Goal: Task Accomplishment & Management: Use online tool/utility

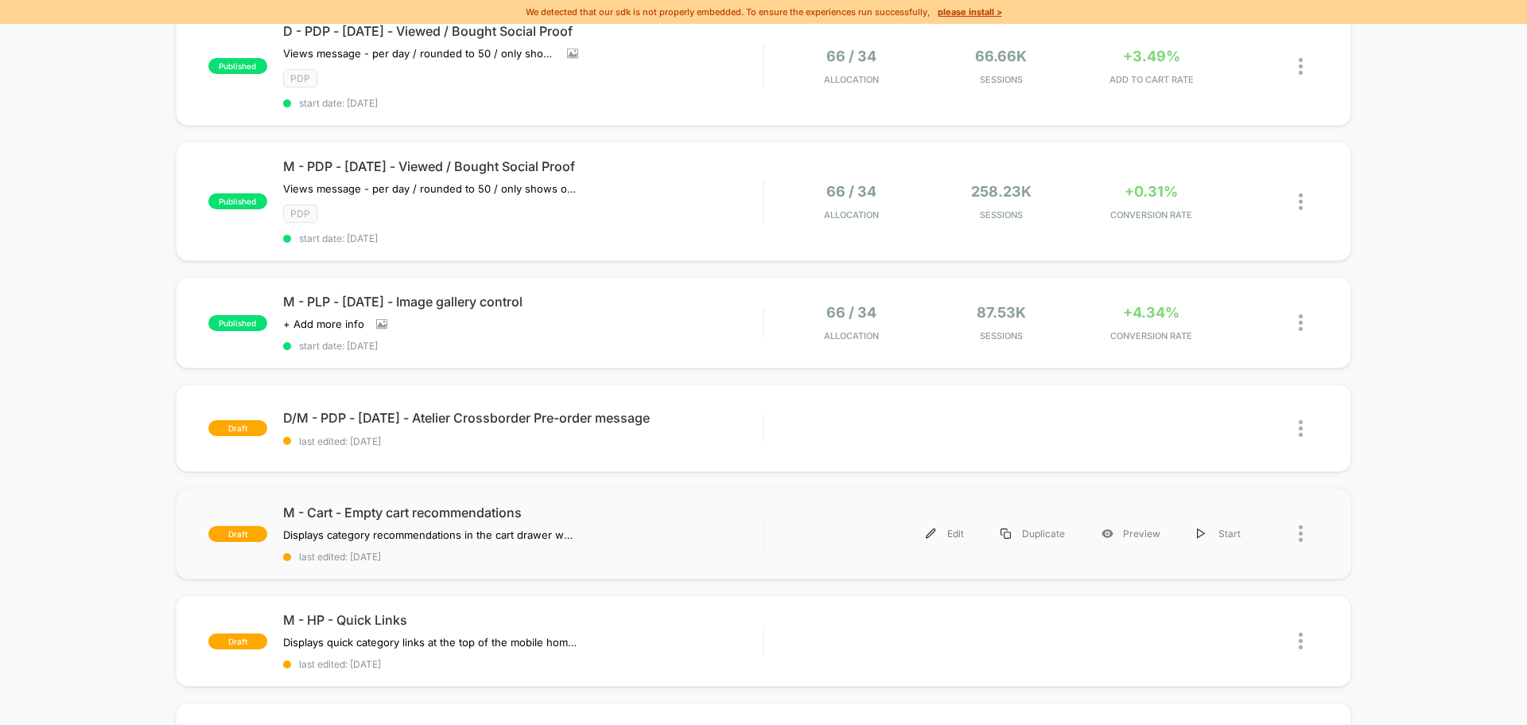
scroll to position [477, 0]
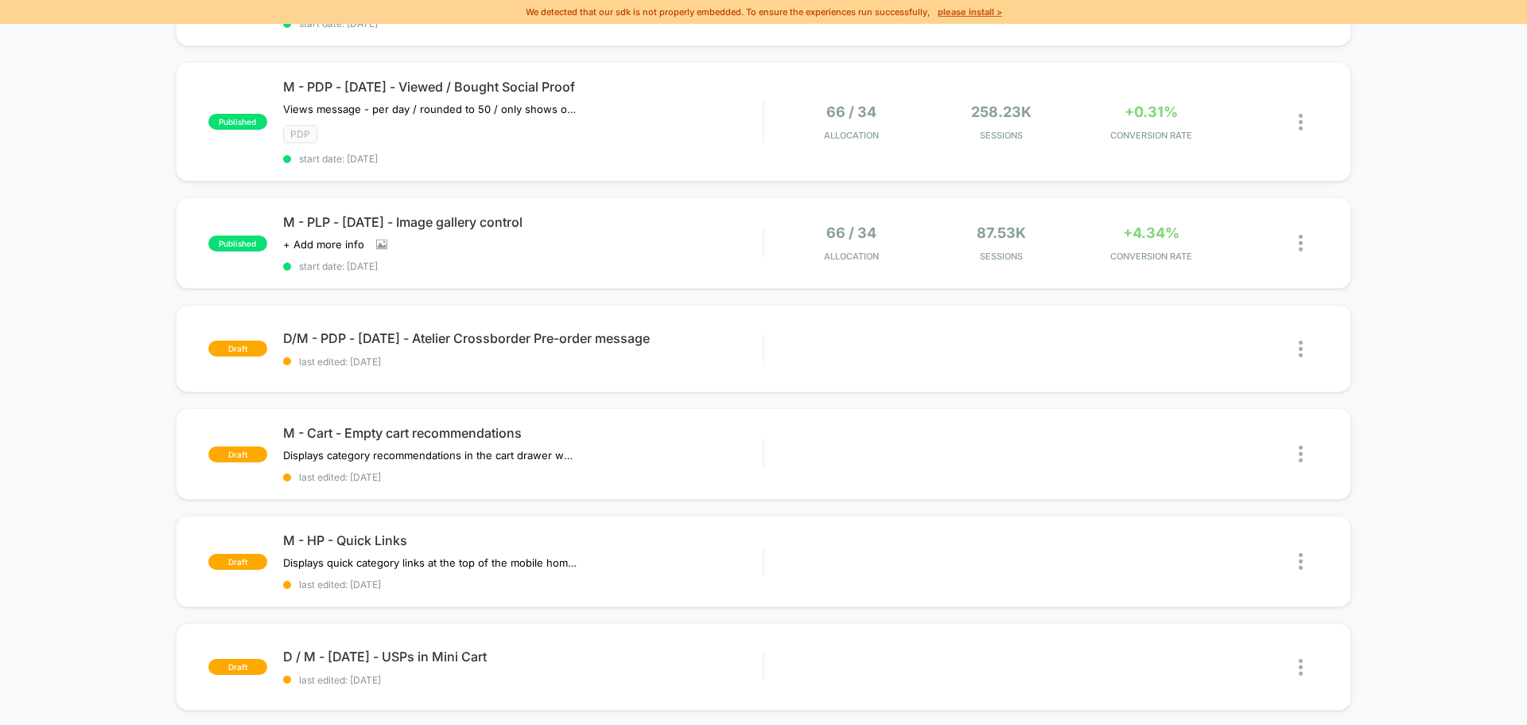
click at [982, 17] on u "please install >" at bounding box center [970, 11] width 64 height 11
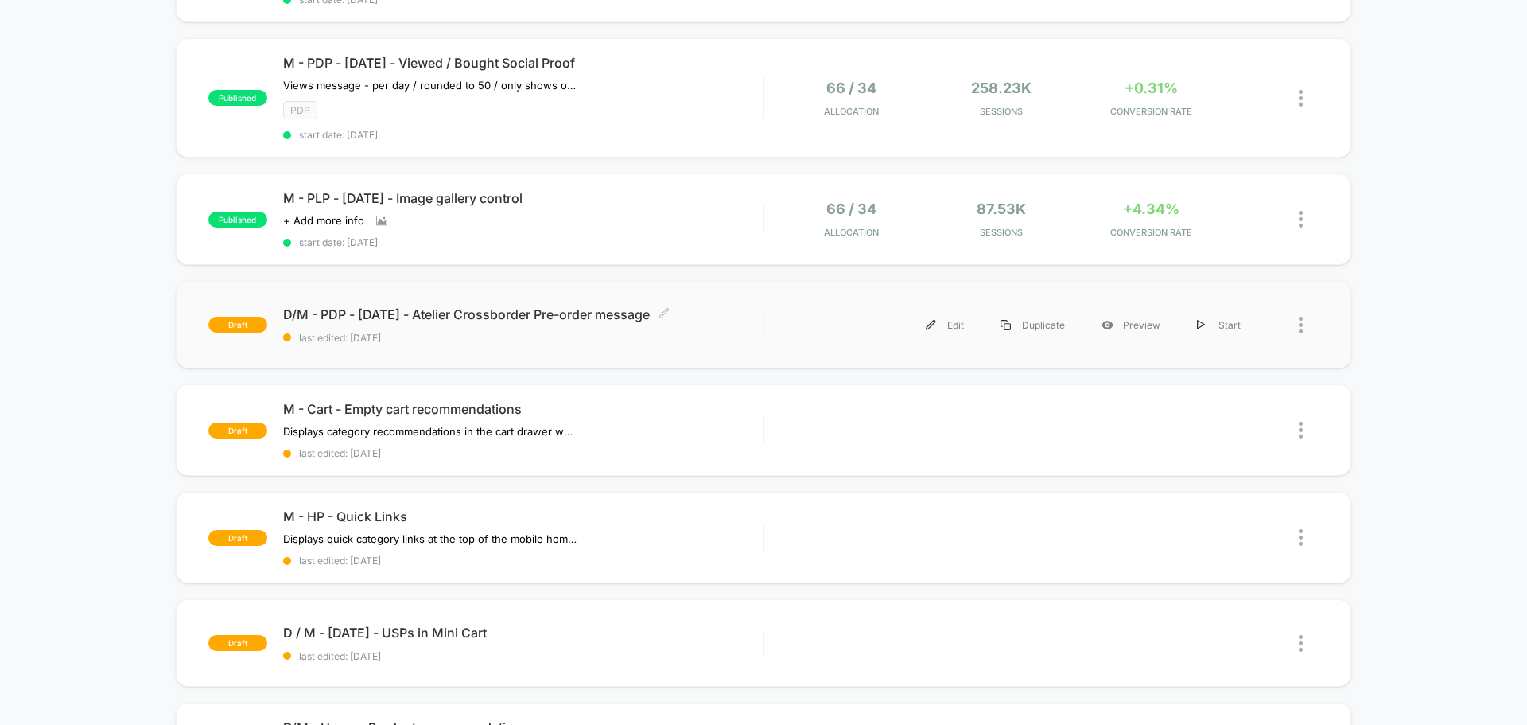
click at [737, 332] on span "last edited: [DATE]" at bounding box center [523, 338] width 480 height 12
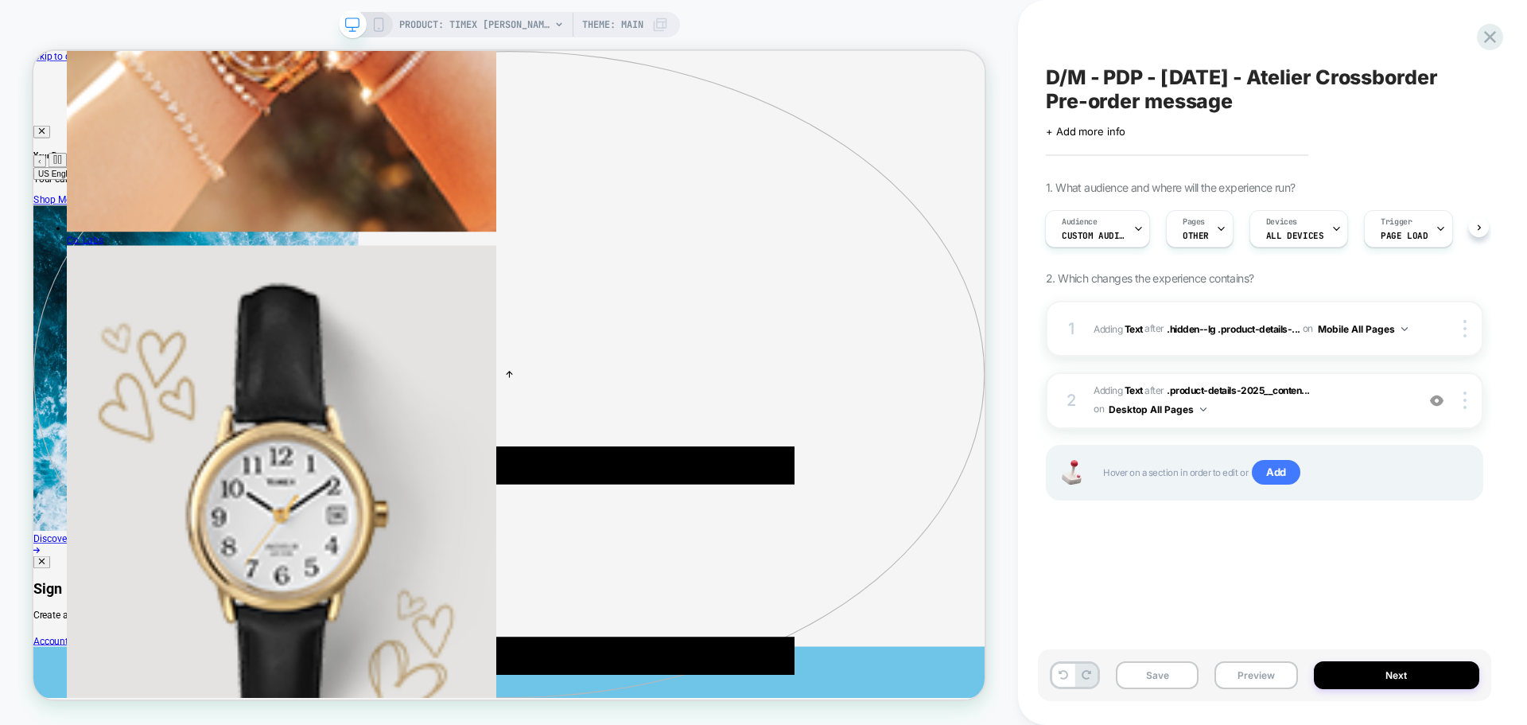
click at [1207, 237] on span "OTHER" at bounding box center [1196, 235] width 26 height 11
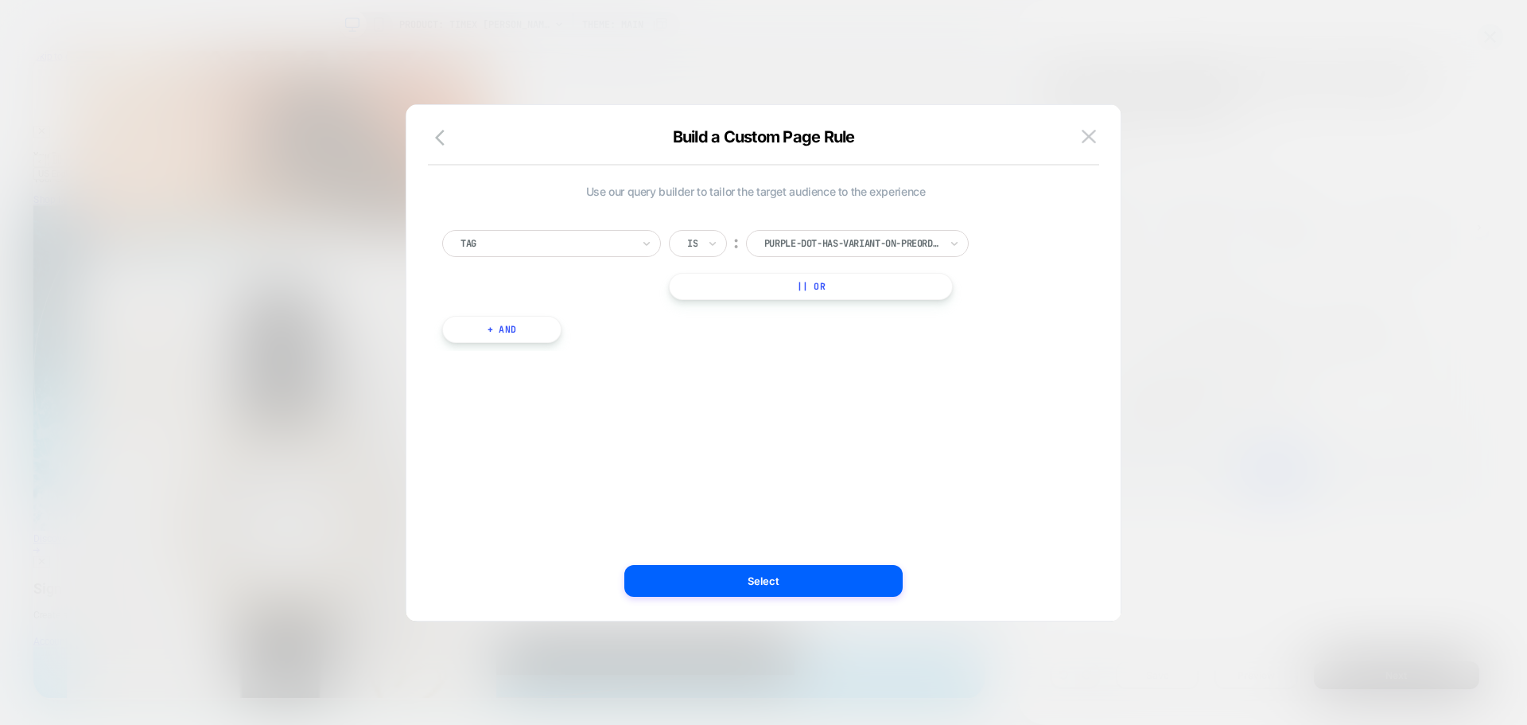
click at [532, 336] on button "+ And" at bounding box center [501, 329] width 119 height 27
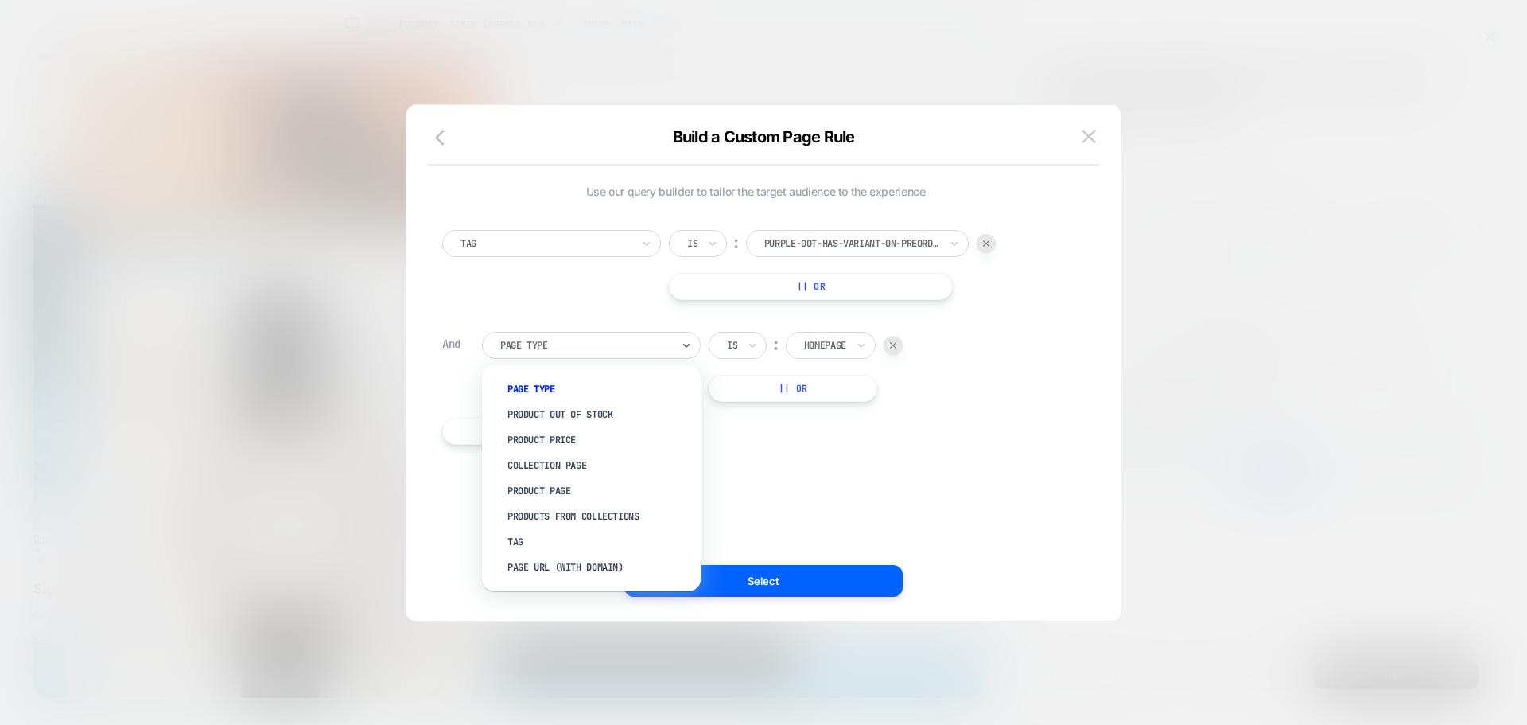
click at [527, 348] on div at bounding box center [585, 345] width 171 height 14
click at [521, 544] on div "Tag" at bounding box center [599, 541] width 203 height 25
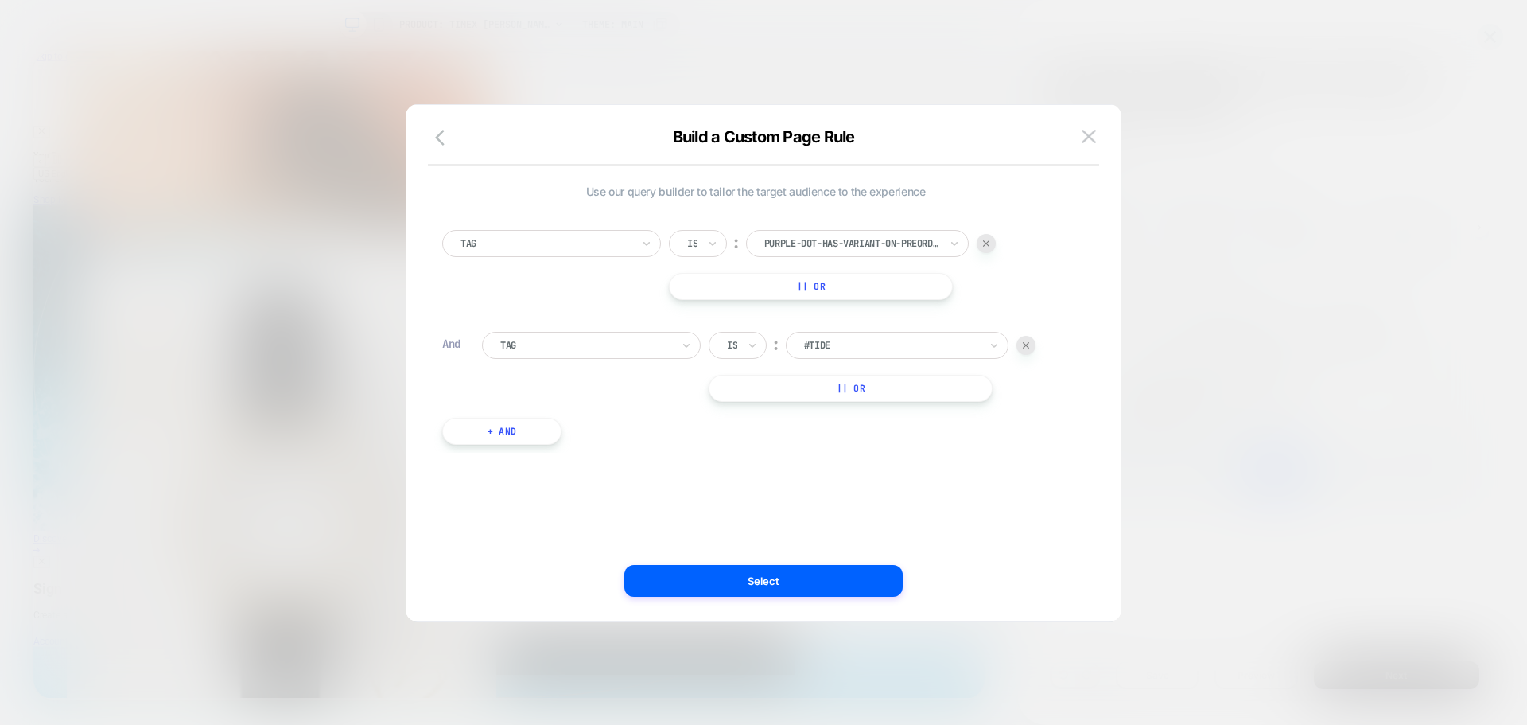
click at [869, 345] on div at bounding box center [891, 345] width 175 height 14
type input "*****"
click at [848, 409] on div "product-type:atelier" at bounding box center [906, 414] width 207 height 25
click at [753, 578] on button "Select" at bounding box center [763, 581] width 278 height 32
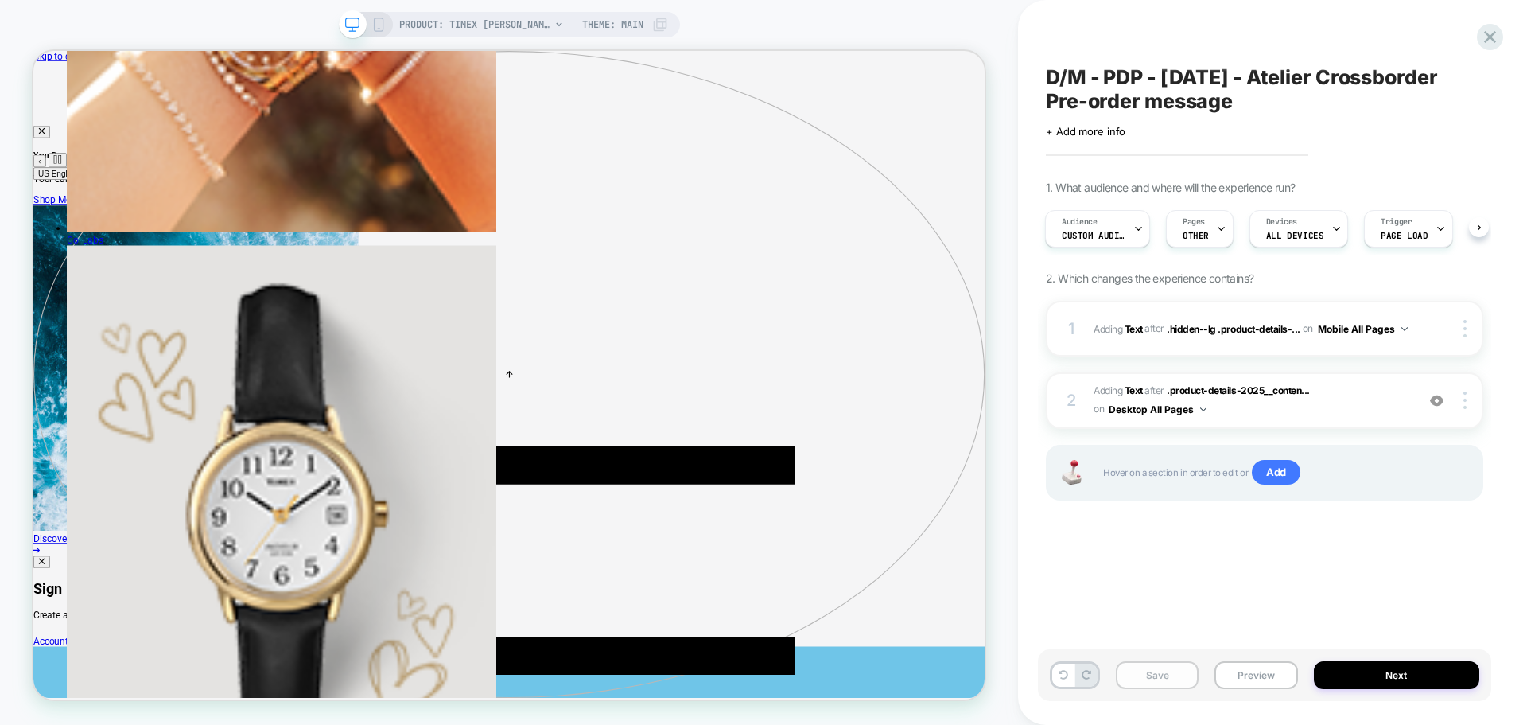
click at [1141, 667] on button "Save" at bounding box center [1157, 675] width 83 height 28
click at [1485, 33] on icon at bounding box center [1490, 37] width 12 height 12
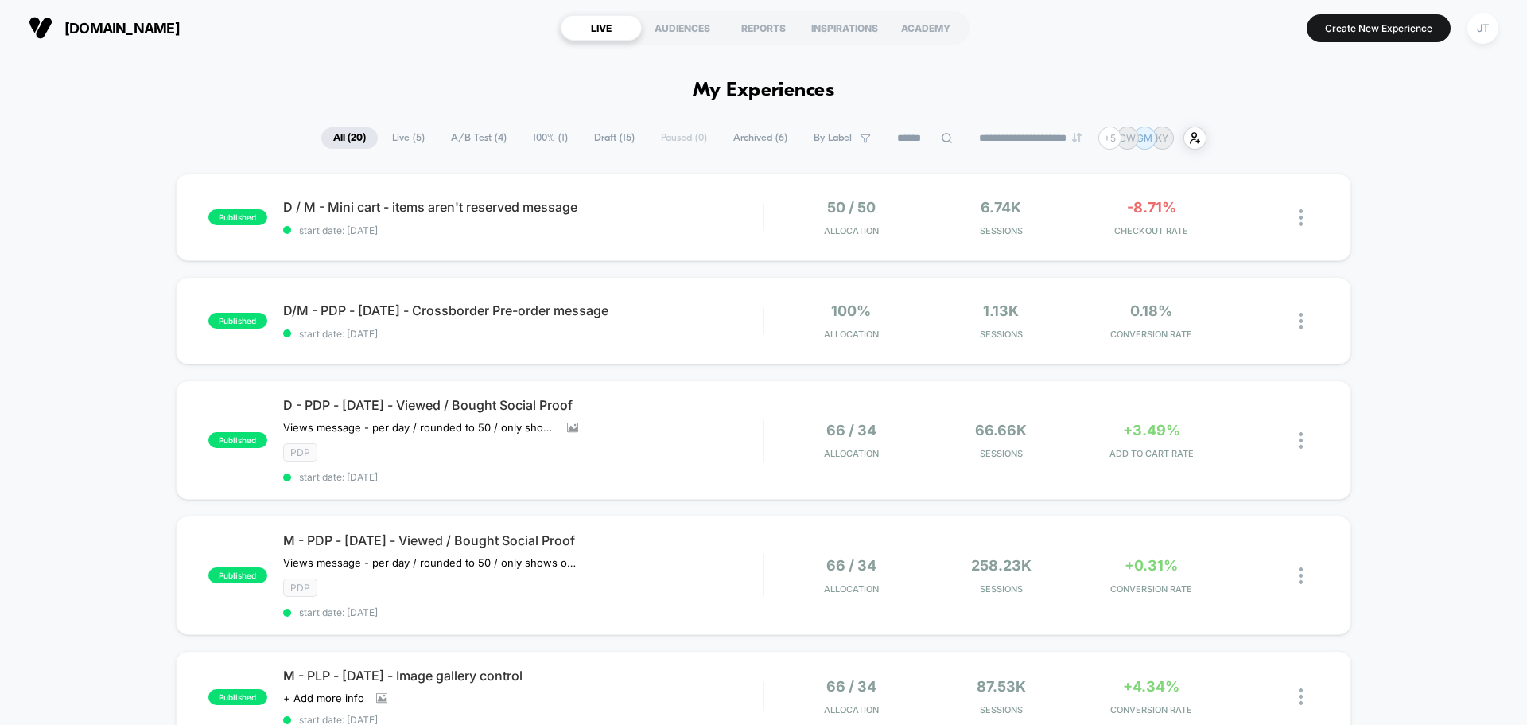
scroll to position [80, 0]
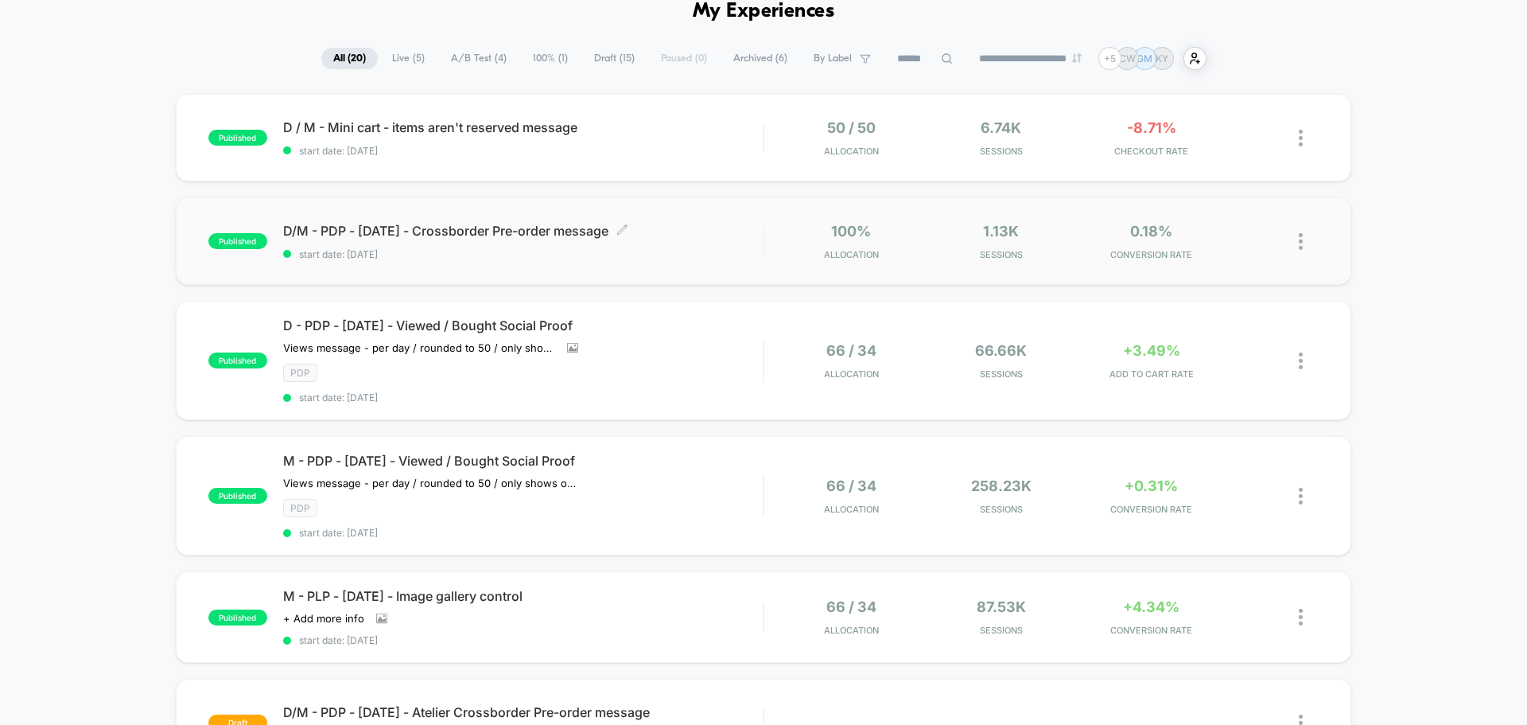
click at [675, 246] on div "D/M - PDP - Sept25 - Crossborder Pre-order message Click to edit experience det…" at bounding box center [523, 241] width 480 height 37
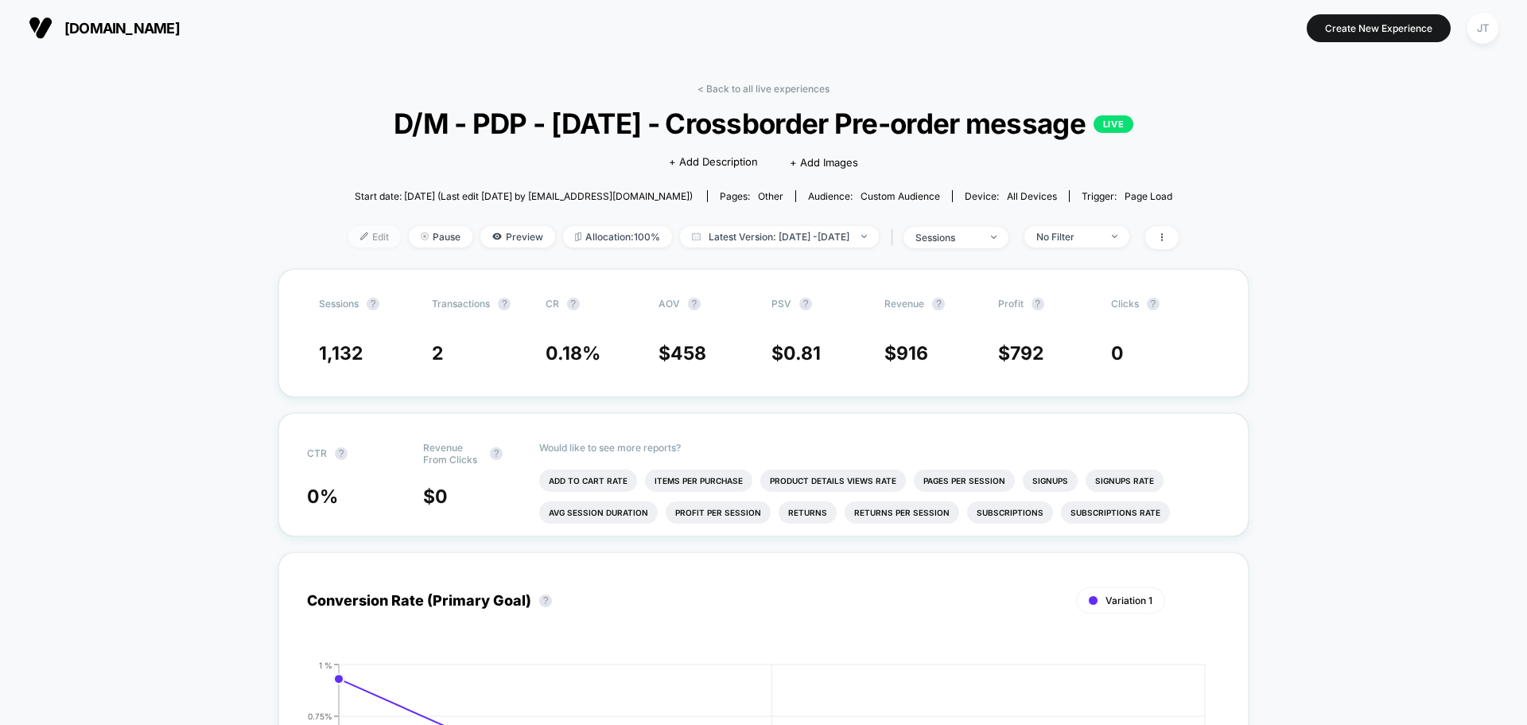
click at [348, 231] on span "Edit" at bounding box center [374, 236] width 52 height 21
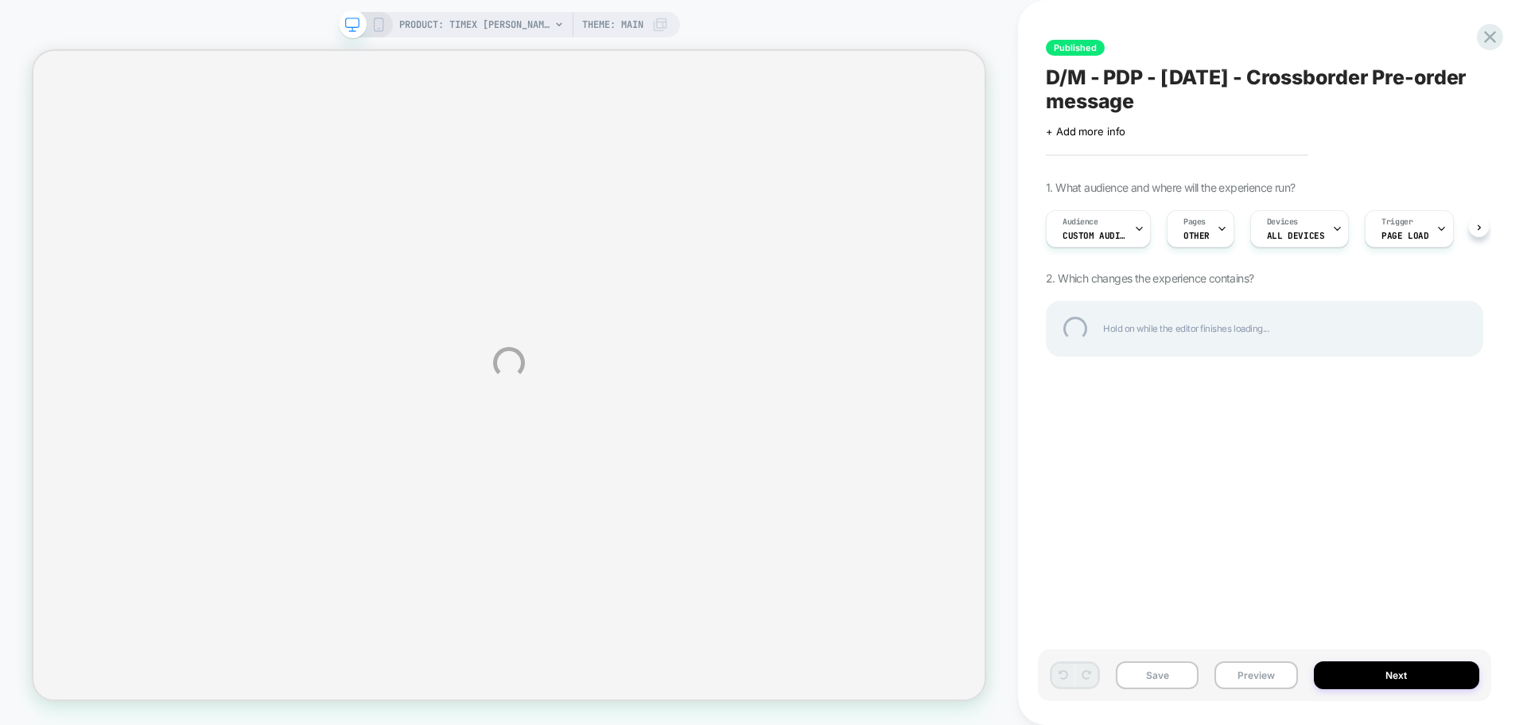
click at [1200, 237] on div "PRODUCT: Timex Marlin Jet Automatic x The Jetsons 38mm Strap Watch [tw2y56300] …" at bounding box center [763, 362] width 1527 height 725
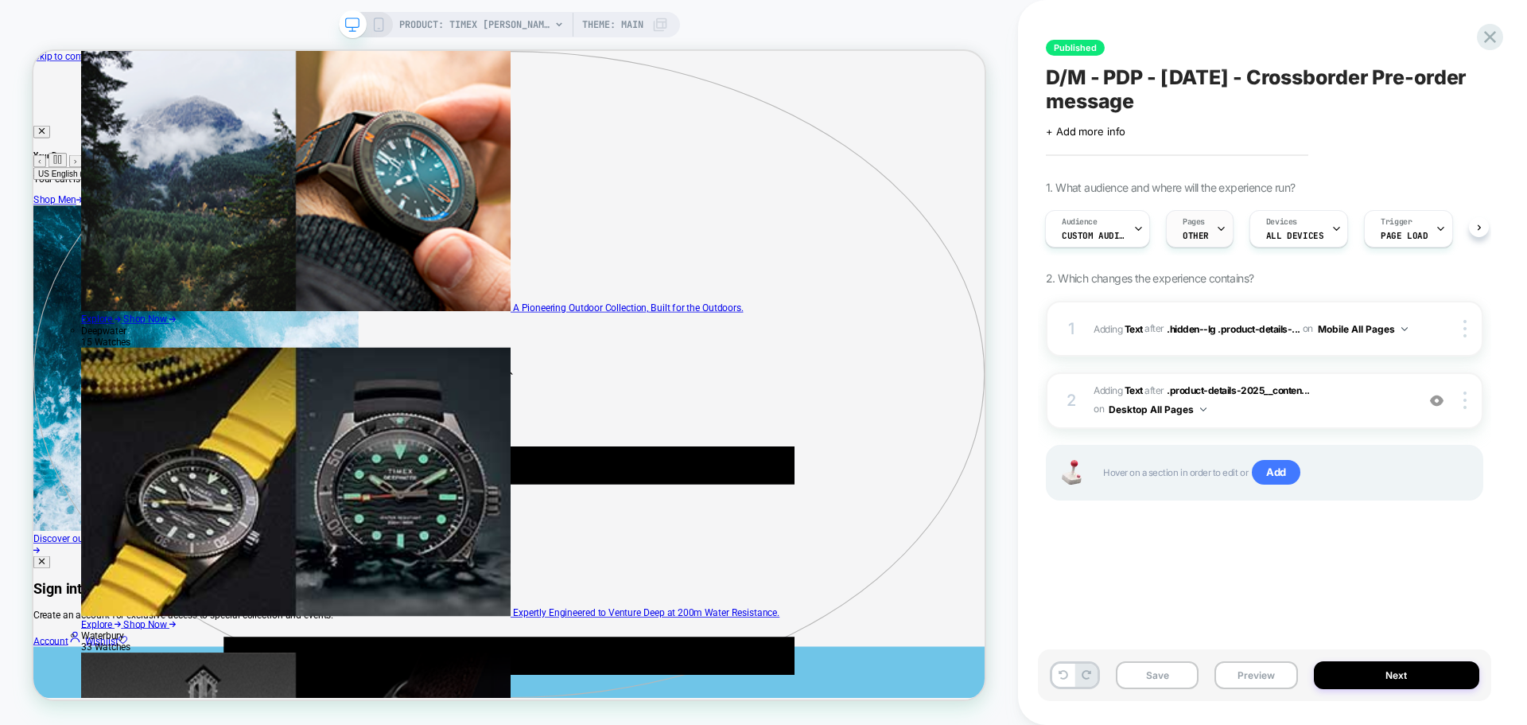
click at [1207, 233] on div "Pages OTHER" at bounding box center [1196, 229] width 58 height 36
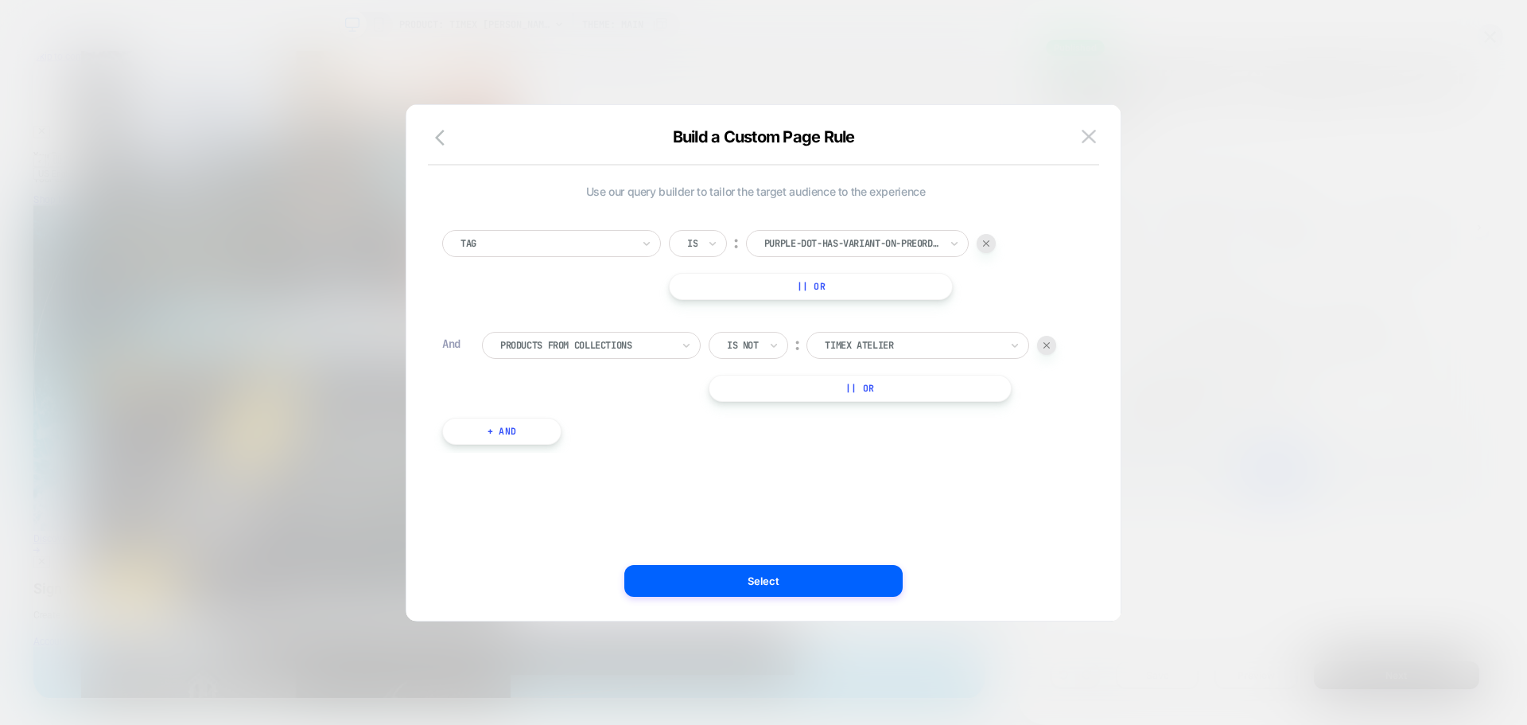
click at [618, 343] on div at bounding box center [585, 345] width 171 height 14
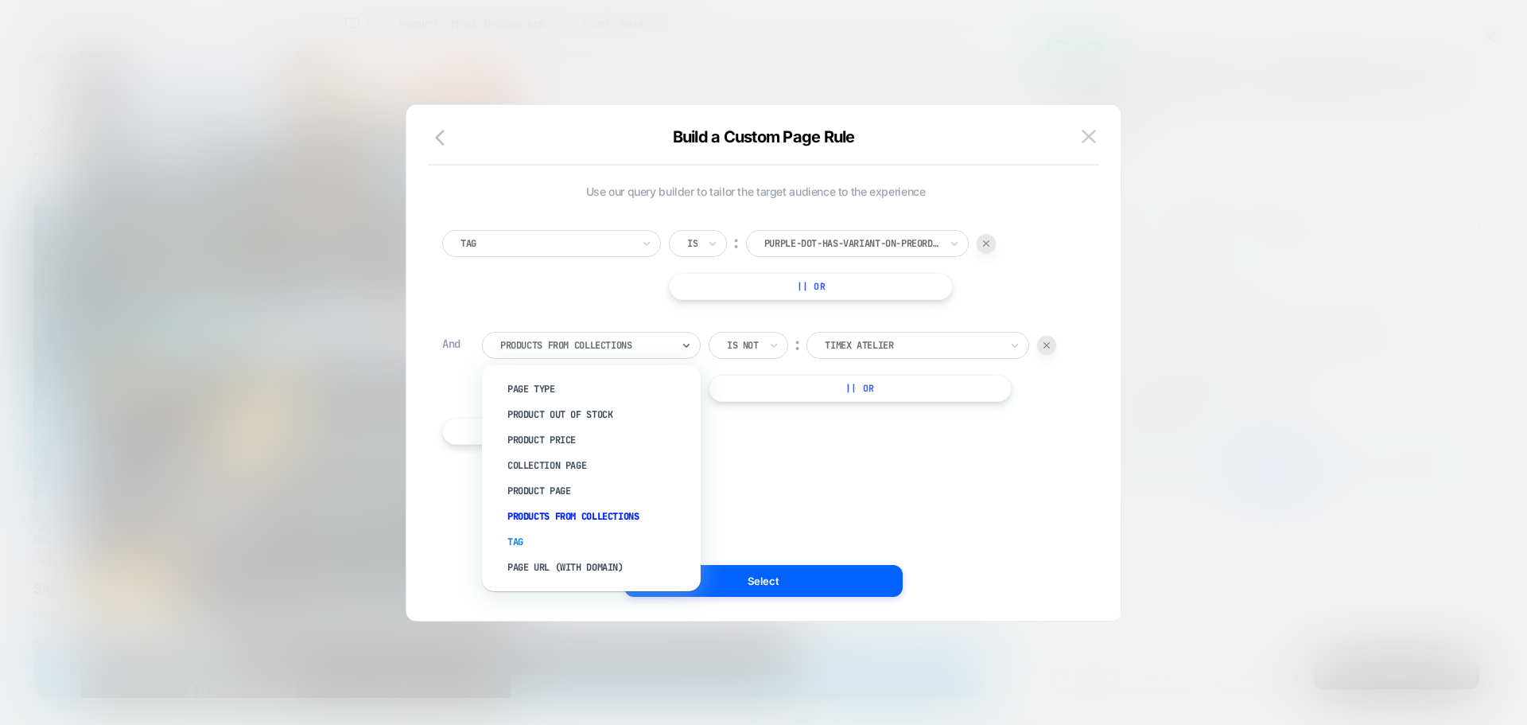
click at [531, 538] on div "Tag" at bounding box center [599, 541] width 203 height 25
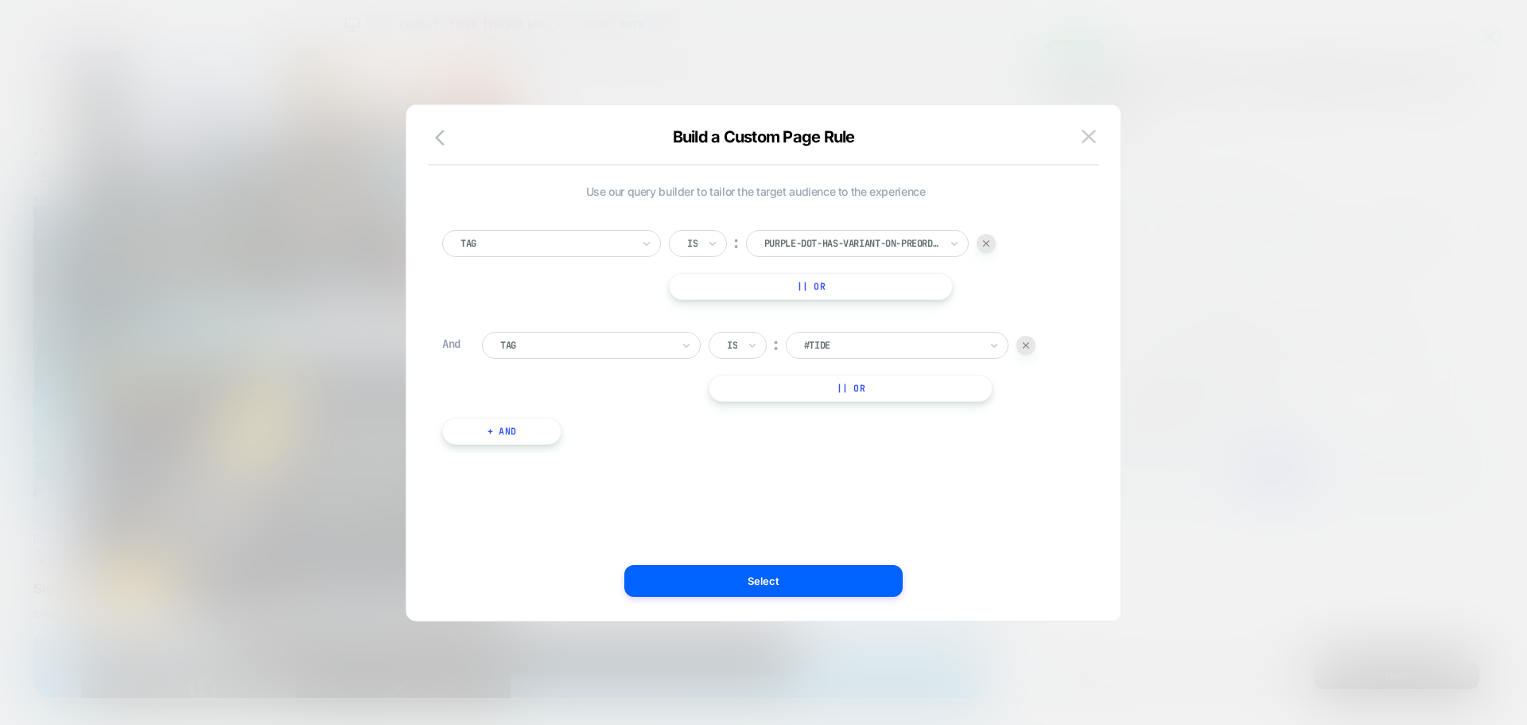
click at [740, 342] on div "Is" at bounding box center [738, 345] width 58 height 27
click at [737, 412] on div "Is not" at bounding box center [776, 414] width 103 height 25
click at [865, 345] on div at bounding box center [912, 345] width 175 height 14
type input "*******"
click at [892, 417] on div "product-type:atelier" at bounding box center [927, 414] width 207 height 25
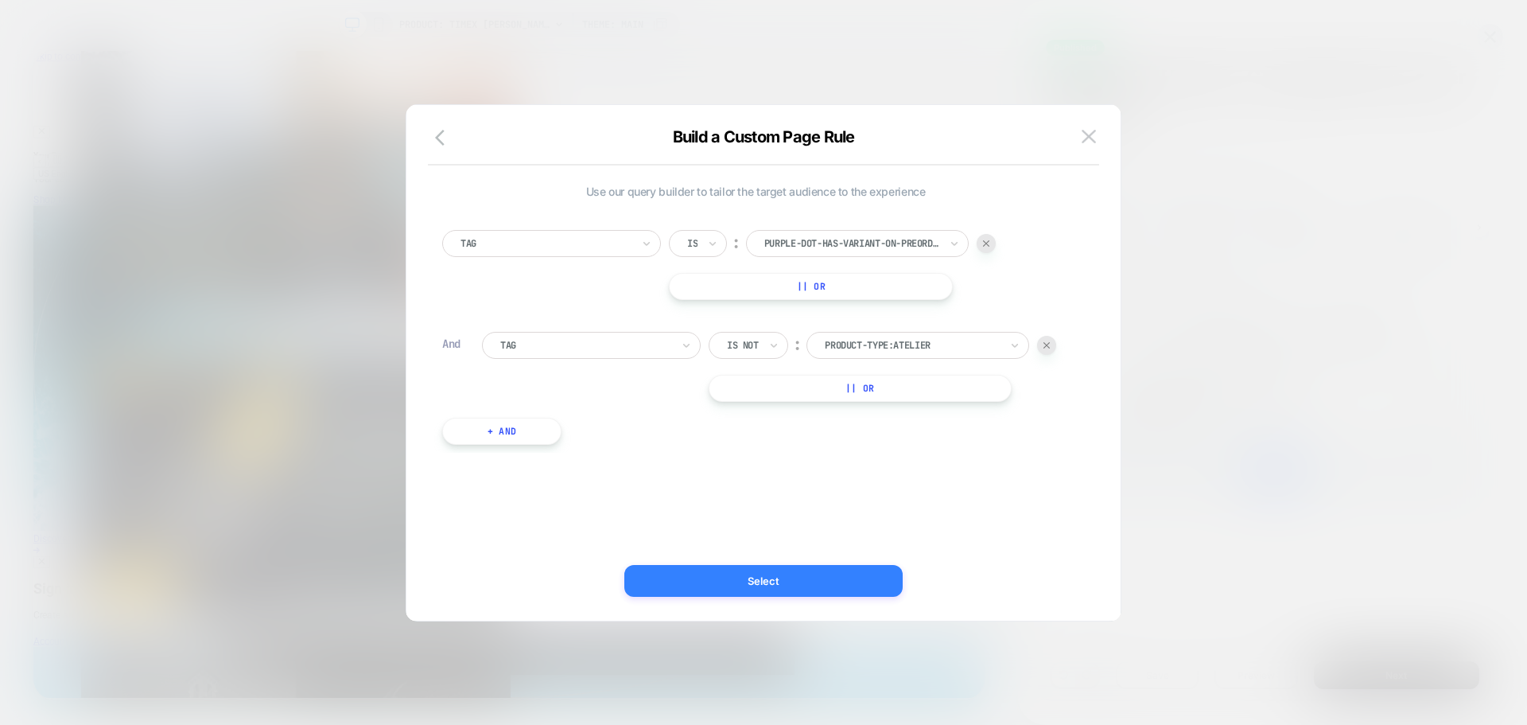
click at [792, 576] on button "Select" at bounding box center [763, 581] width 278 height 32
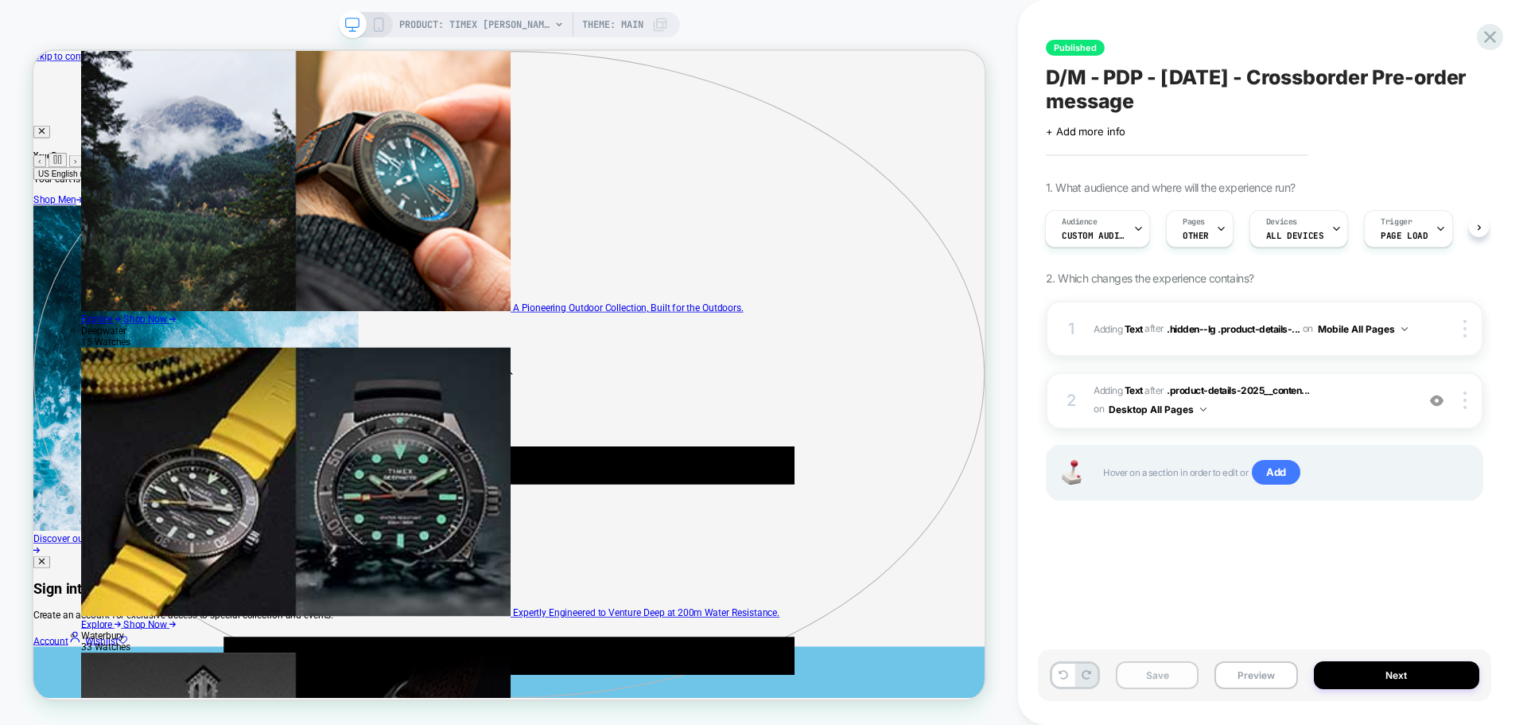
click at [1170, 674] on button "Save" at bounding box center [1157, 675] width 83 height 28
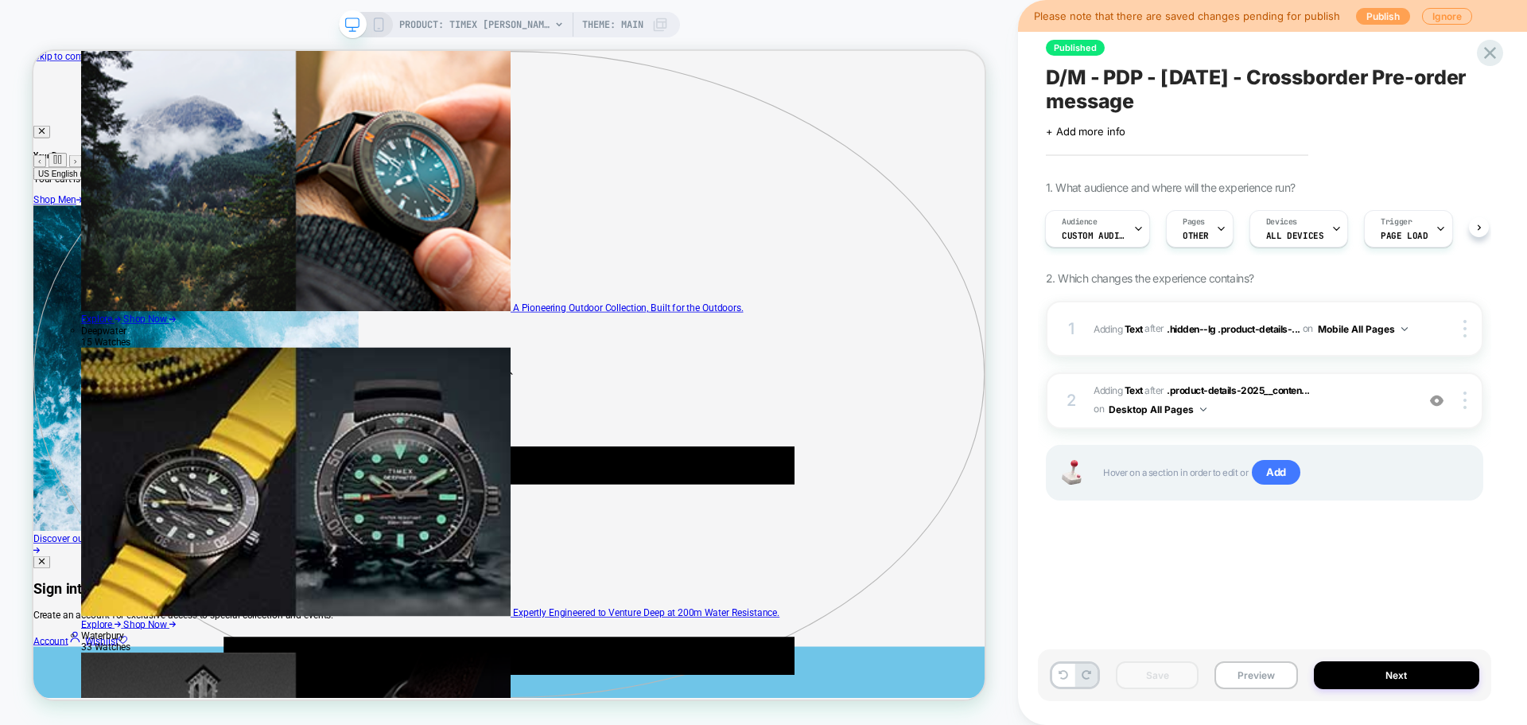
click at [1359, 14] on button "Publish" at bounding box center [1383, 16] width 54 height 17
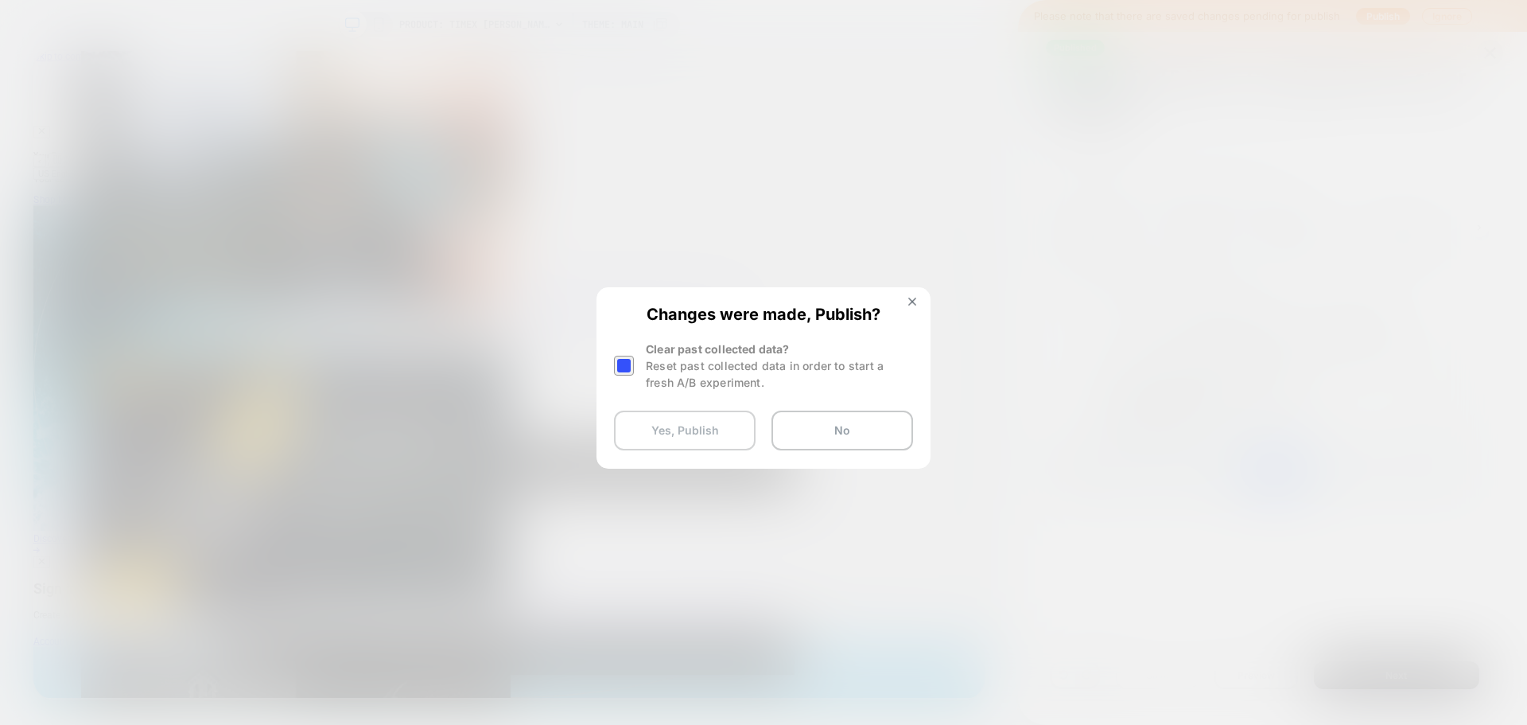
click at [713, 421] on button "Yes, Publish" at bounding box center [685, 430] width 142 height 40
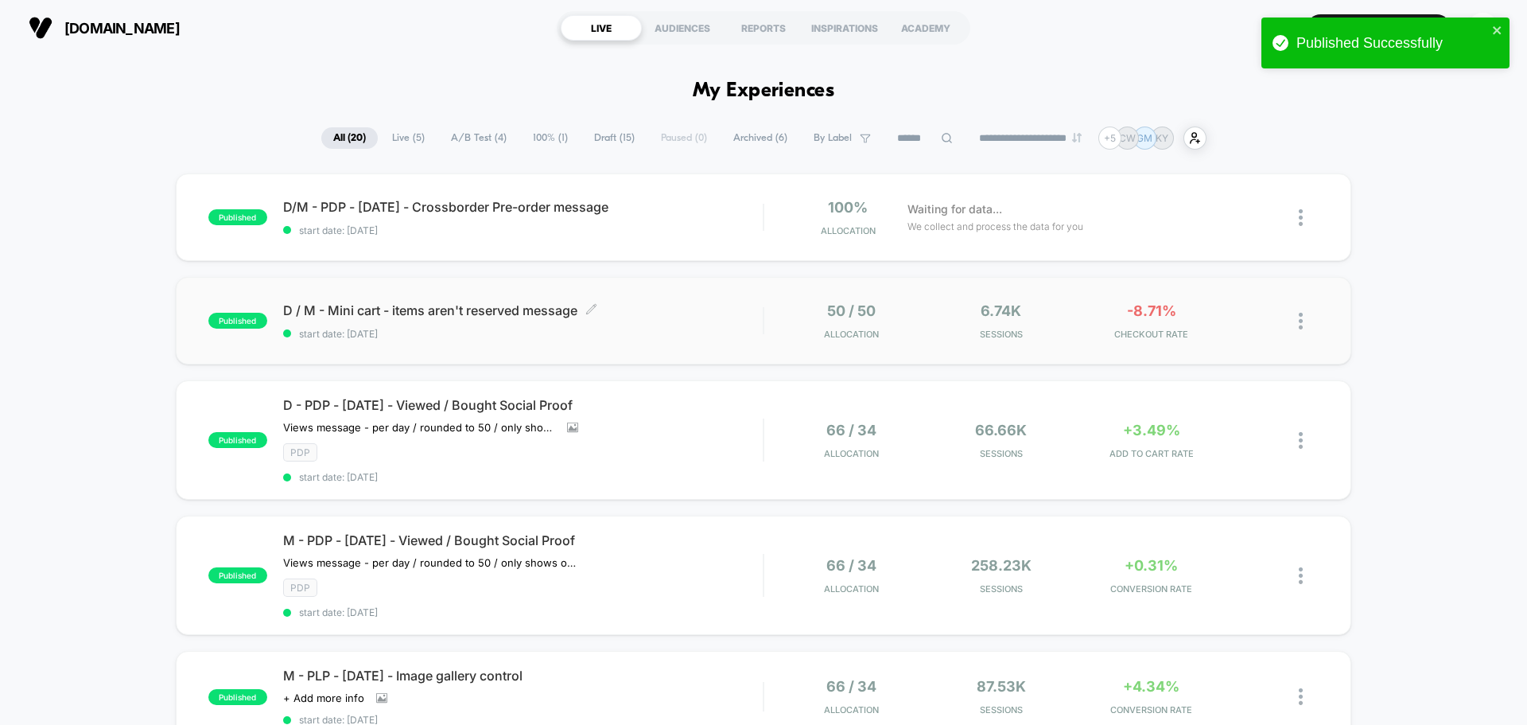
click at [682, 309] on span "D / M - Mini cart - items aren't reserved message Click to edit experience deta…" at bounding box center [523, 310] width 480 height 16
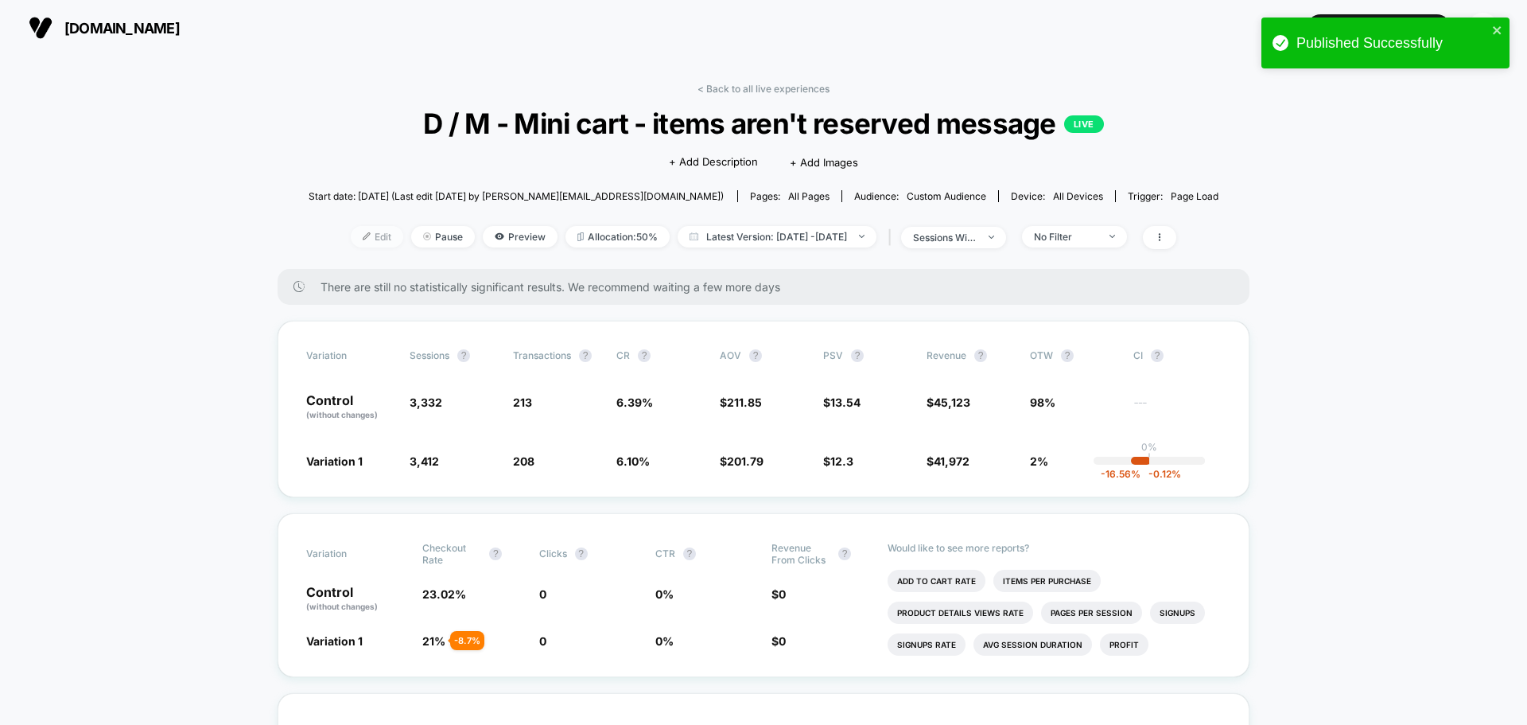
click at [351, 231] on span "Edit" at bounding box center [377, 236] width 52 height 21
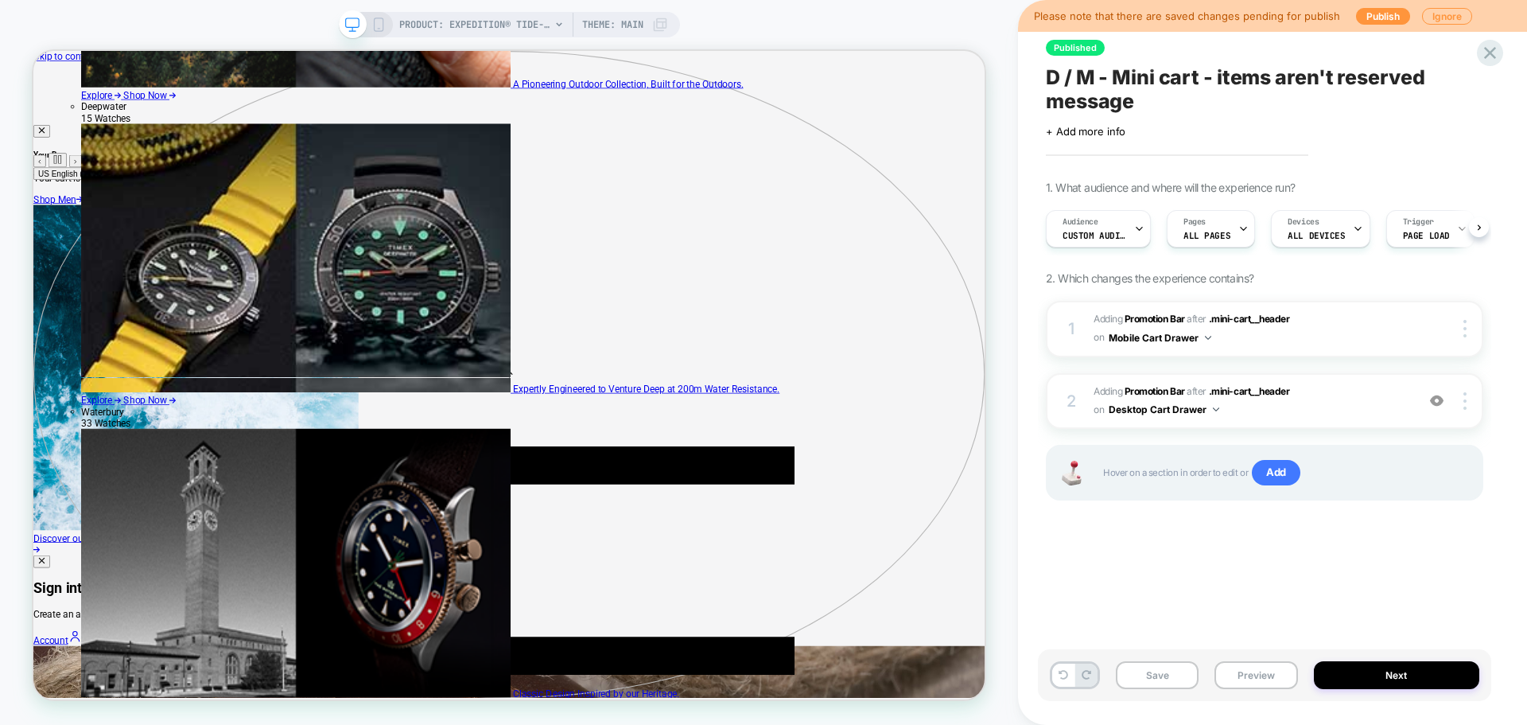
scroll to position [0, 1]
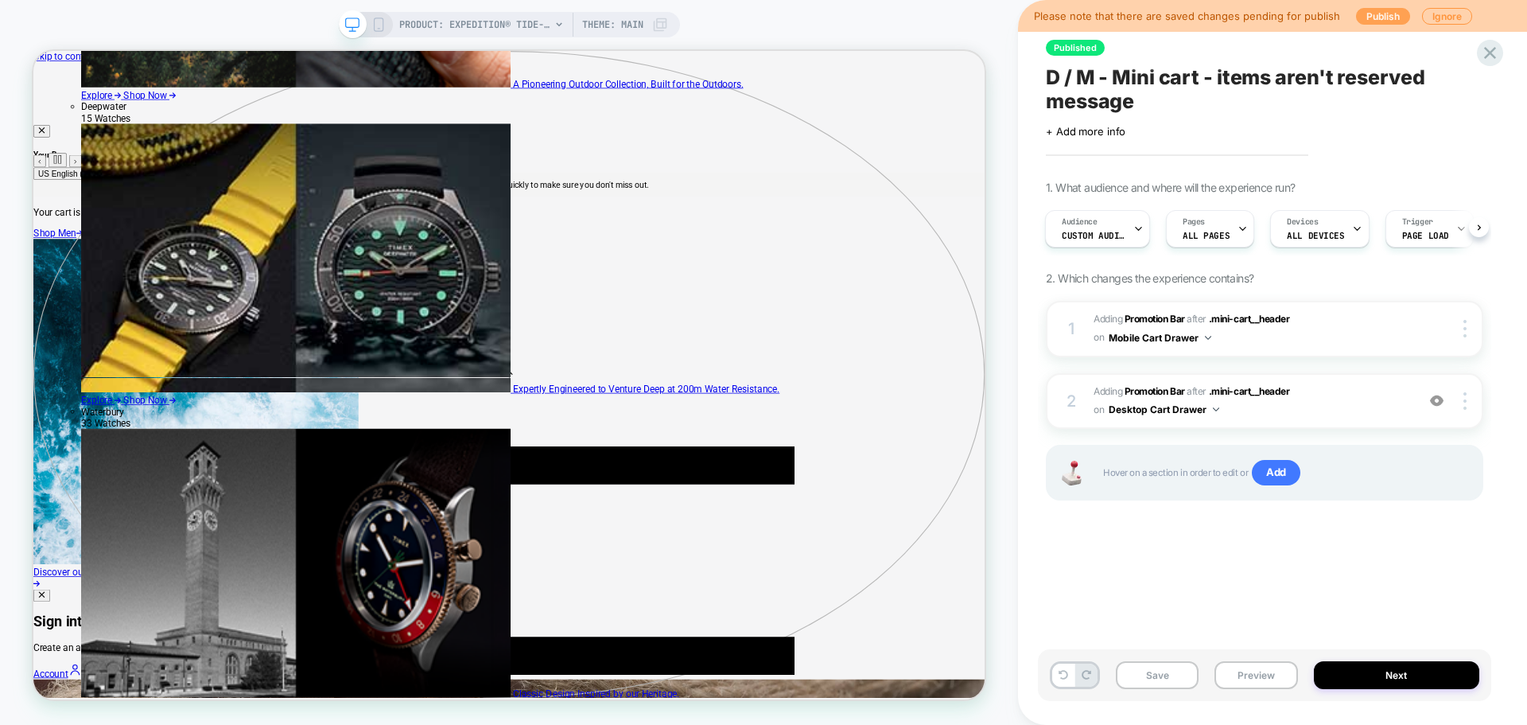
click at [1383, 17] on button "Publish" at bounding box center [1383, 16] width 54 height 17
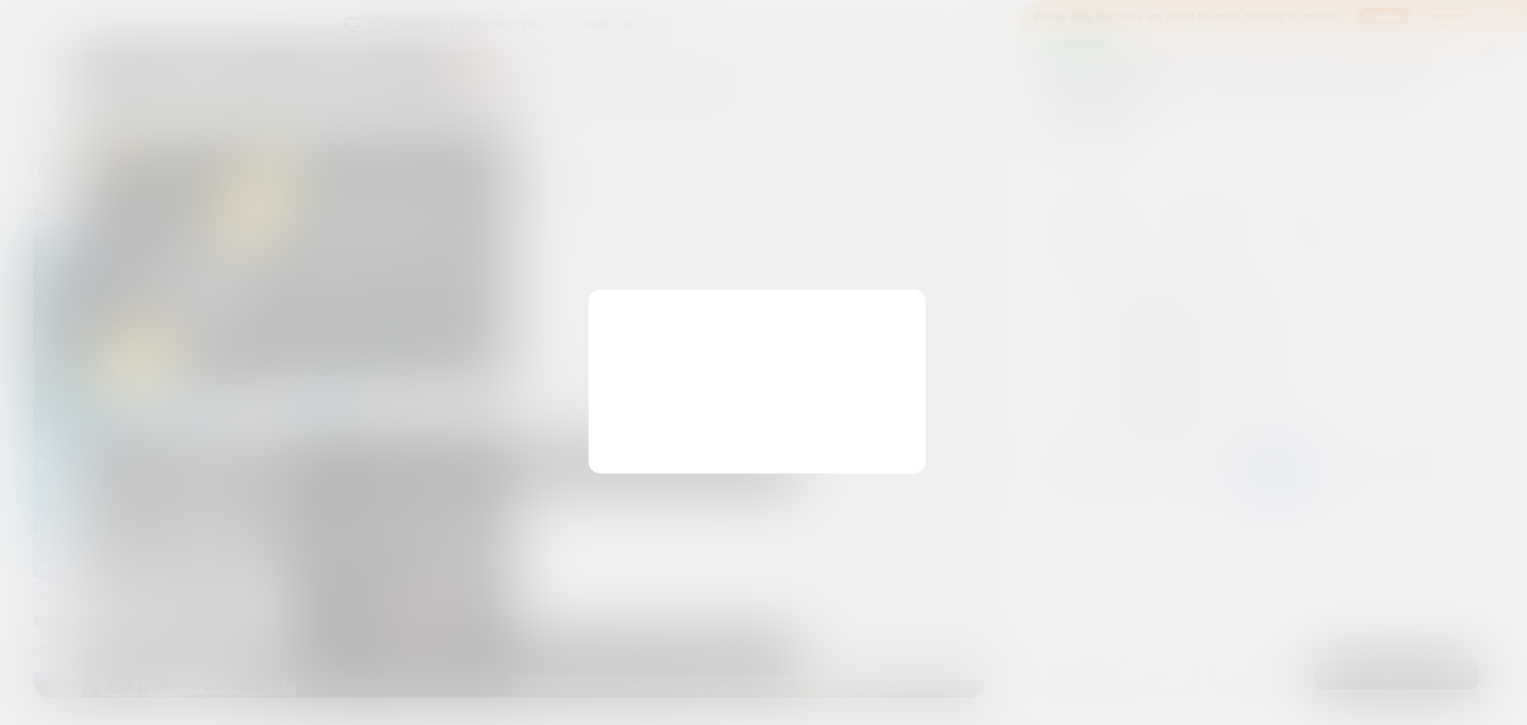
scroll to position [0, 0]
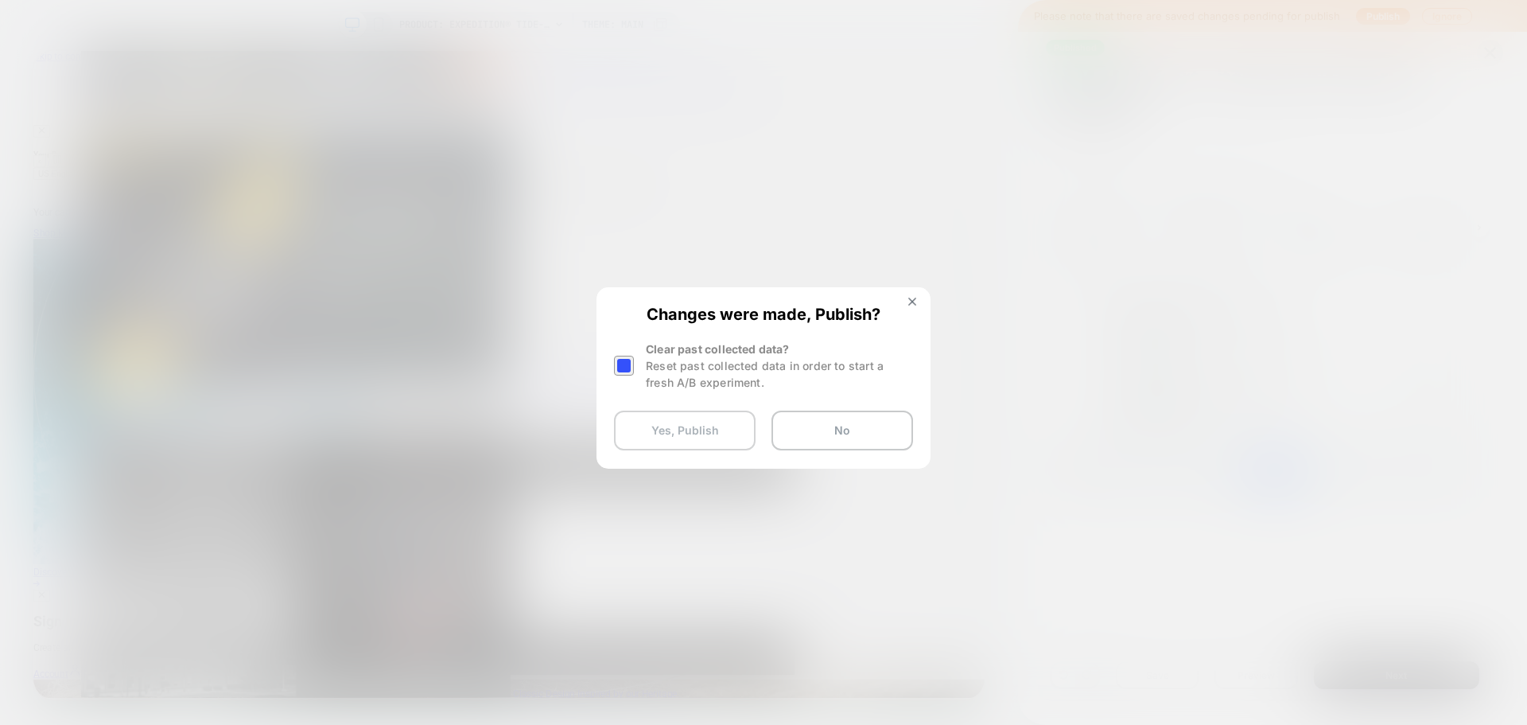
click at [683, 427] on button "Yes, Publish" at bounding box center [685, 430] width 142 height 40
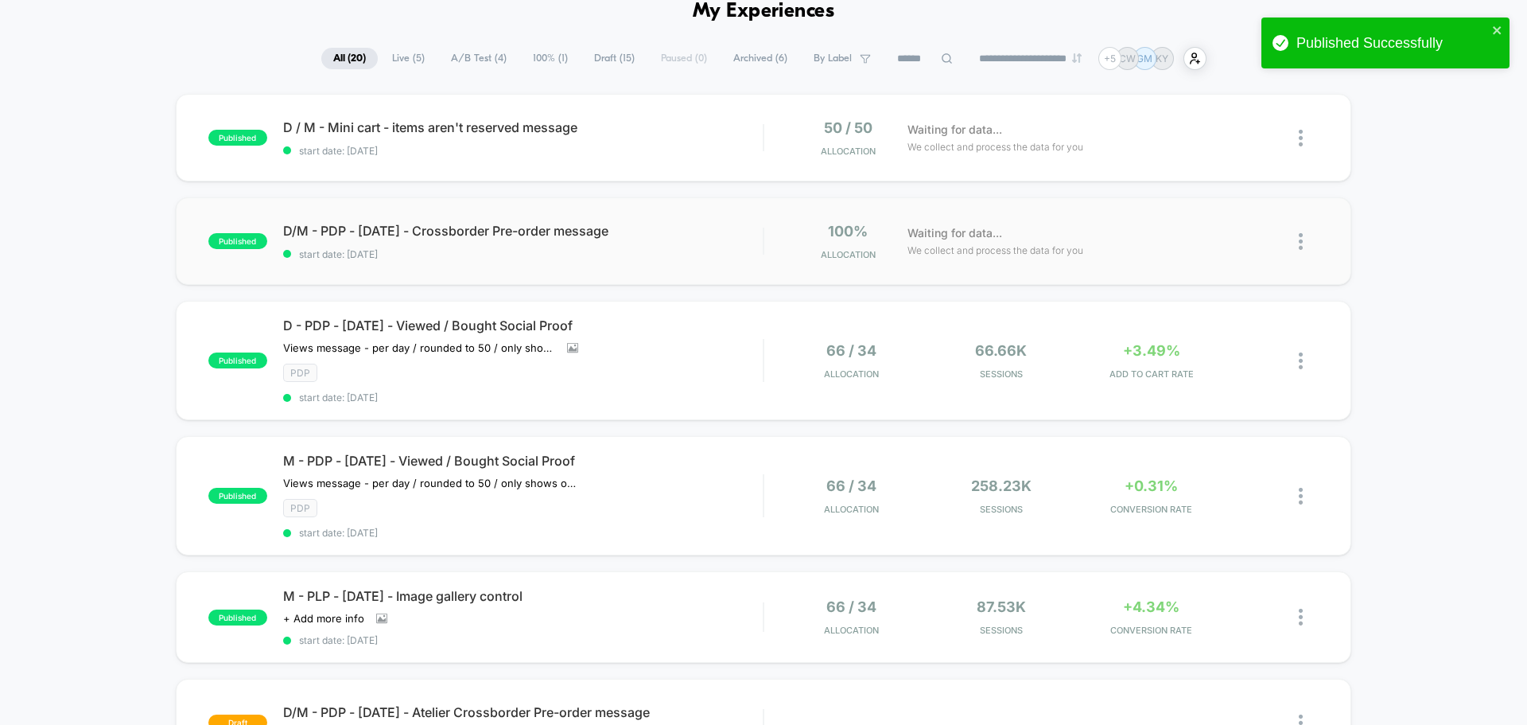
scroll to position [159, 0]
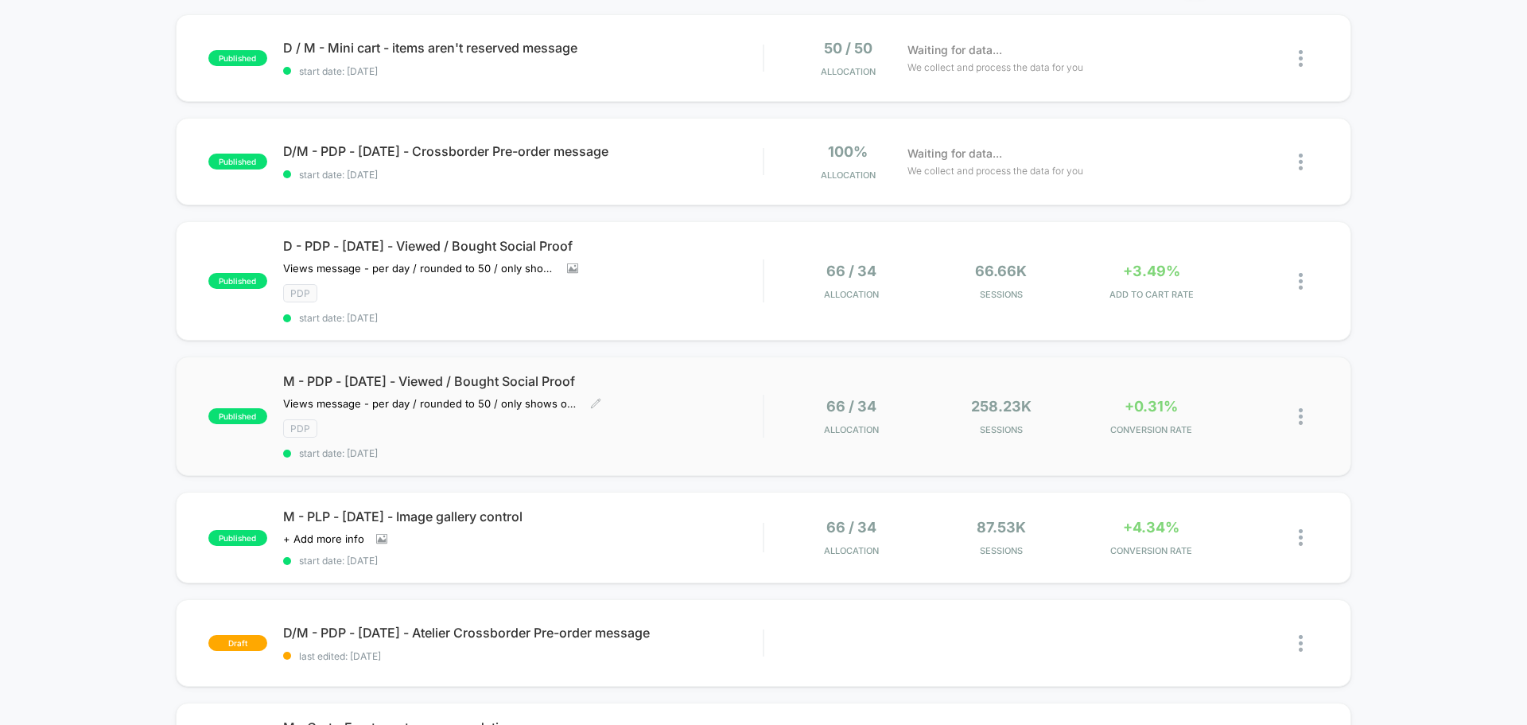
click at [693, 406] on div "M - PDP - Sept25 - Viewed / Bought Social Proof Views message - per day / round…" at bounding box center [523, 416] width 480 height 86
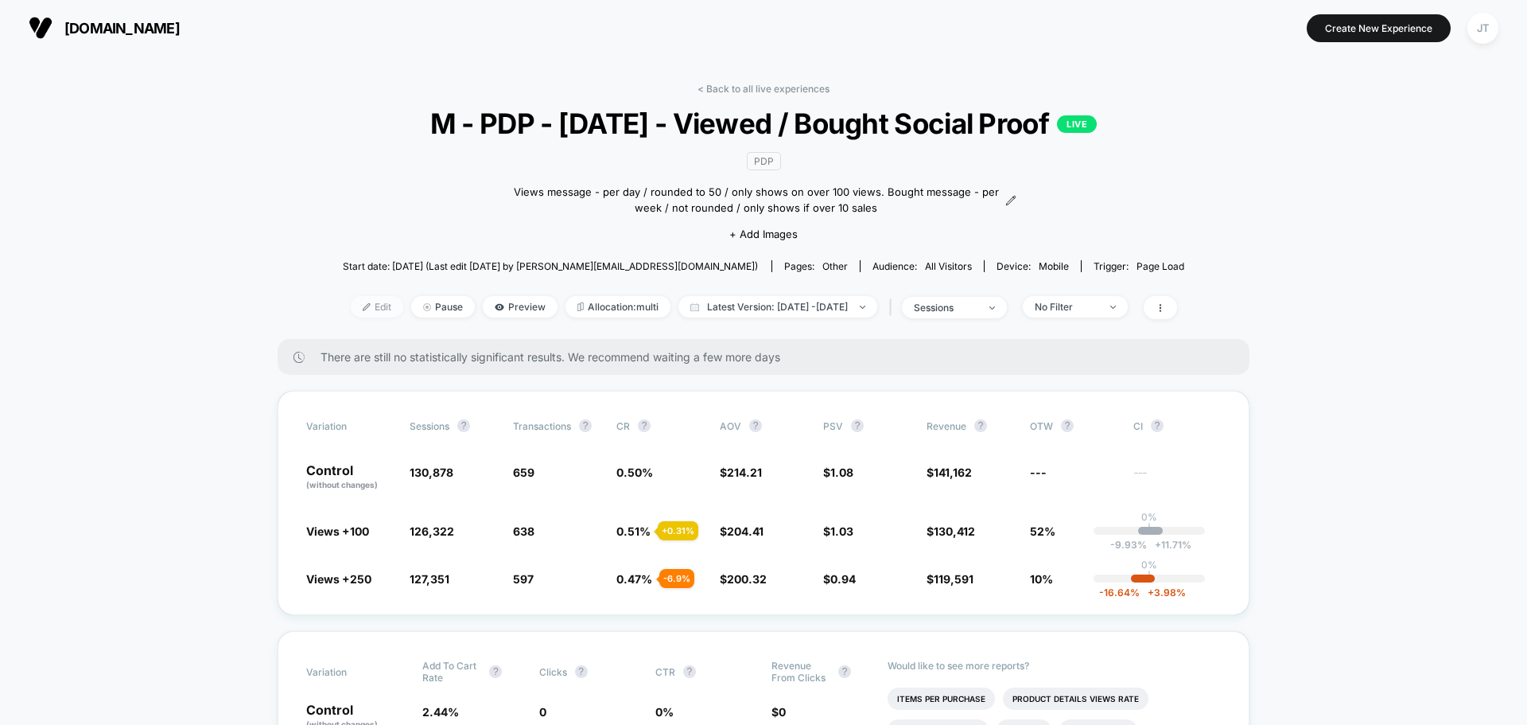
click at [351, 308] on span "Edit" at bounding box center [377, 306] width 52 height 21
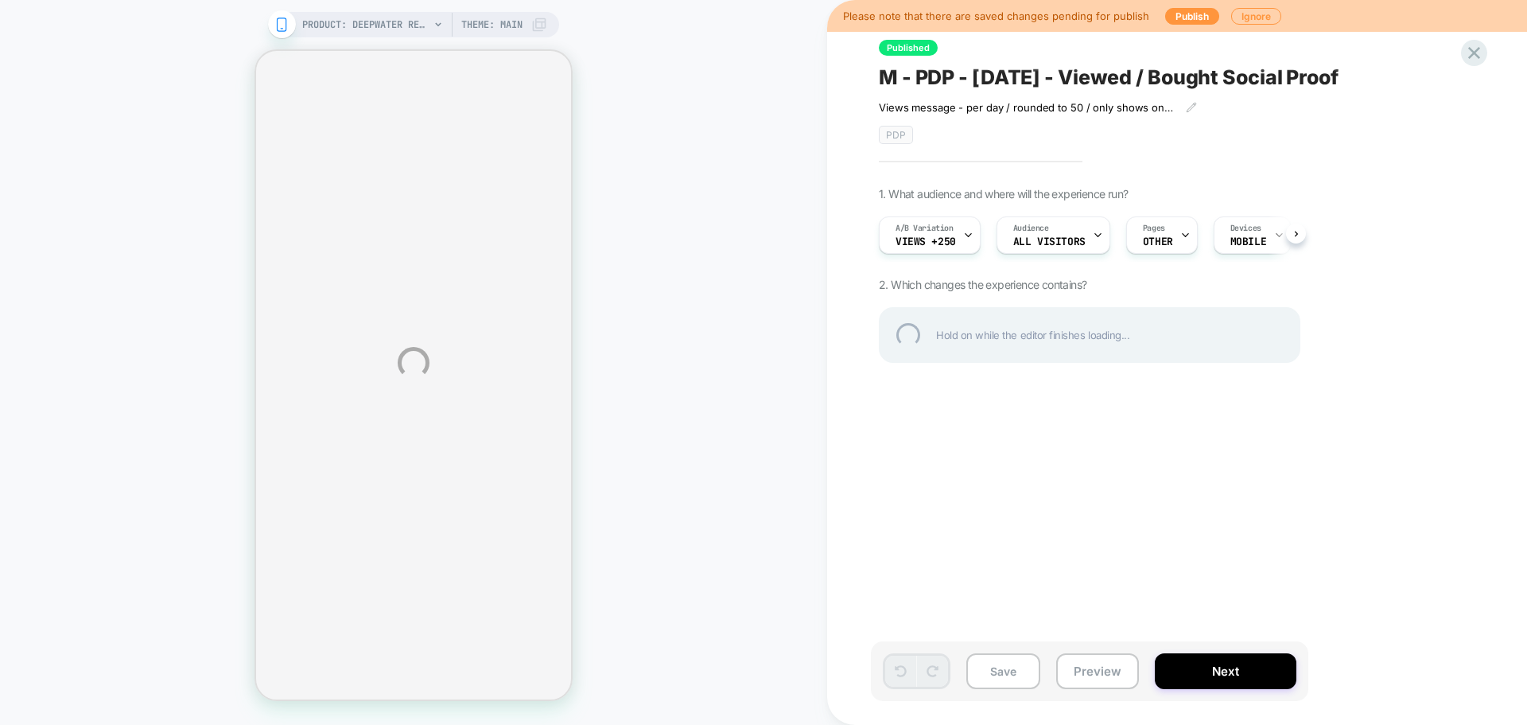
click at [1076, 235] on div "PRODUCT: Deepwater Reef 200 XCF 43mm Synthetic Rubber Strap Watch [tw2y02500] P…" at bounding box center [763, 362] width 1527 height 725
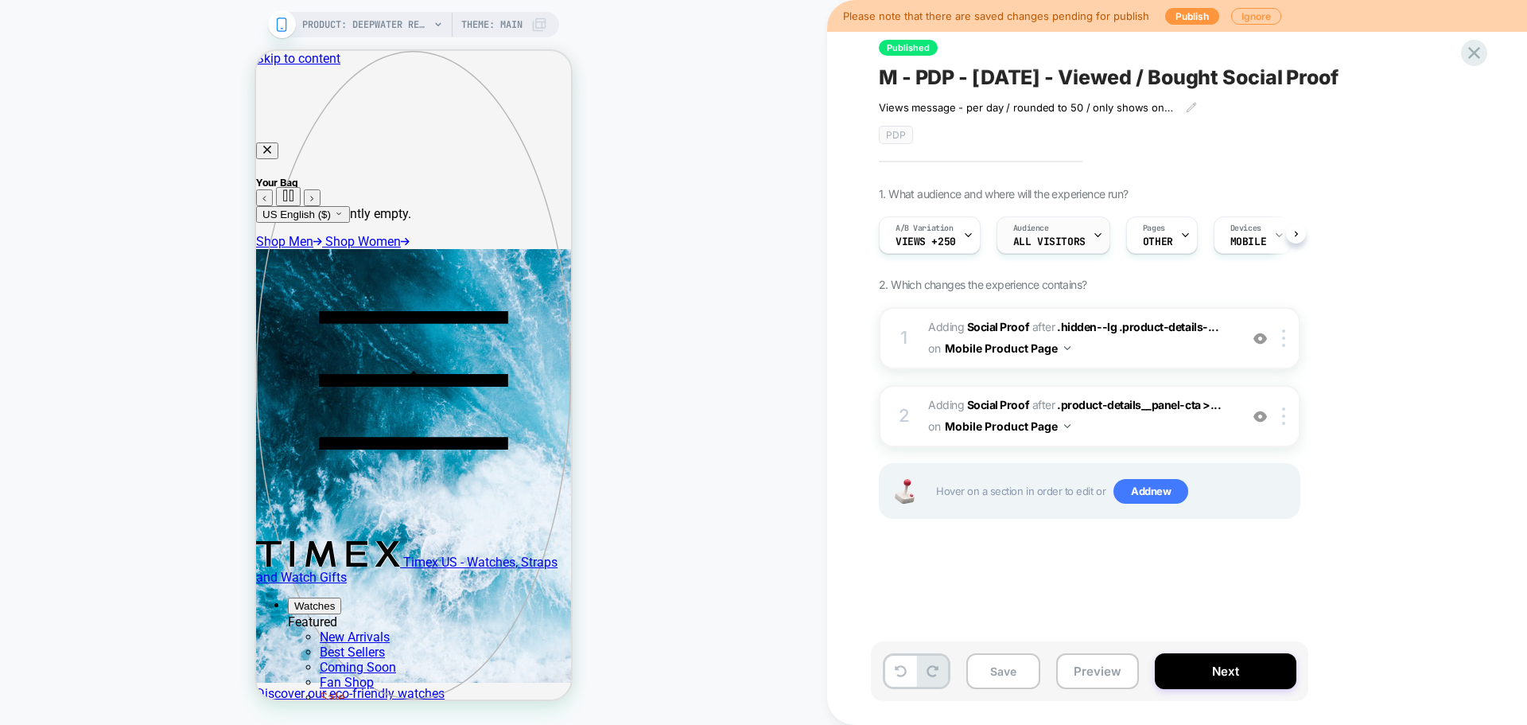
scroll to position [0, 1]
click at [1082, 241] on div "Audience All Visitors" at bounding box center [1049, 235] width 104 height 36
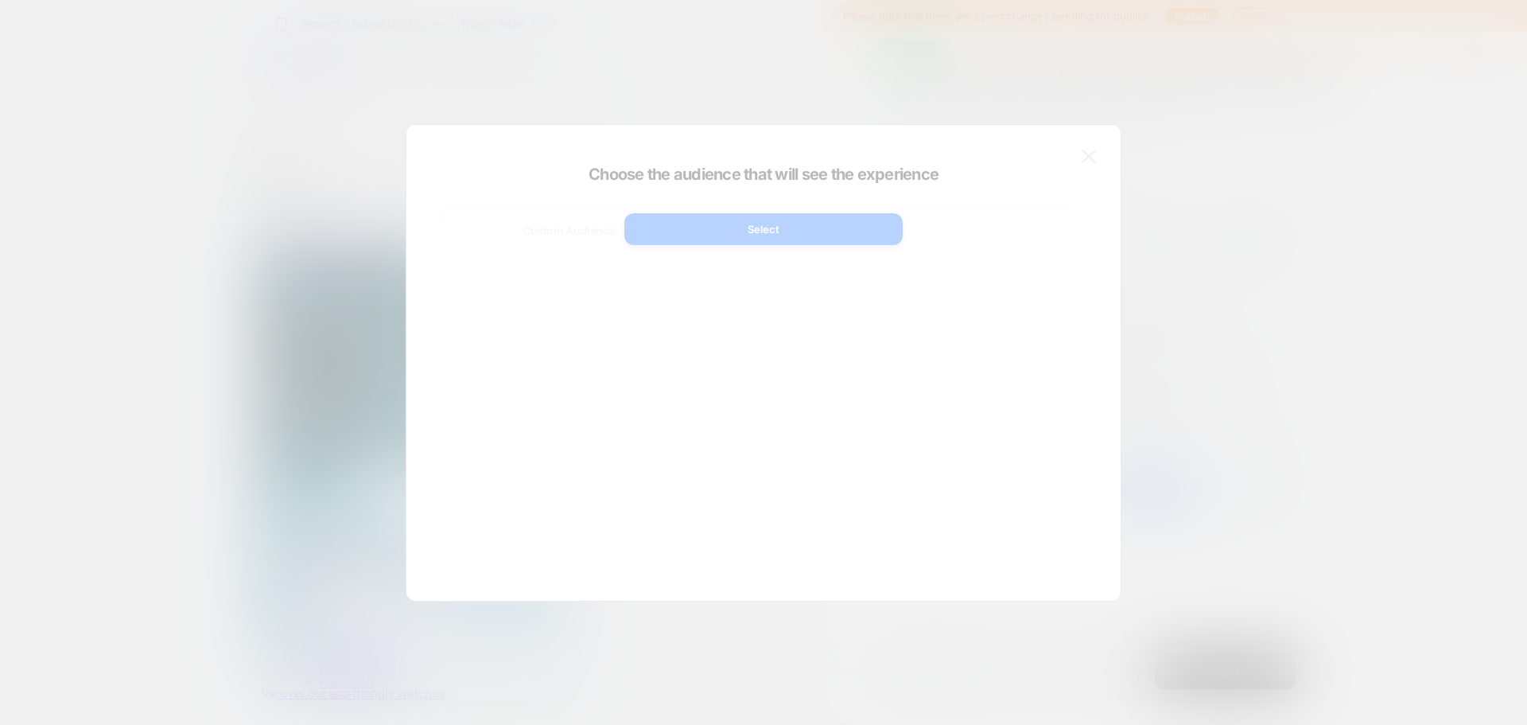
scroll to position [0, 0]
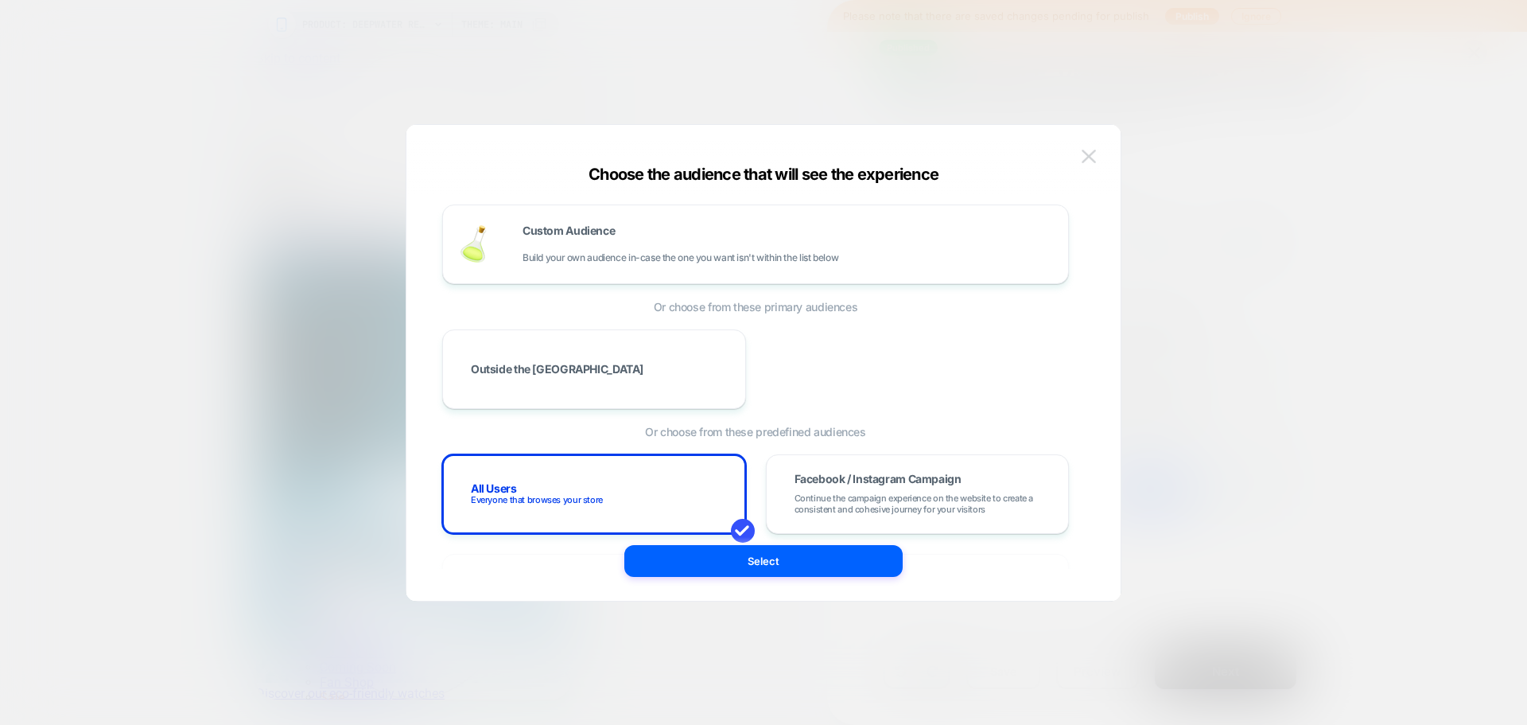
click at [1090, 165] on button at bounding box center [1089, 157] width 24 height 24
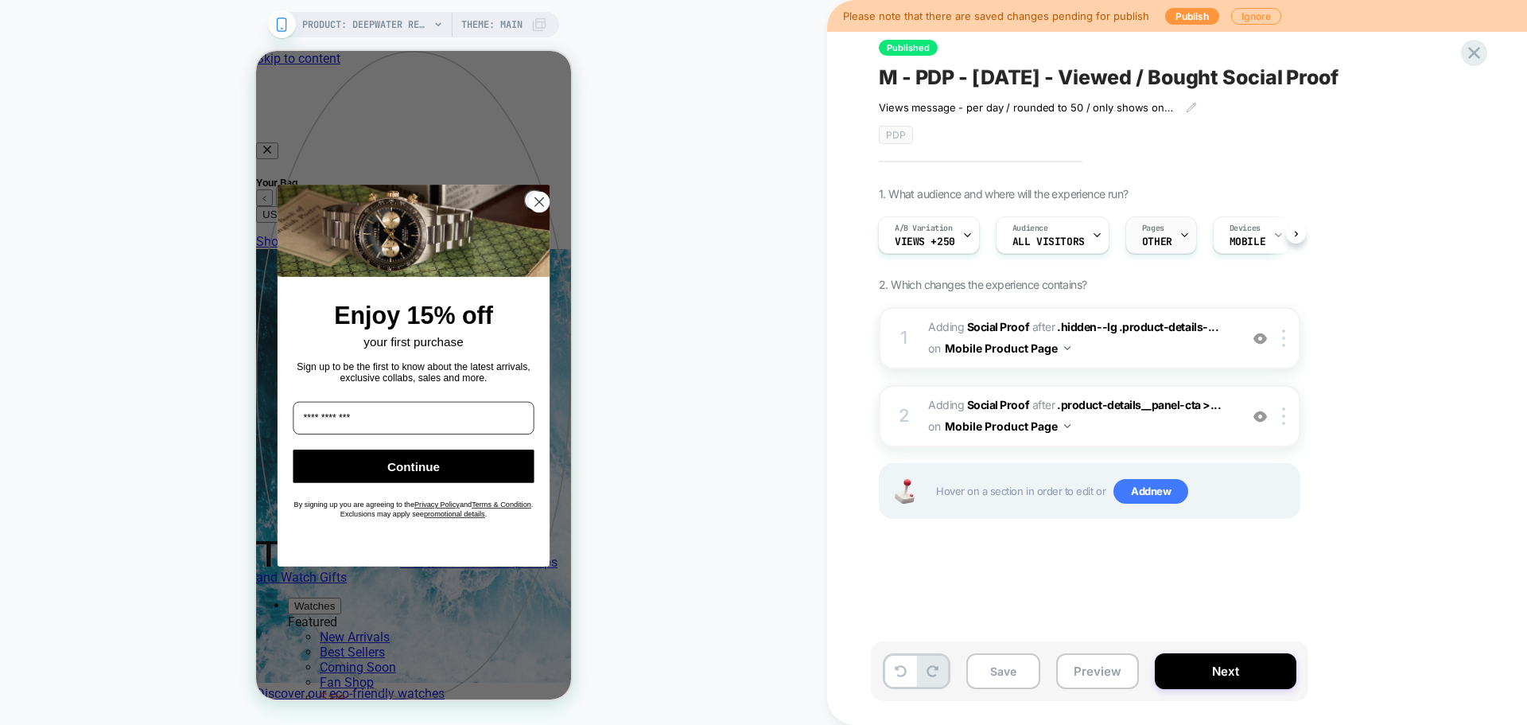
click at [1164, 235] on div "Pages OTHER" at bounding box center [1157, 235] width 62 height 36
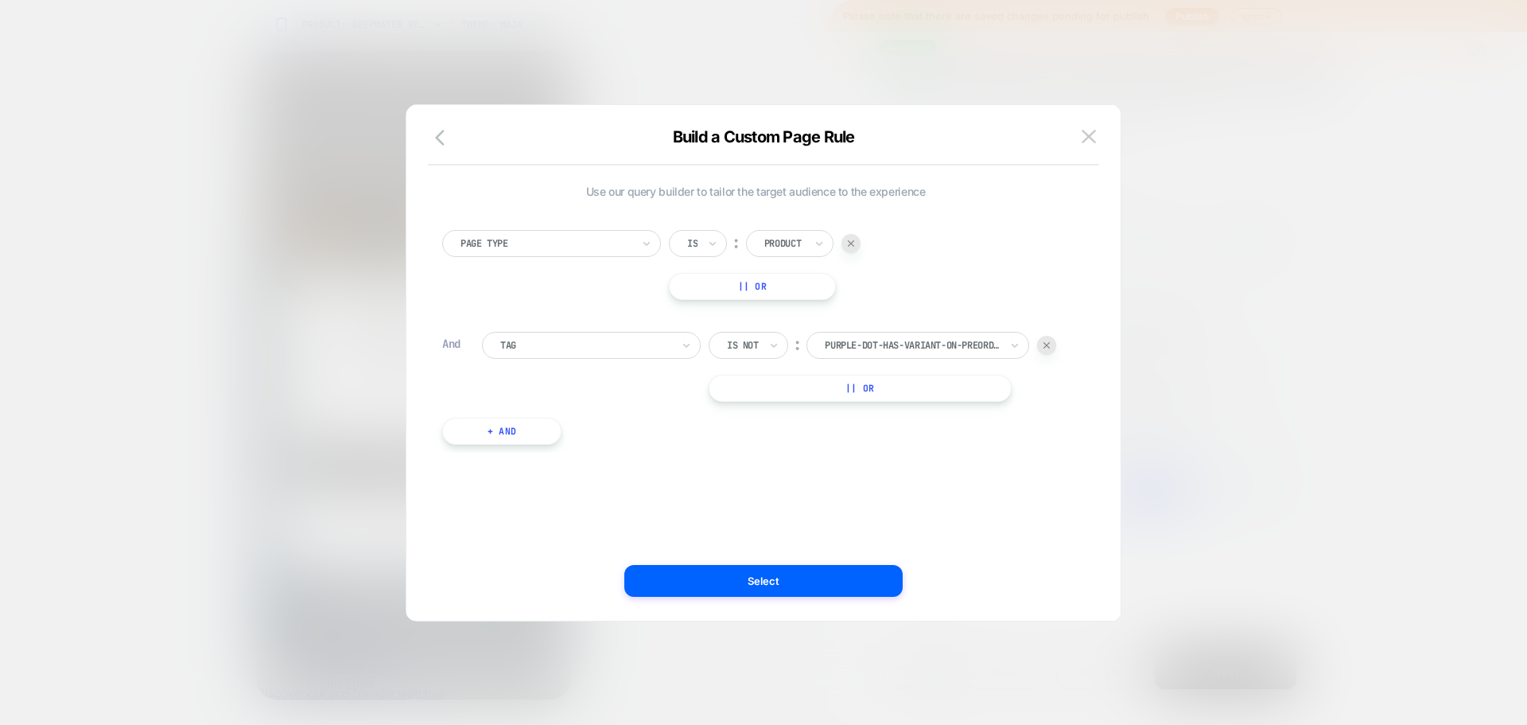
click at [496, 428] on button "+ And" at bounding box center [501, 431] width 119 height 27
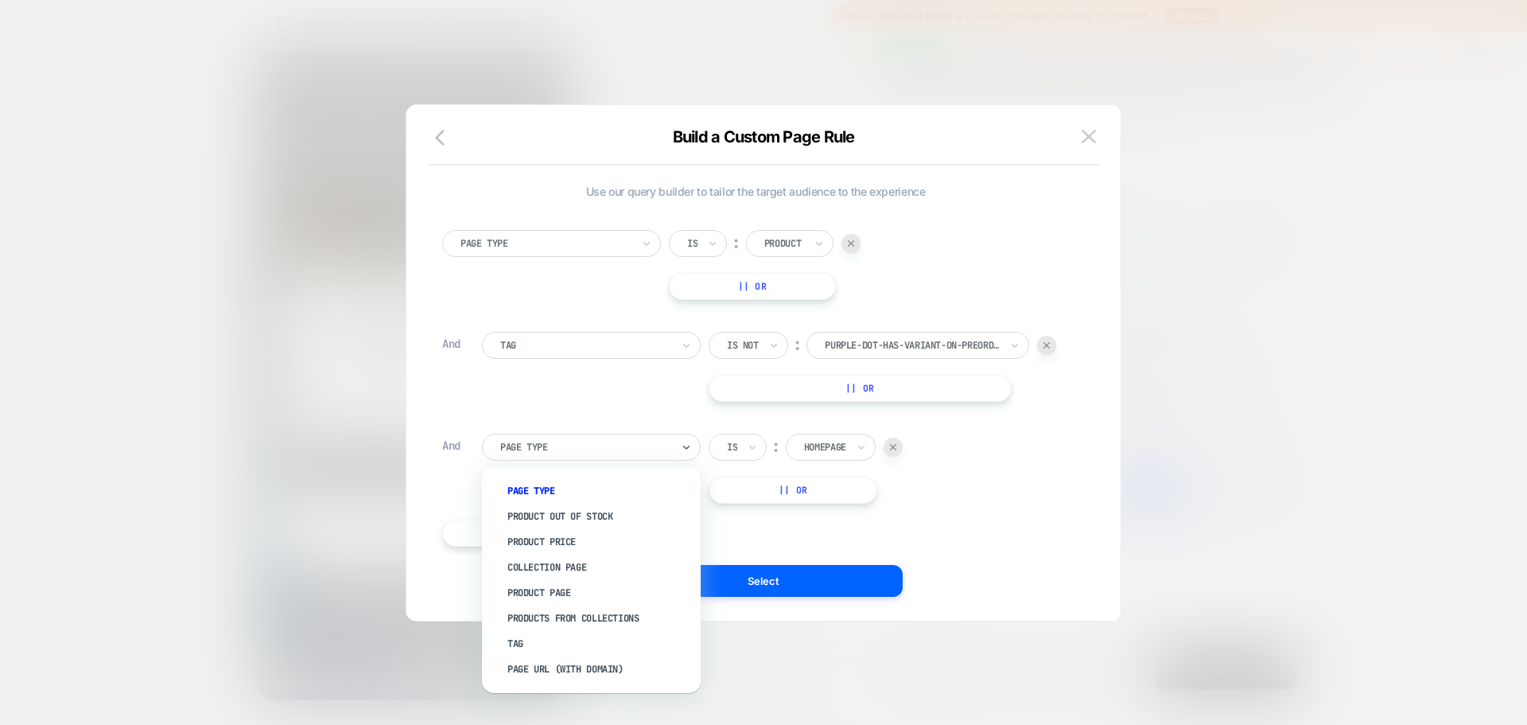
click at [578, 450] on div at bounding box center [585, 447] width 171 height 14
click at [538, 635] on div "Tag" at bounding box center [599, 643] width 203 height 25
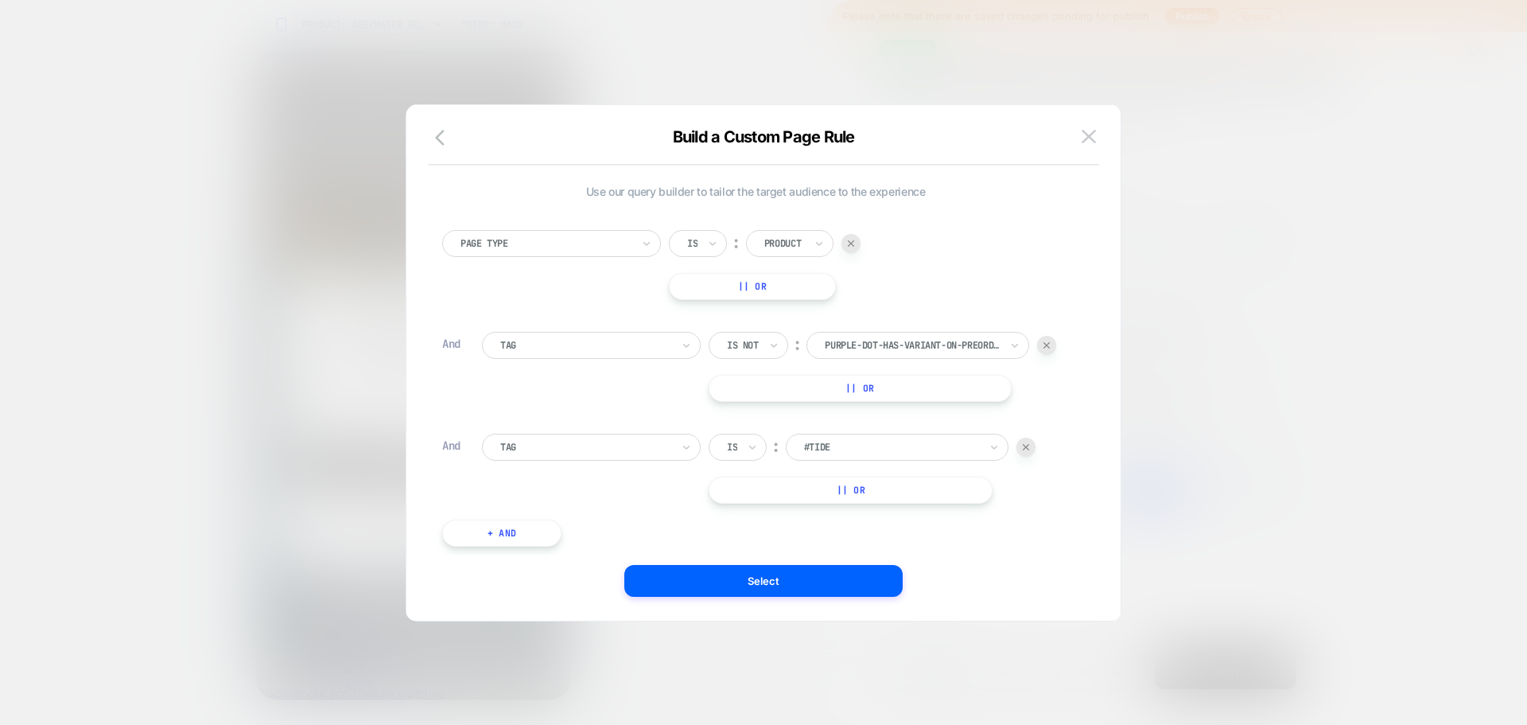
click at [900, 445] on div at bounding box center [891, 447] width 175 height 14
type input "*******"
click at [844, 519] on div "product-type:atelier" at bounding box center [906, 515] width 207 height 25
click at [794, 583] on button "Select" at bounding box center [763, 581] width 278 height 32
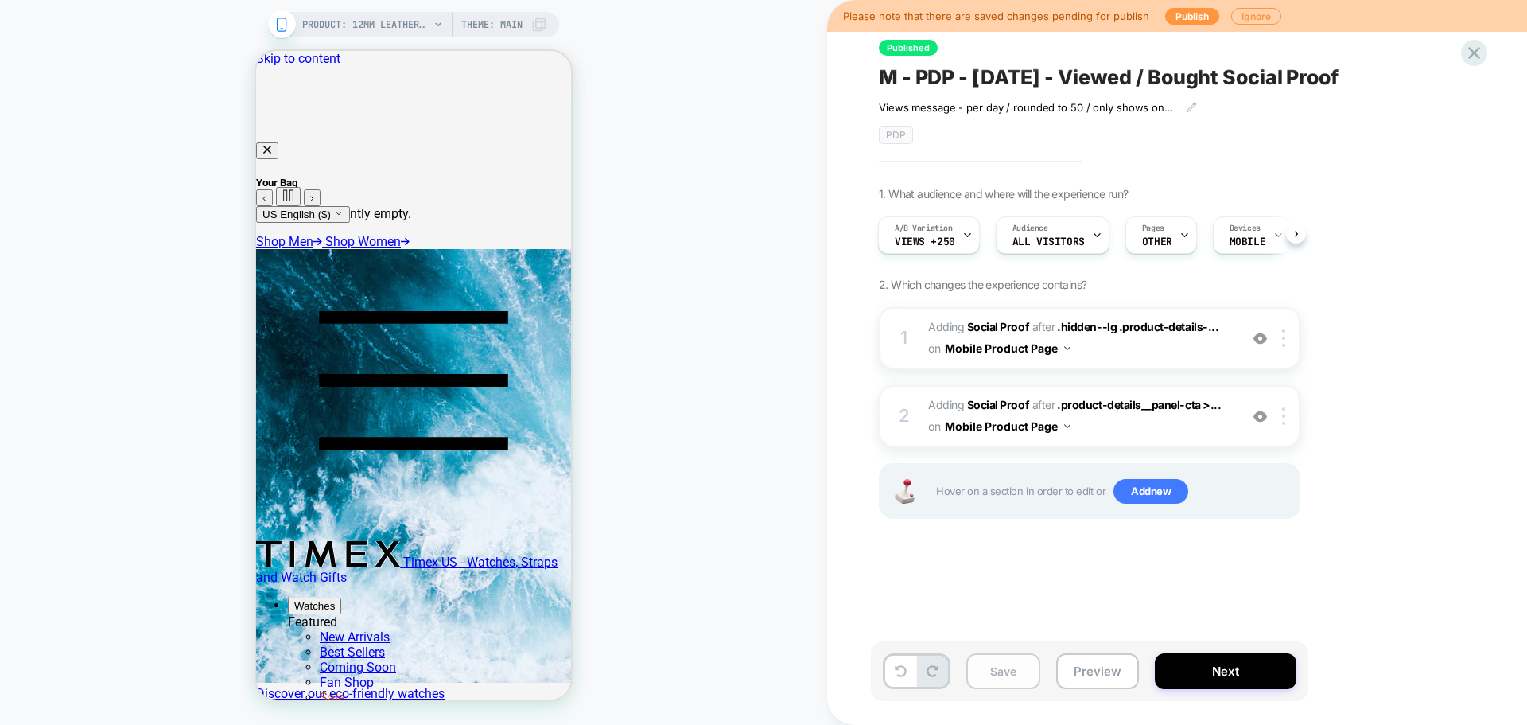
click at [998, 674] on button "Save" at bounding box center [1003, 671] width 74 height 36
click at [1178, 14] on button "Publish" at bounding box center [1192, 16] width 54 height 17
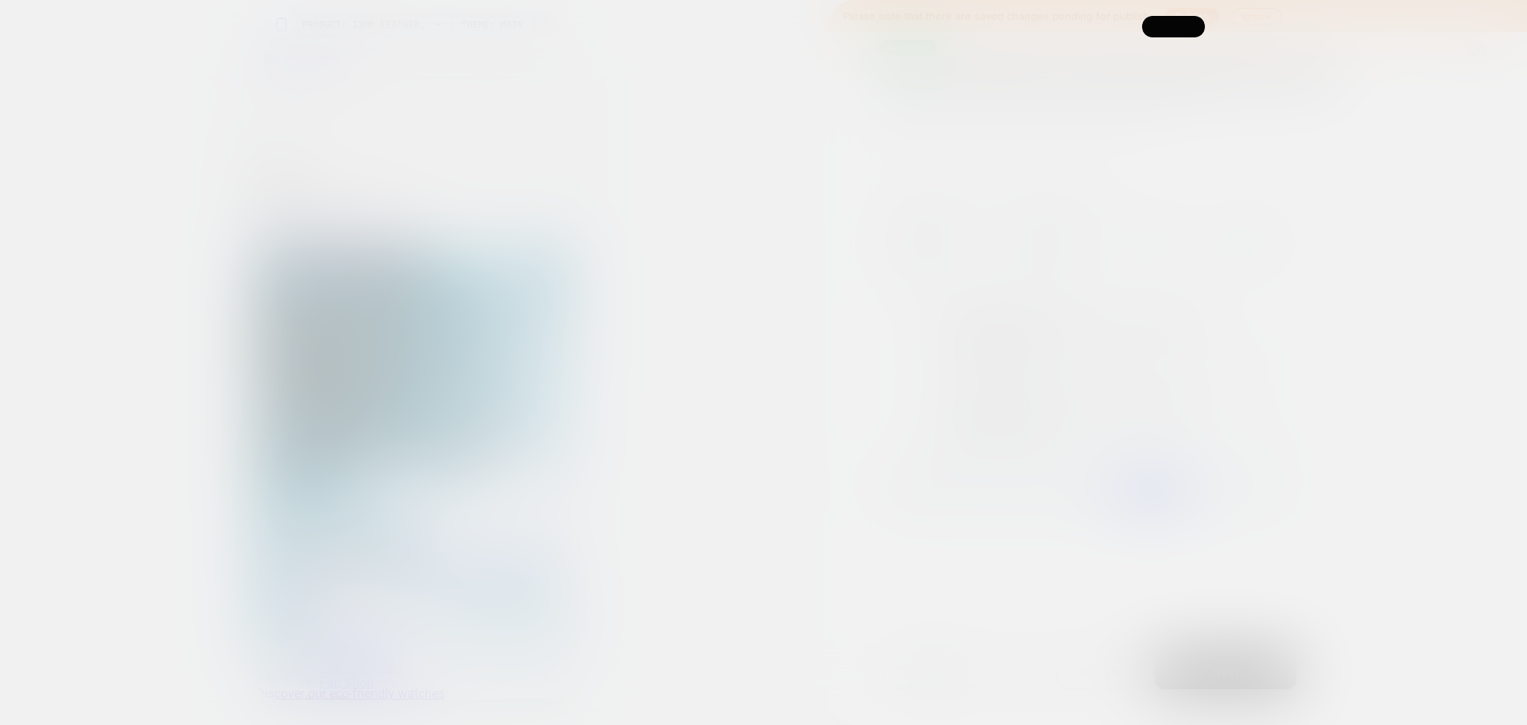
scroll to position [0, 0]
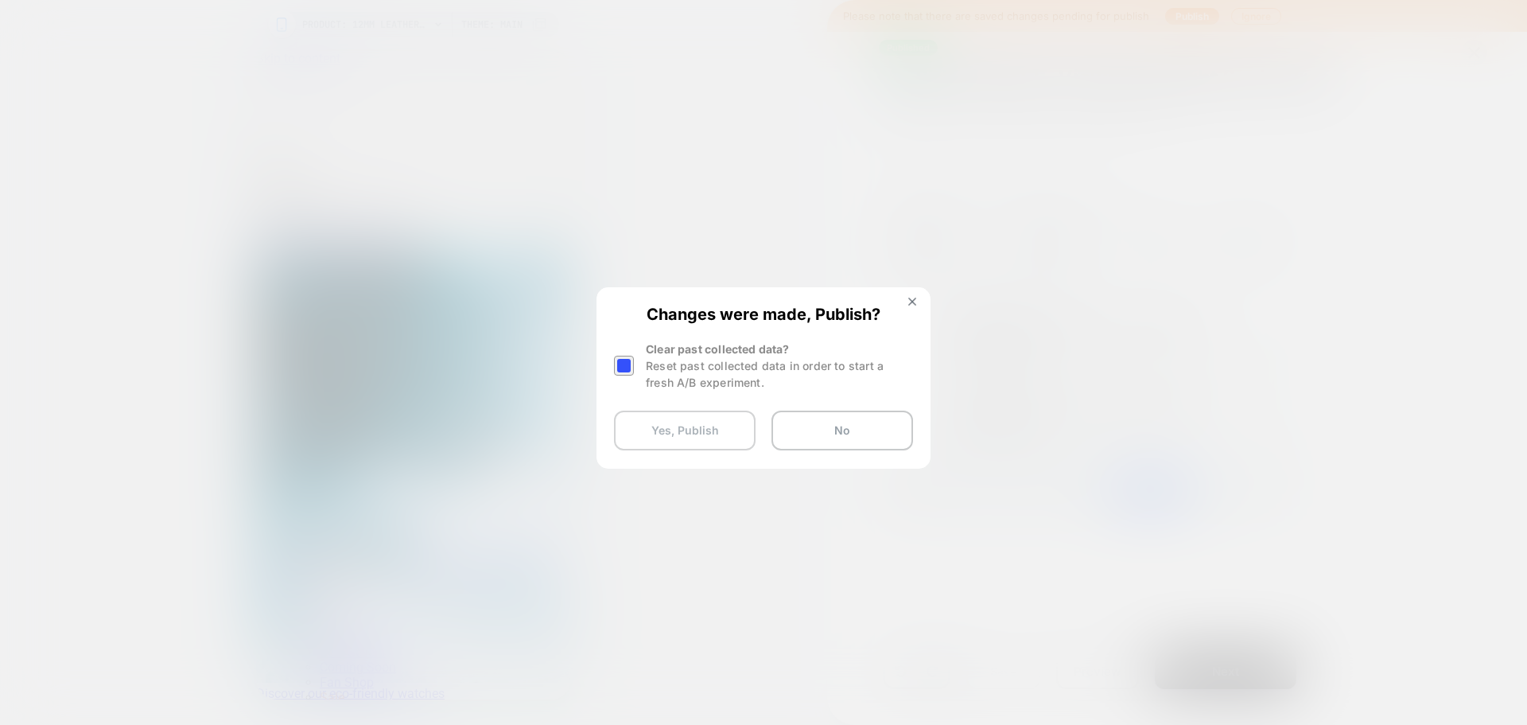
click at [701, 415] on button "Yes, Publish" at bounding box center [685, 430] width 142 height 40
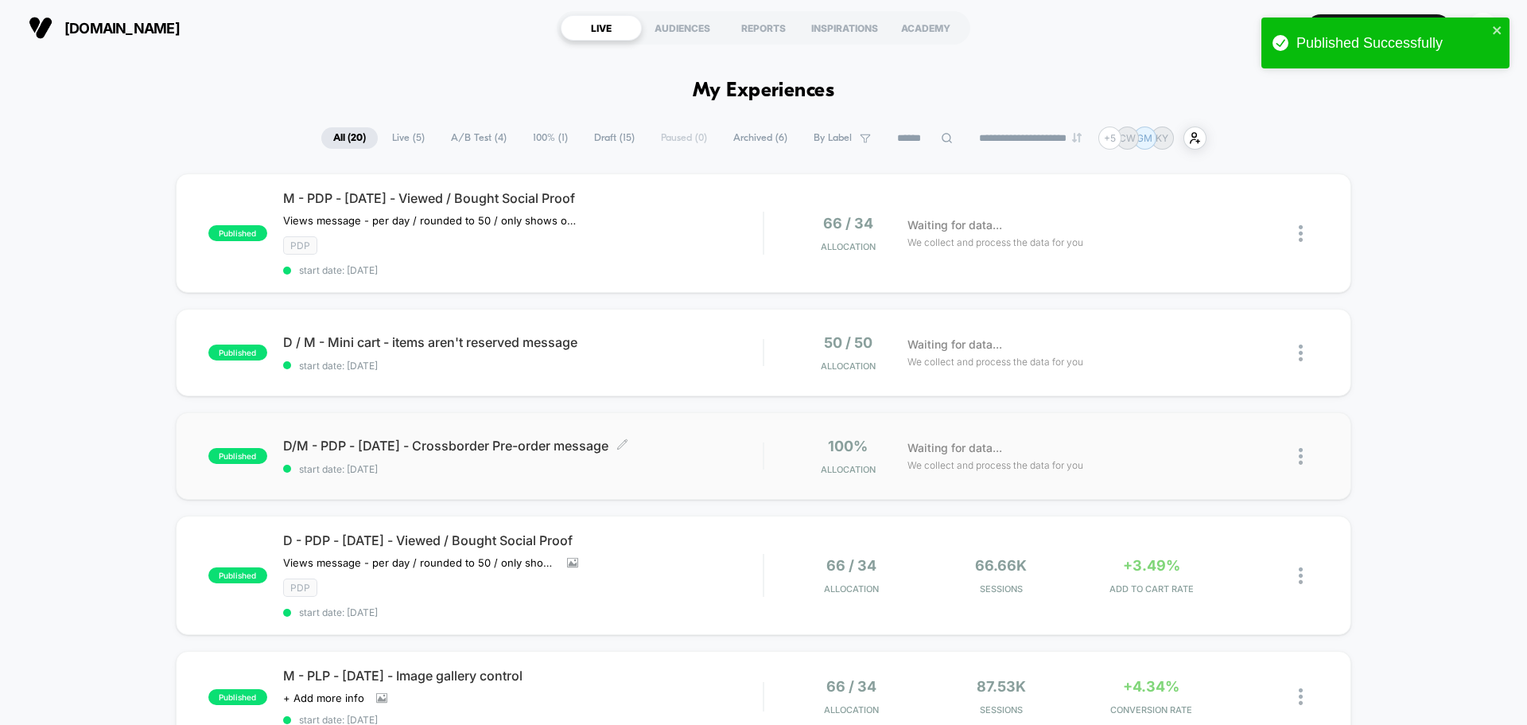
scroll to position [80, 0]
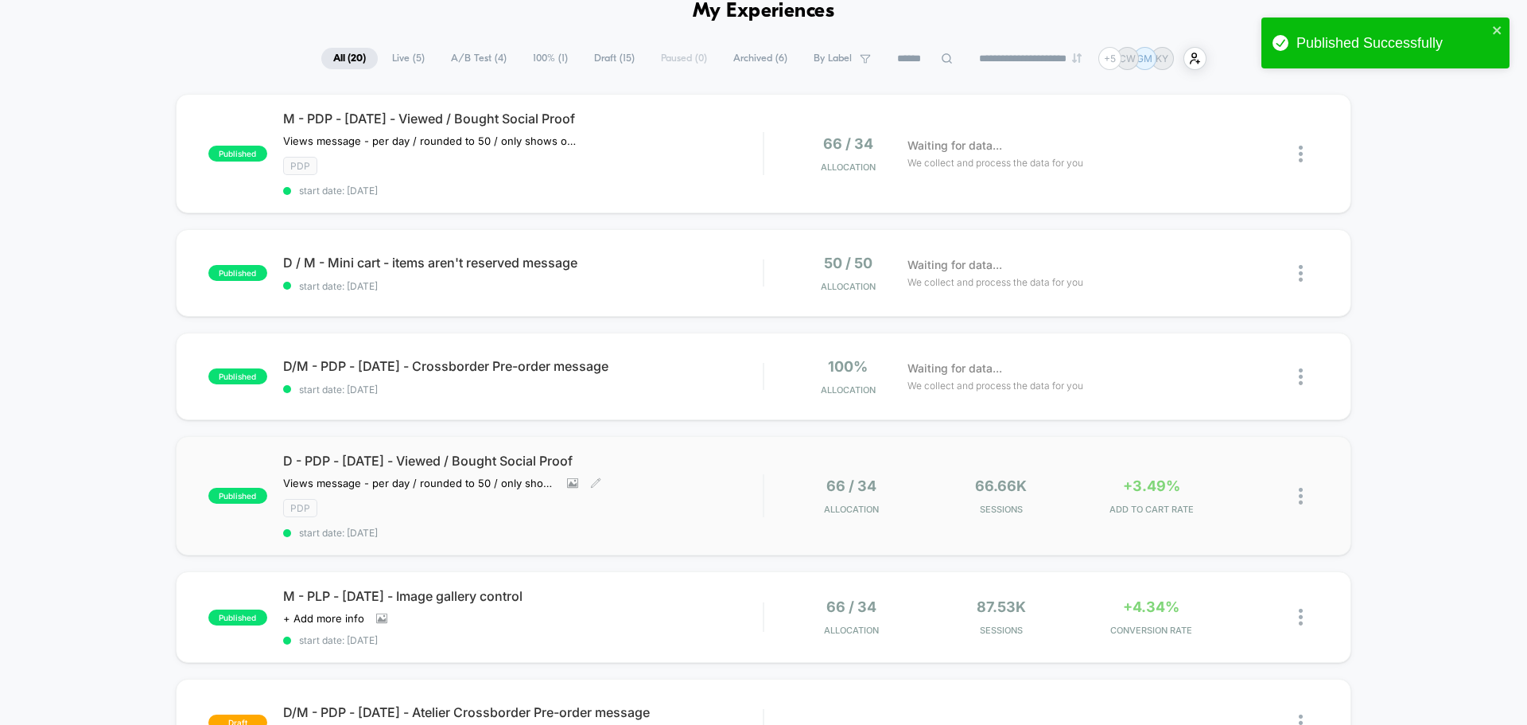
click at [711, 473] on div "D - PDP - Sept25 - Viewed / Bought Social Proof Views message - per day / round…" at bounding box center [523, 496] width 480 height 86
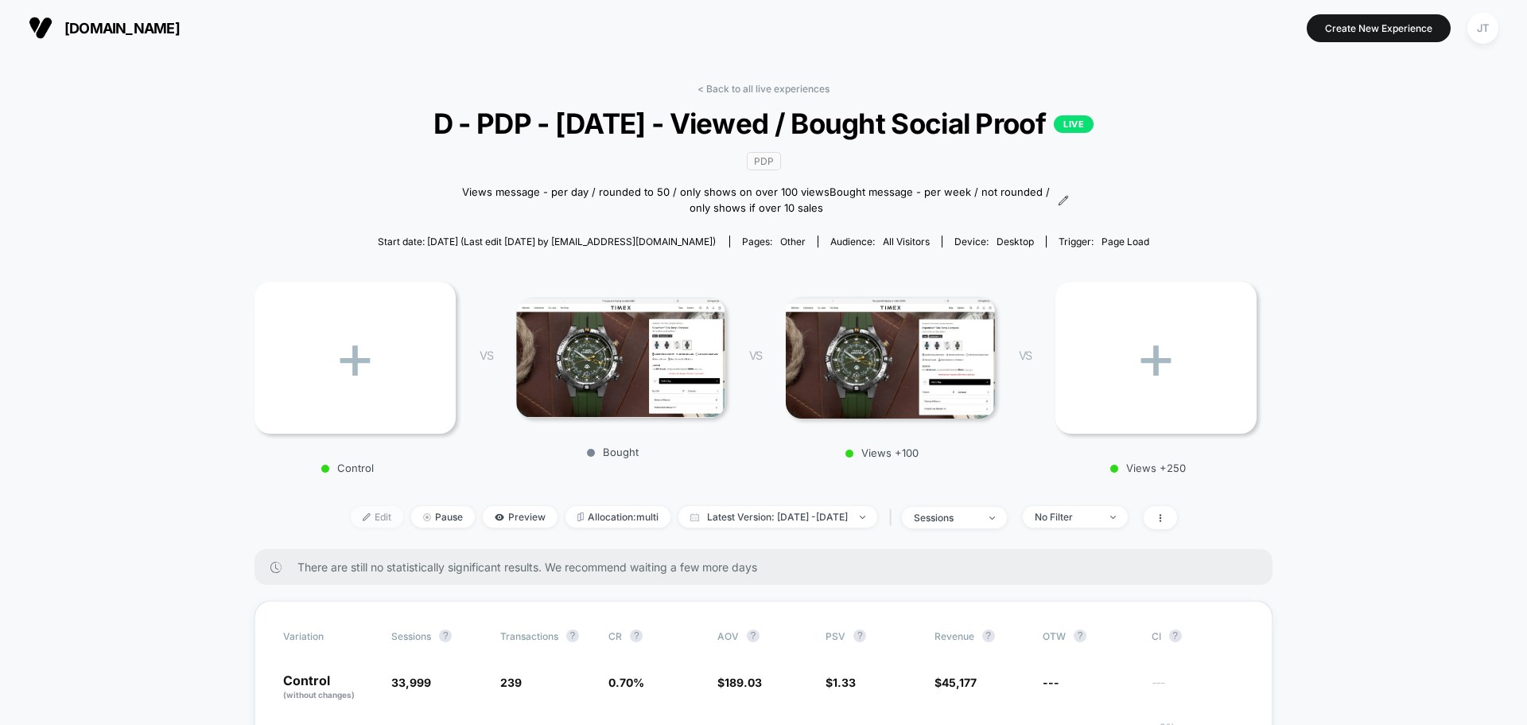
click at [353, 515] on span "Edit" at bounding box center [377, 516] width 52 height 21
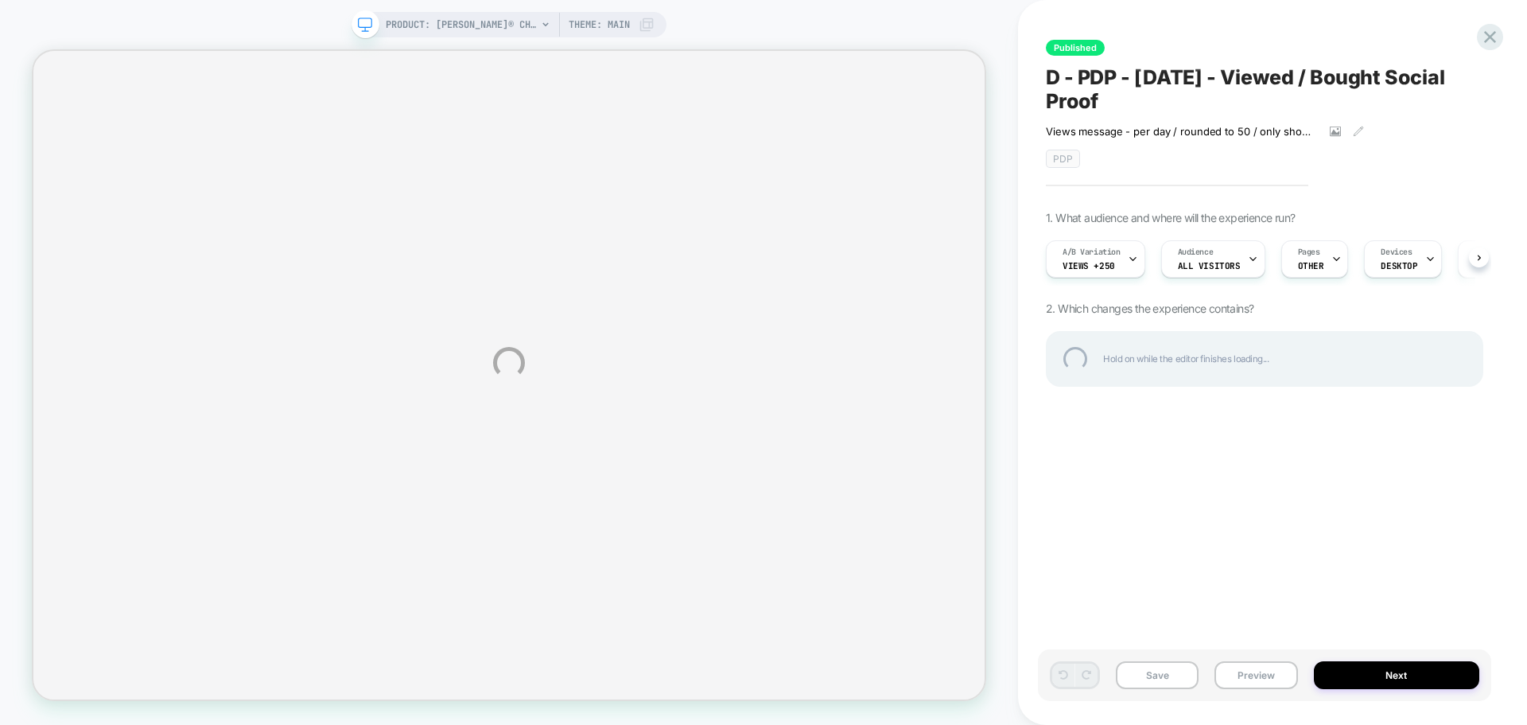
click at [1316, 265] on div "PRODUCT: Marlin® Chronograph Tachymeter 40mm Leather Strap Watch [tw2w10300] PR…" at bounding box center [763, 362] width 1527 height 725
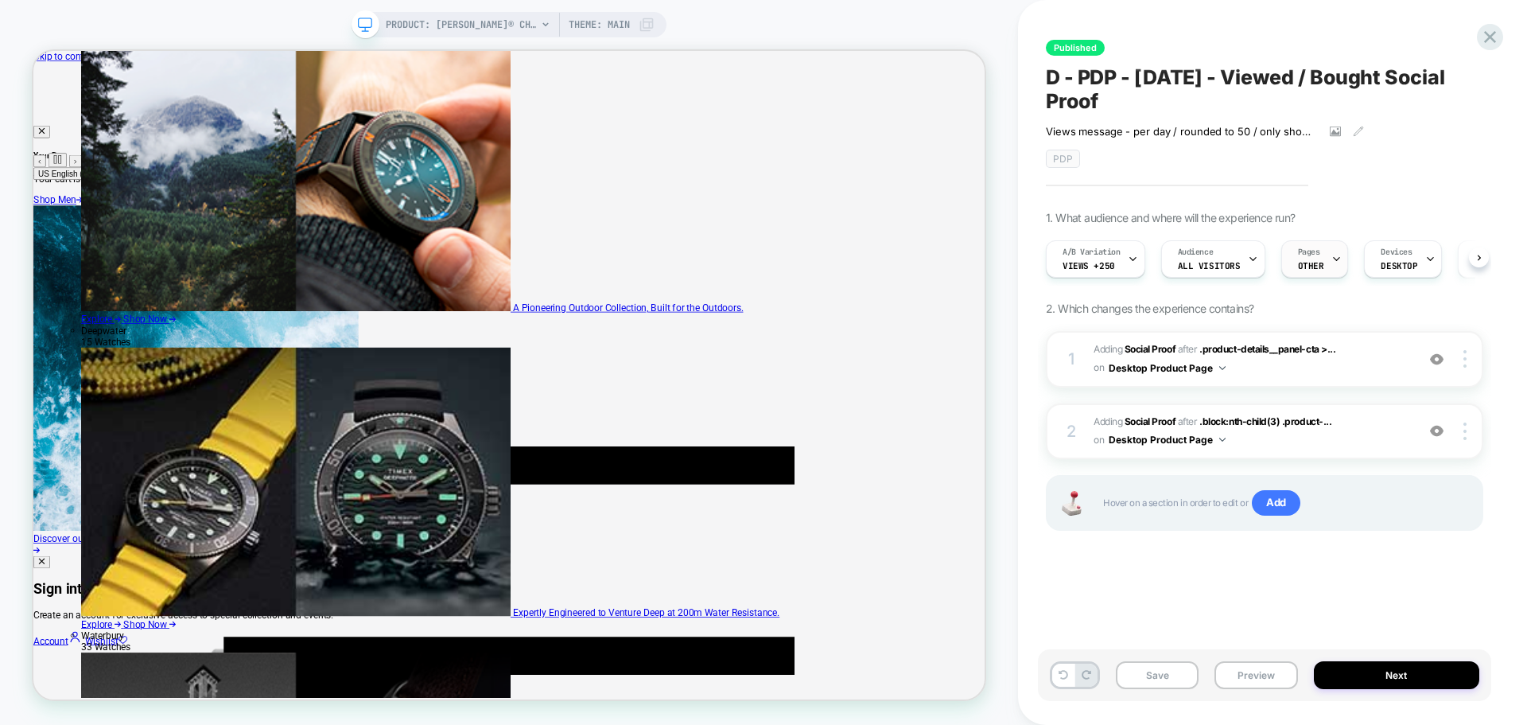
click at [1308, 261] on span "OTHER" at bounding box center [1311, 265] width 26 height 11
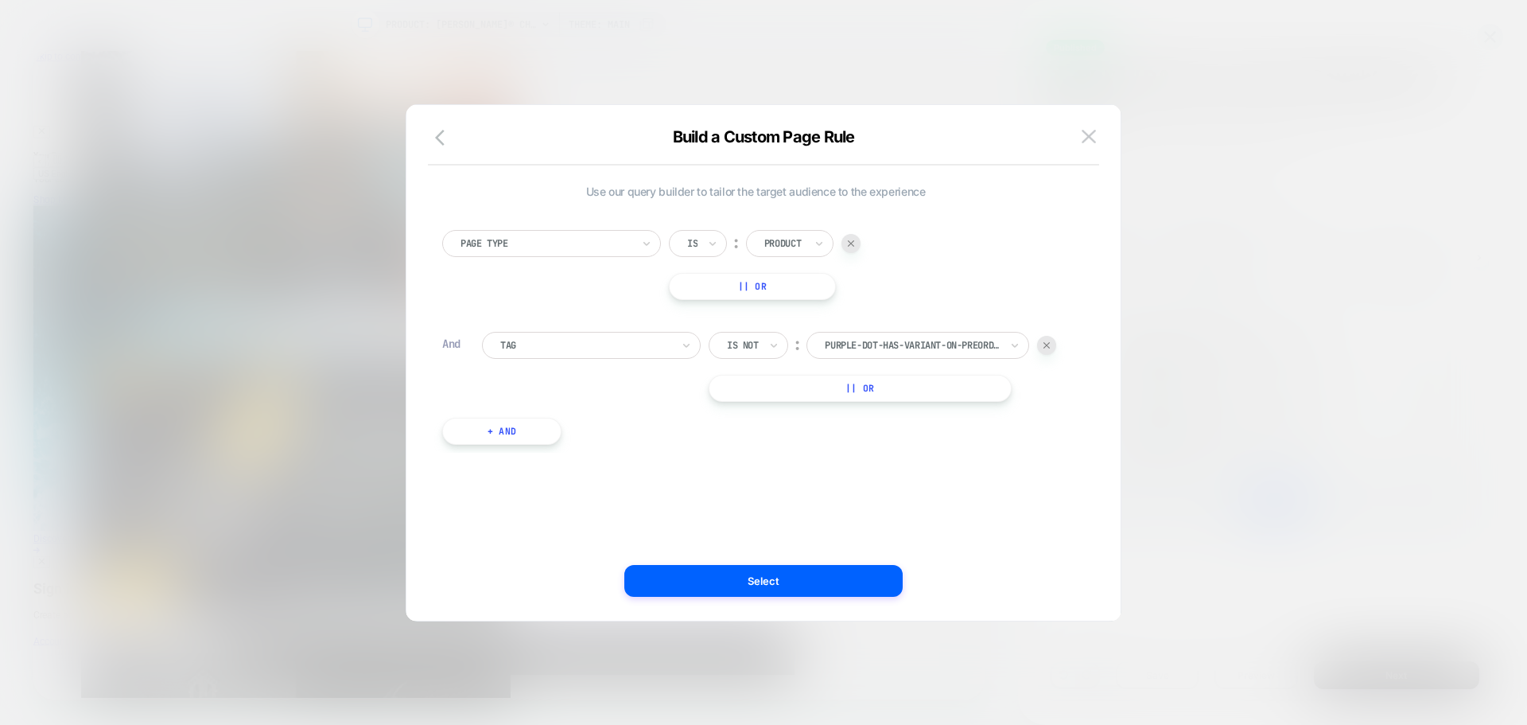
click at [477, 432] on button "+ And" at bounding box center [501, 431] width 119 height 27
click at [637, 447] on div at bounding box center [585, 447] width 171 height 14
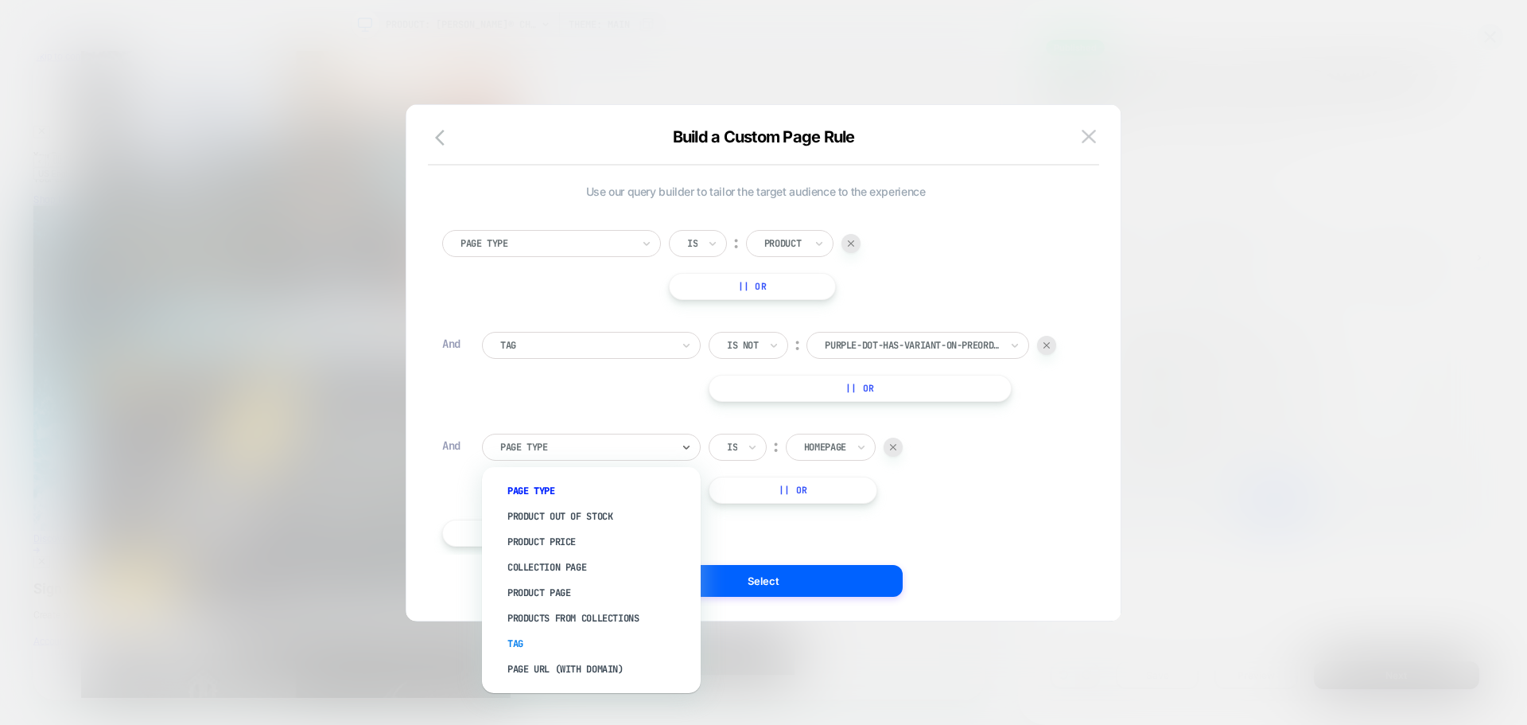
click at [536, 646] on div "Tag" at bounding box center [599, 643] width 203 height 25
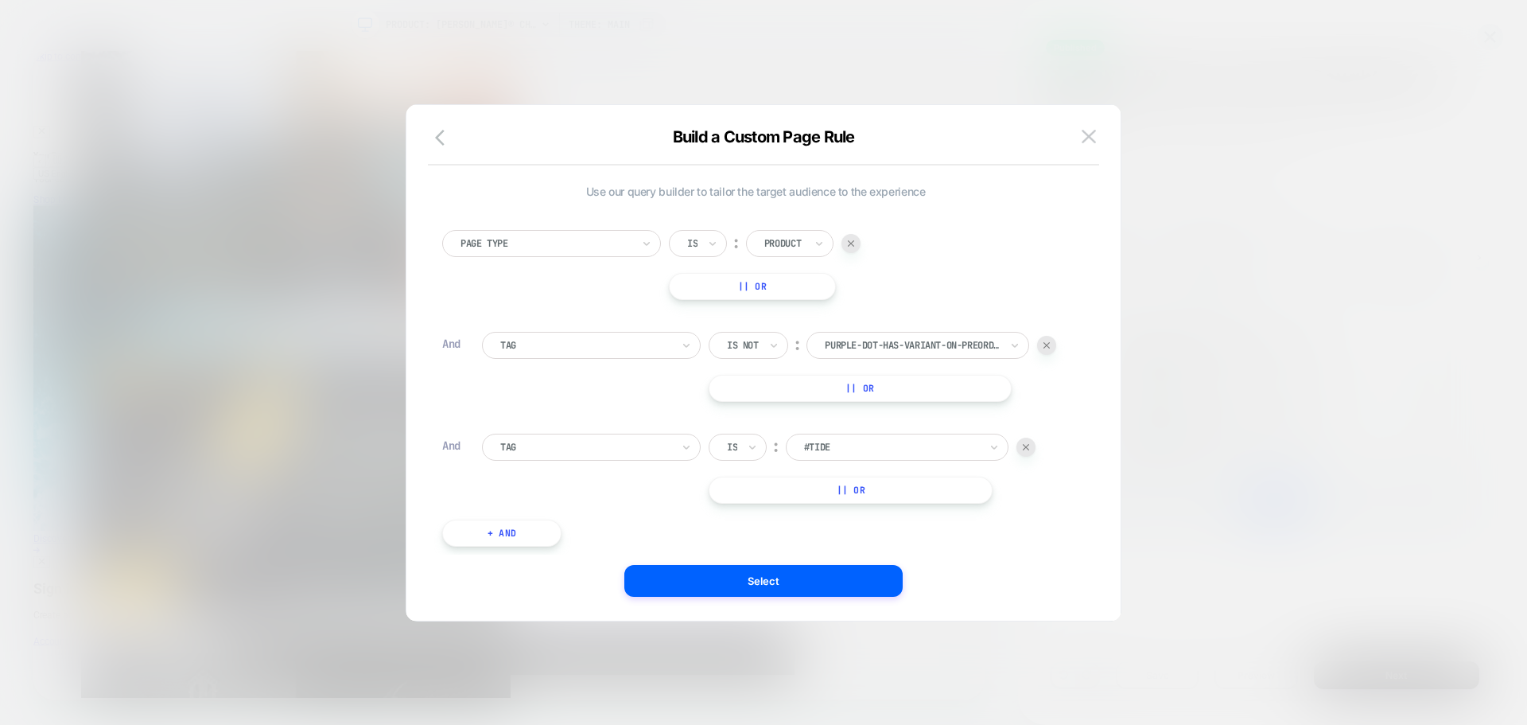
click at [741, 453] on div "Is" at bounding box center [738, 446] width 58 height 27
click at [740, 510] on div "Is not" at bounding box center [776, 515] width 103 height 25
click at [865, 441] on div at bounding box center [912, 447] width 175 height 14
type input "*****"
click at [877, 514] on div "product-type:atelier" at bounding box center [927, 515] width 207 height 25
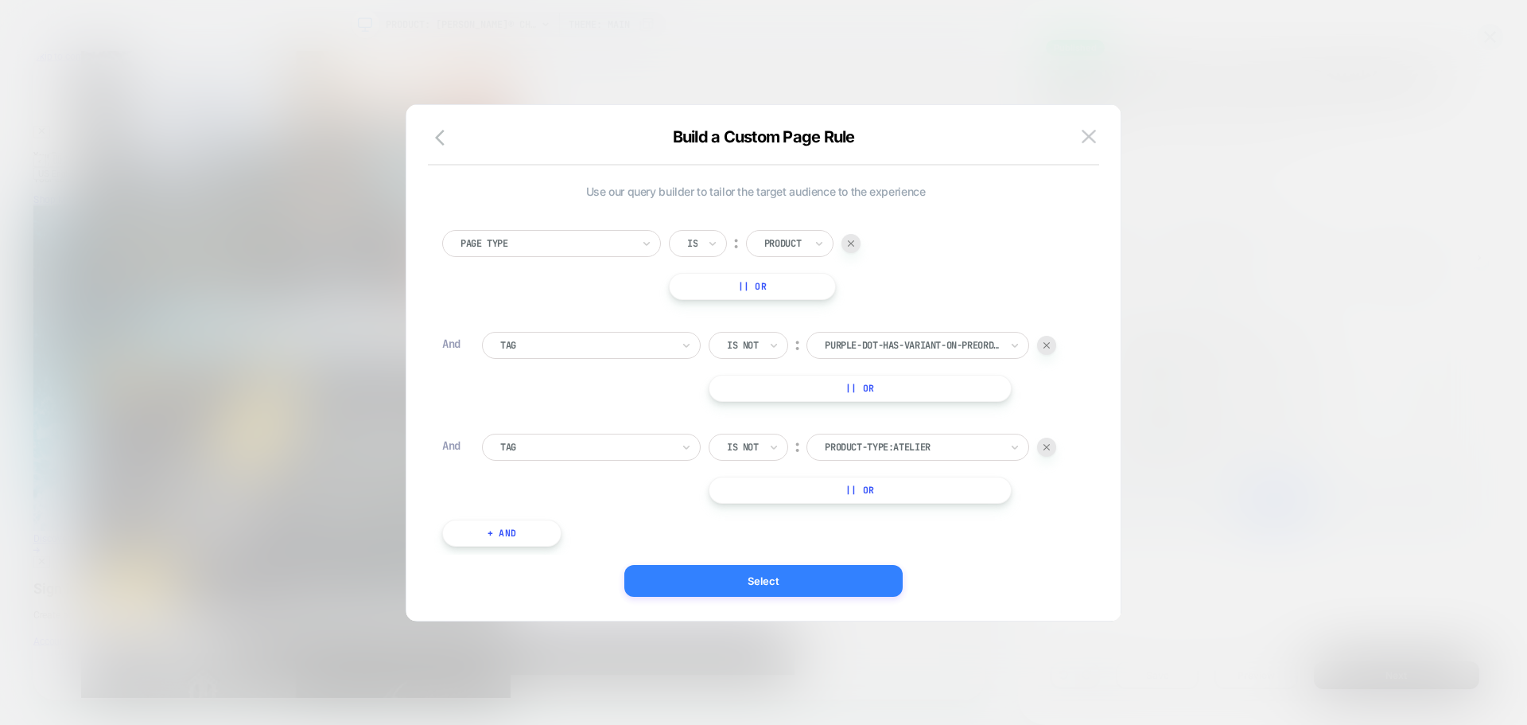
click at [816, 578] on button "Select" at bounding box center [763, 581] width 278 height 32
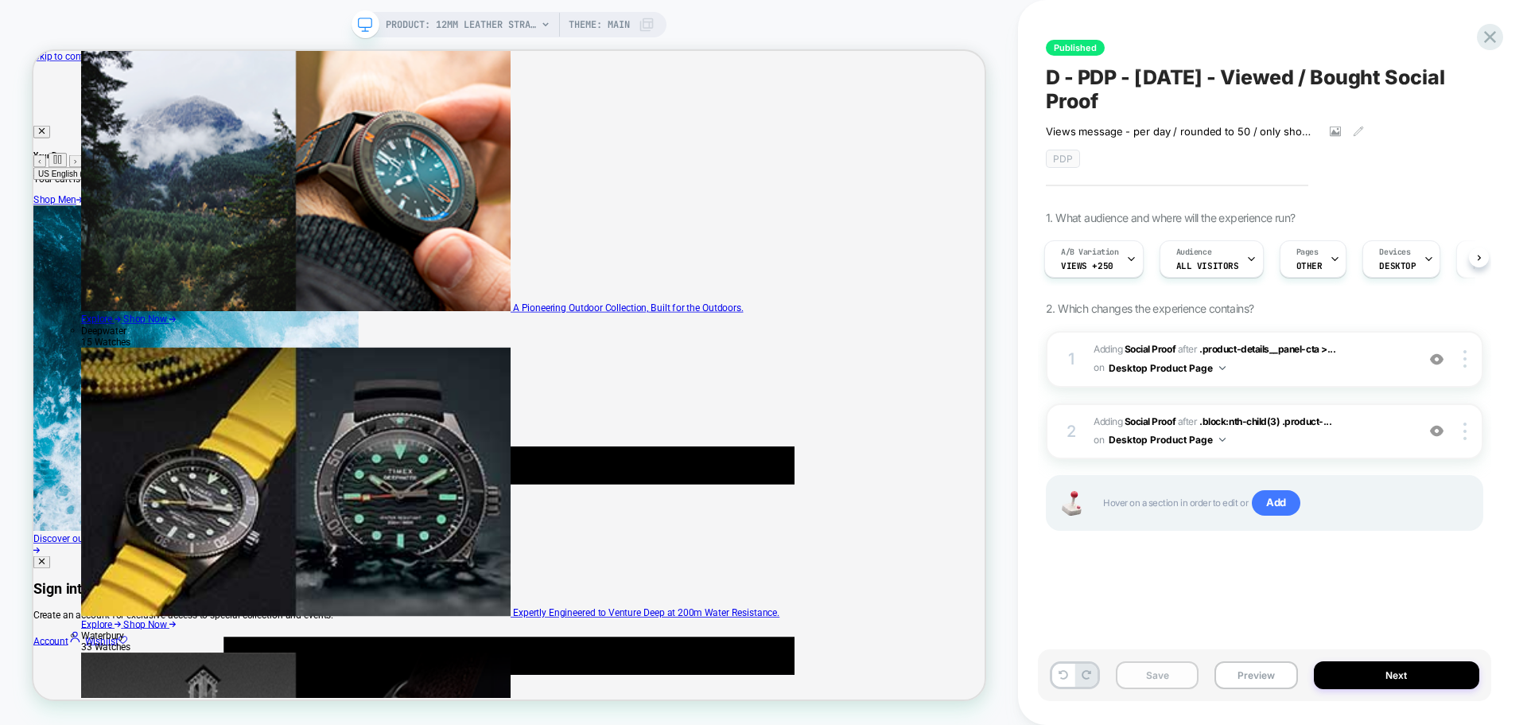
click at [1166, 676] on button "Save" at bounding box center [1157, 675] width 83 height 28
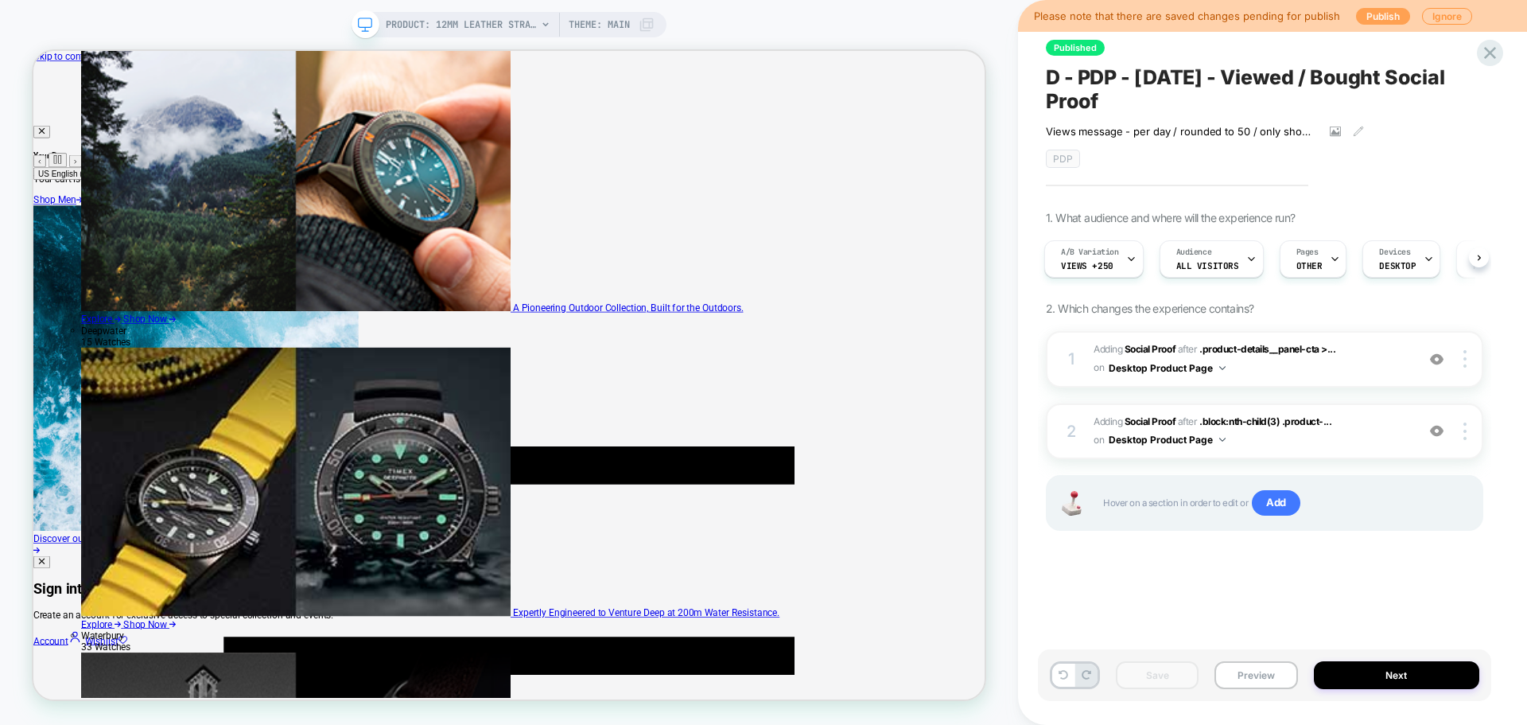
click at [1374, 14] on button "Publish" at bounding box center [1383, 16] width 54 height 17
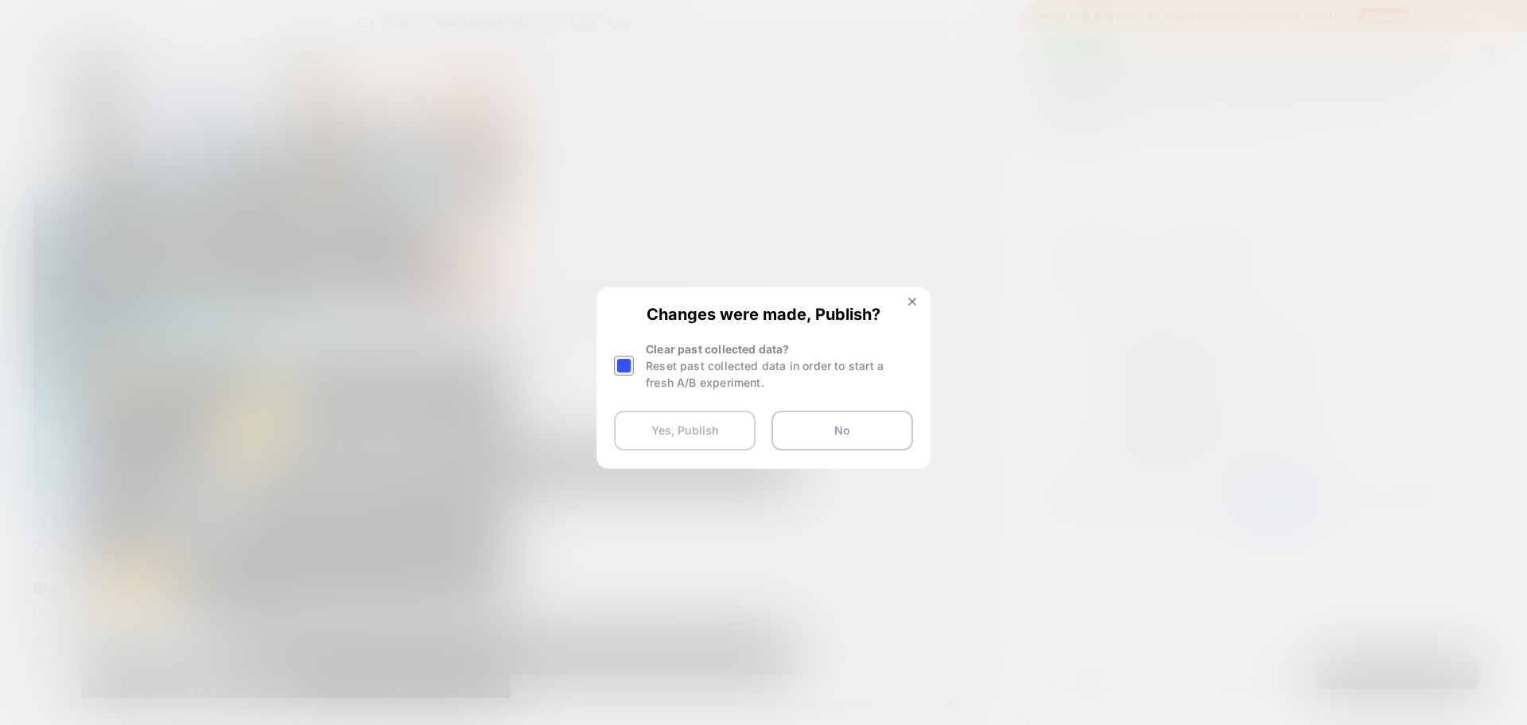
click at [733, 440] on button "Yes, Publish" at bounding box center [685, 430] width 142 height 40
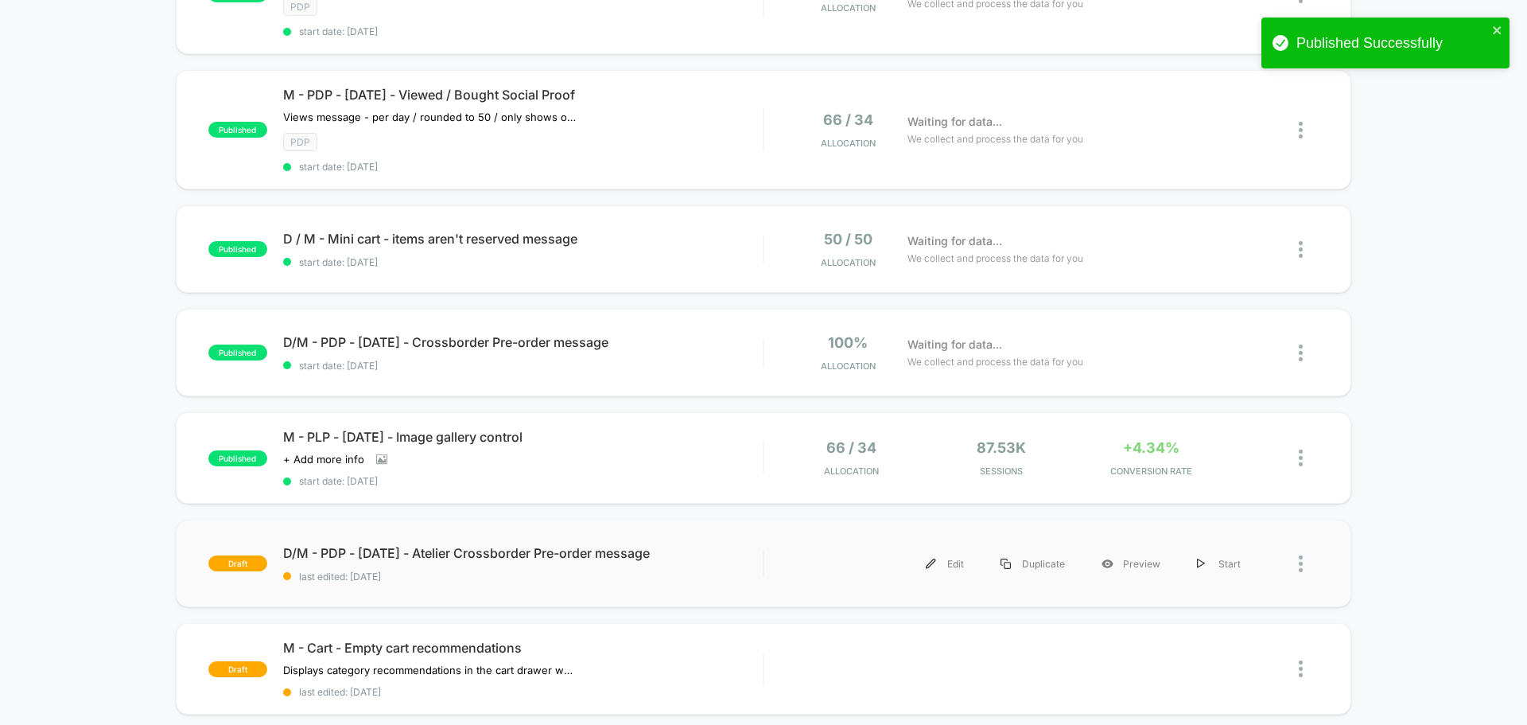
scroll to position [318, 0]
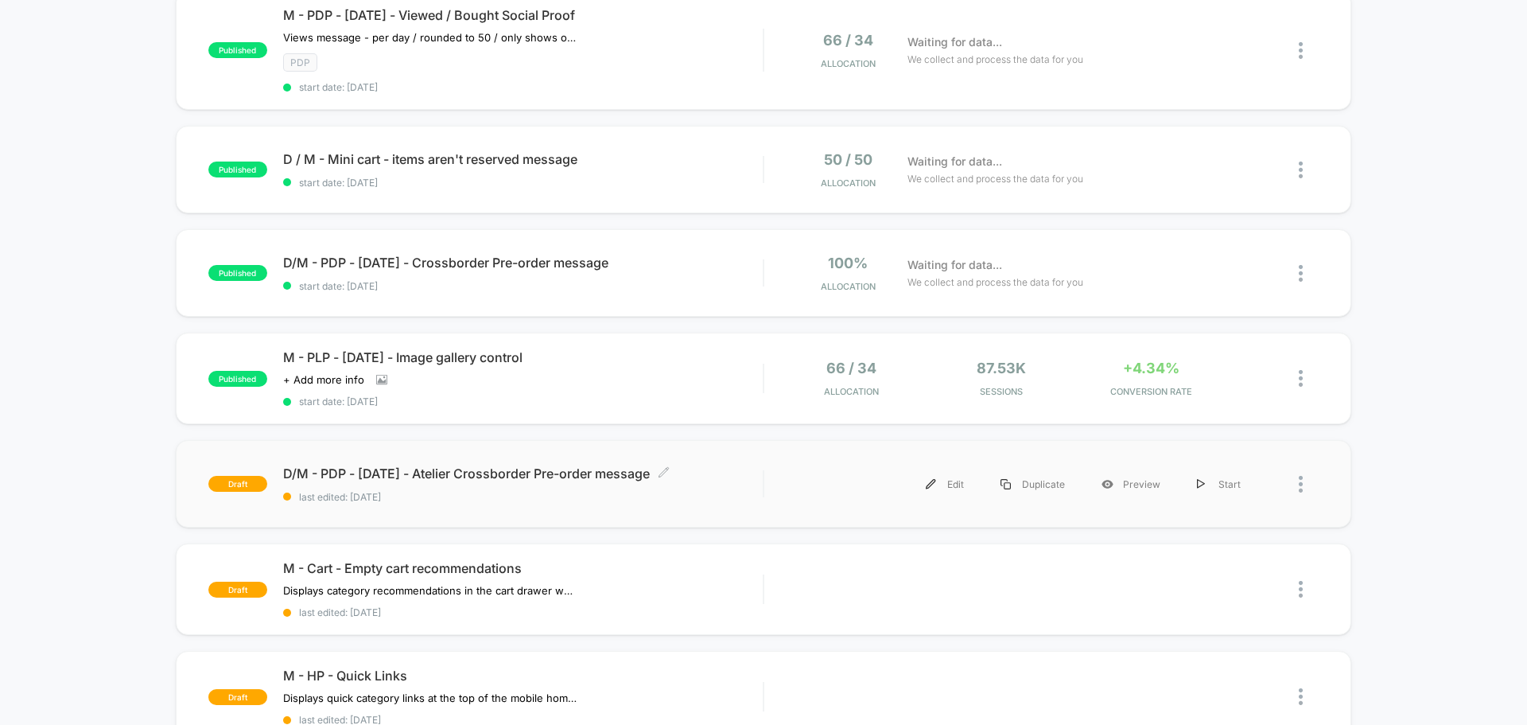
click at [699, 491] on span "last edited: [DATE]" at bounding box center [523, 497] width 480 height 12
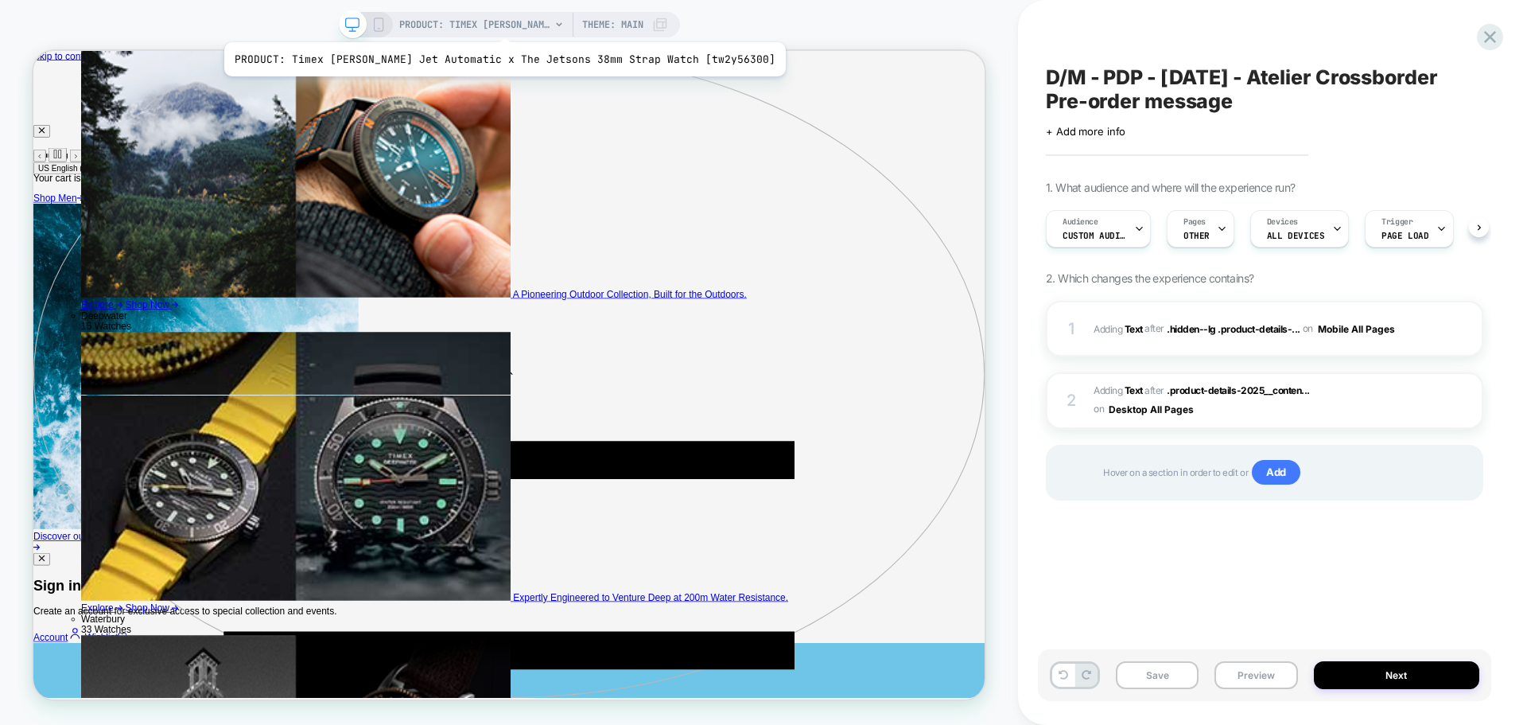
click at [476, 22] on span "PRODUCT: Timex [PERSON_NAME] Jet Automatic x The Jetsons 38mm Strap Watch [tw2y…" at bounding box center [474, 24] width 151 height 25
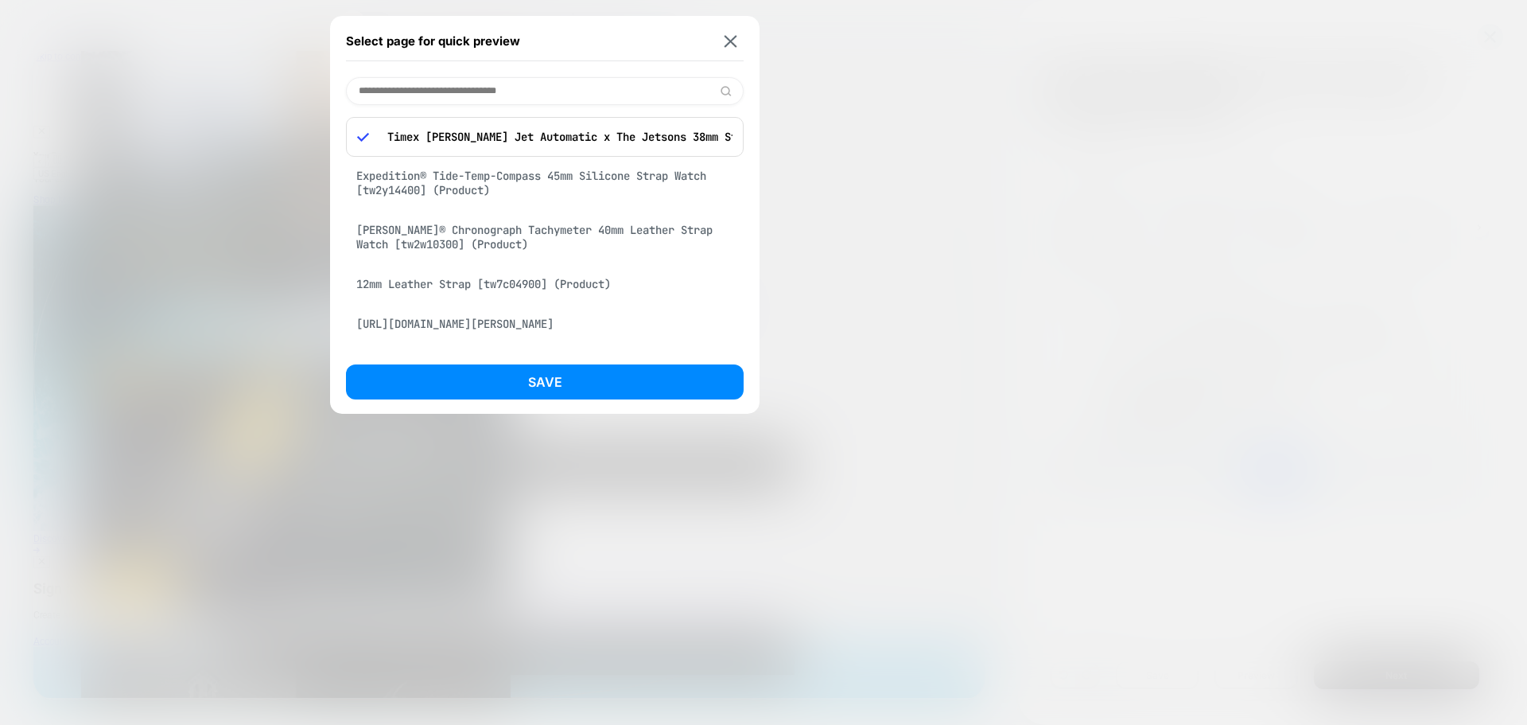
click at [484, 83] on input at bounding box center [545, 91] width 398 height 28
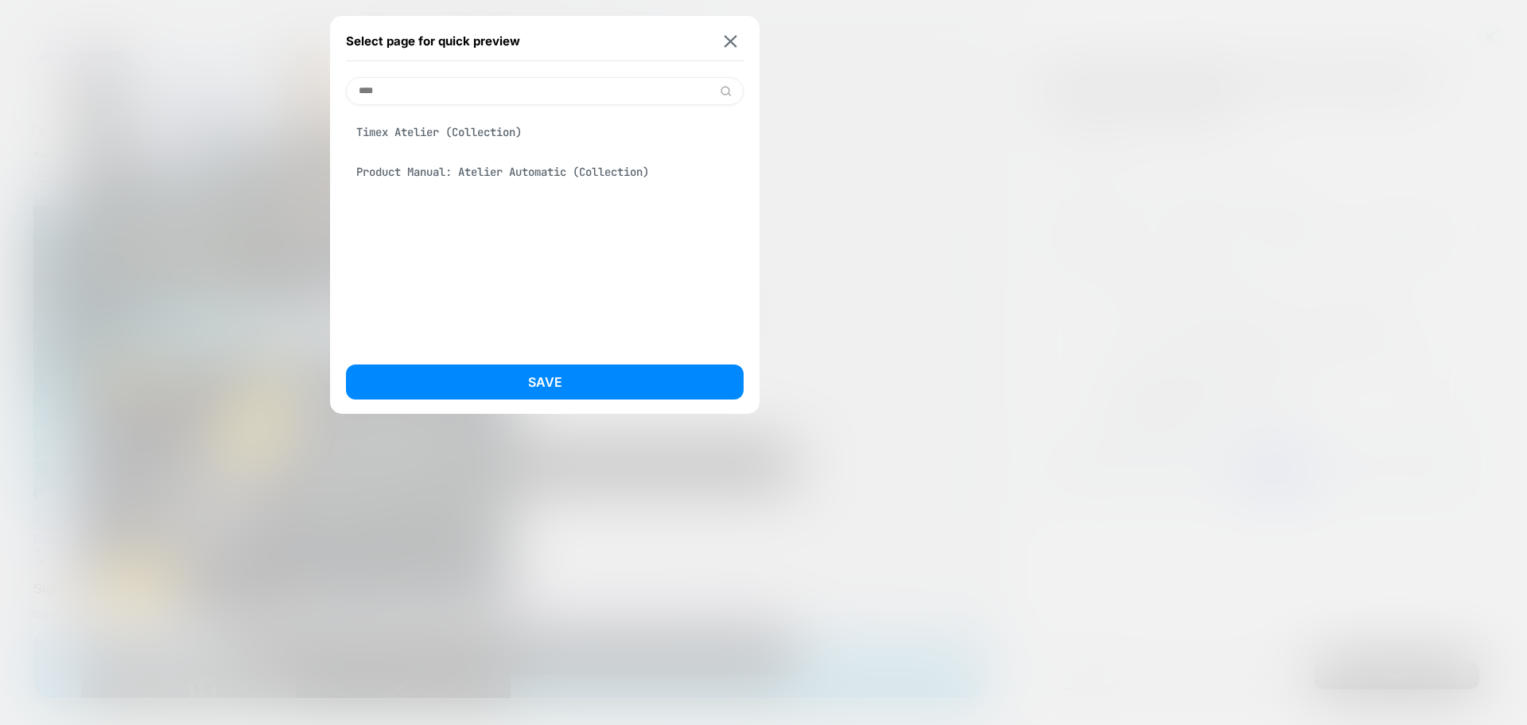
type input "****"
click at [744, 35] on div "Select page for quick preview **** Timex Atelier (Collection) Product Manual: A…" at bounding box center [544, 215] width 429 height 398
click at [740, 37] on button at bounding box center [731, 41] width 20 height 14
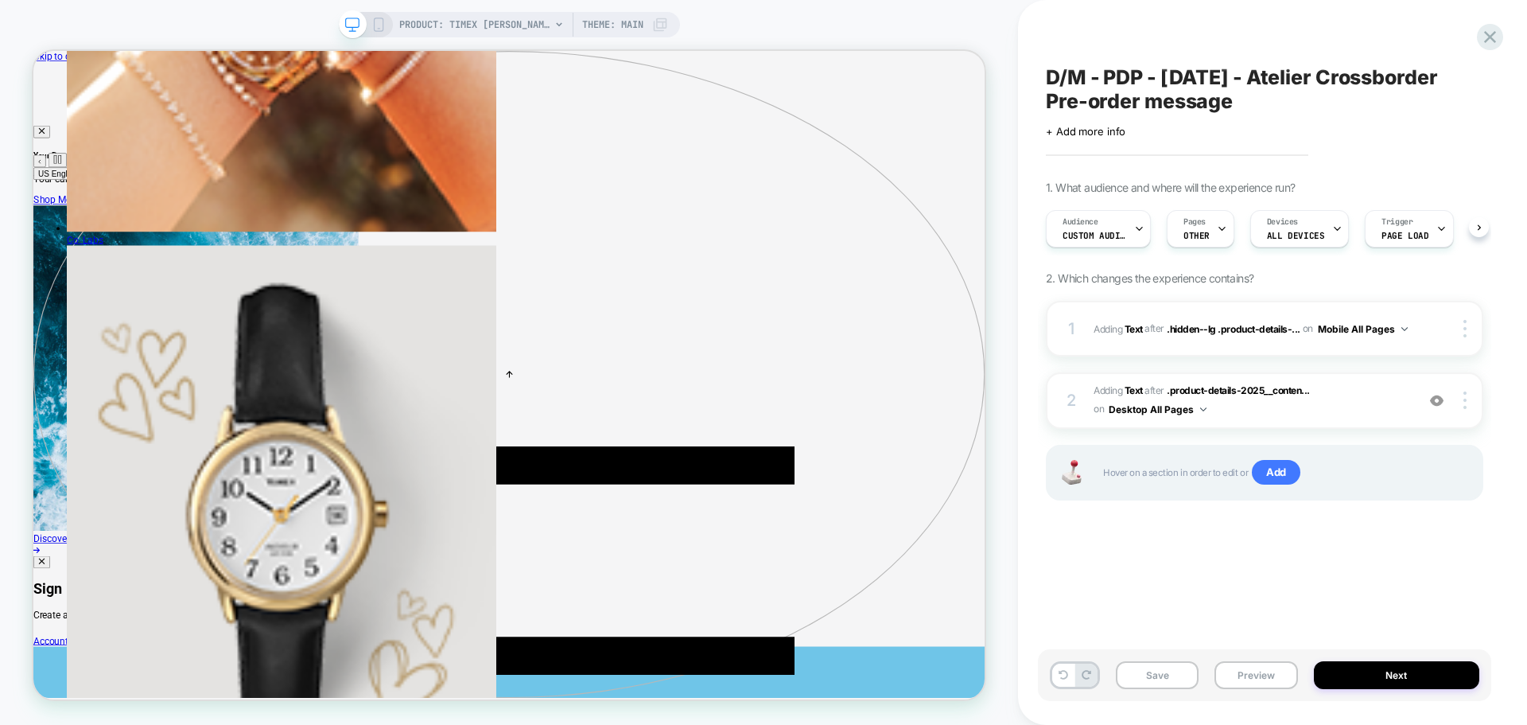
scroll to position [0, 1]
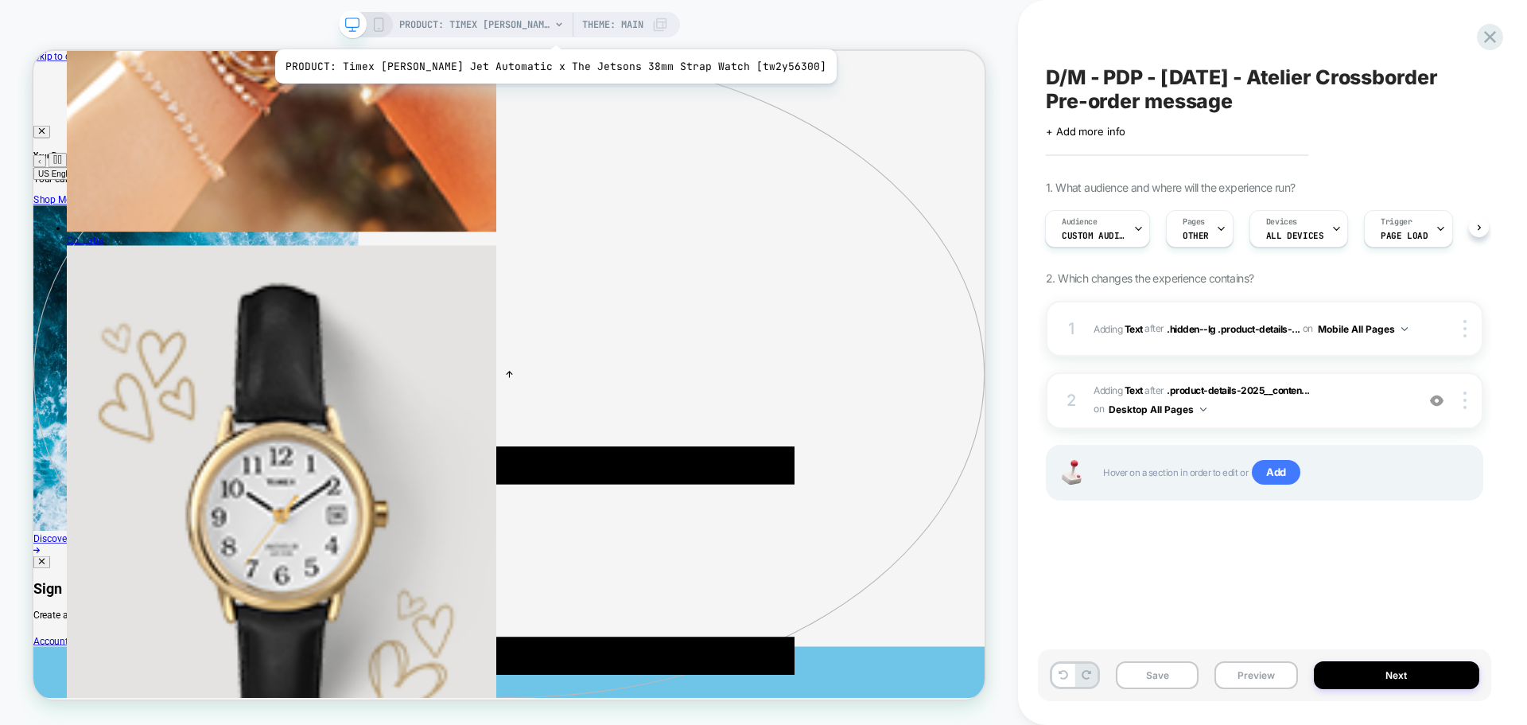
click at [527, 29] on span "PRODUCT: Timex [PERSON_NAME] Jet Automatic x The Jetsons 38mm Strap Watch [tw2y…" at bounding box center [474, 24] width 151 height 25
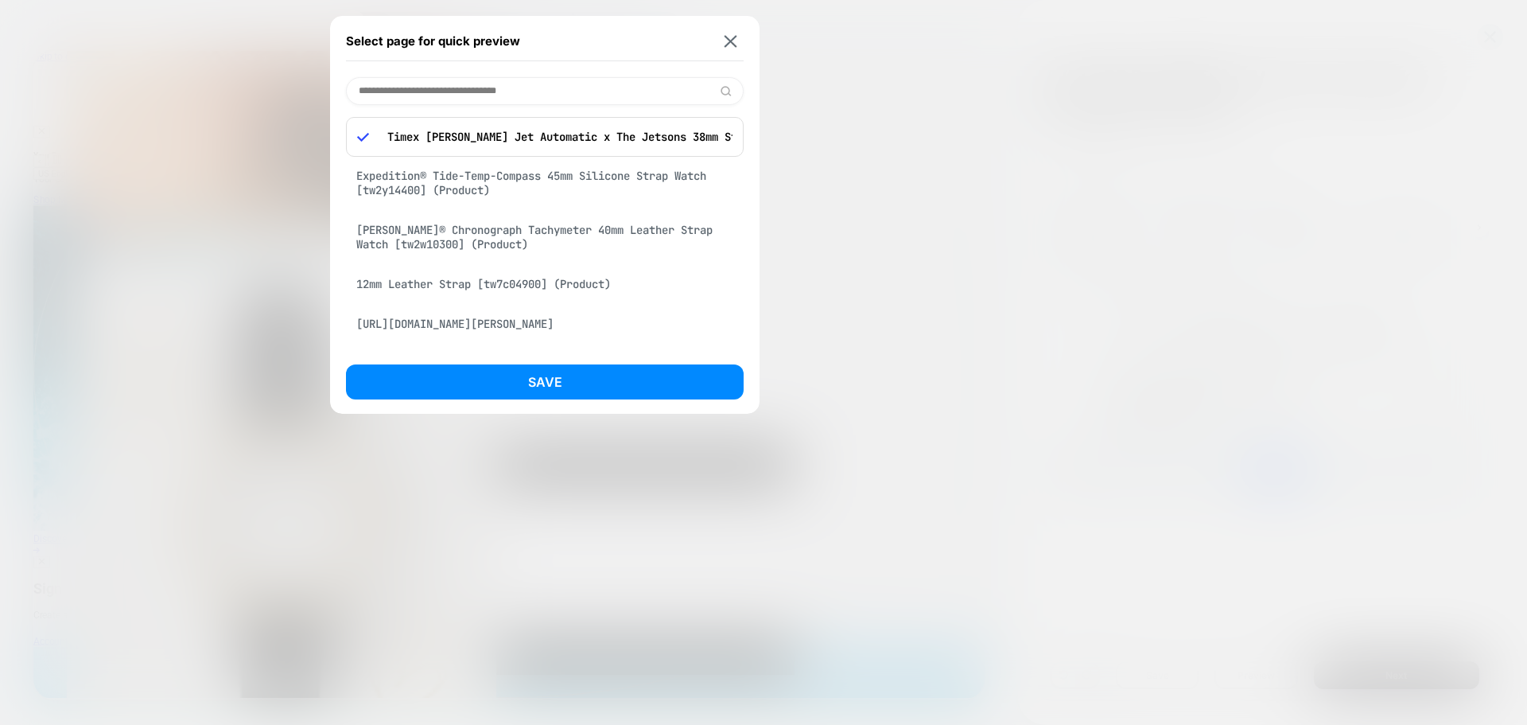
click at [511, 88] on input at bounding box center [545, 91] width 398 height 28
paste input "**********"
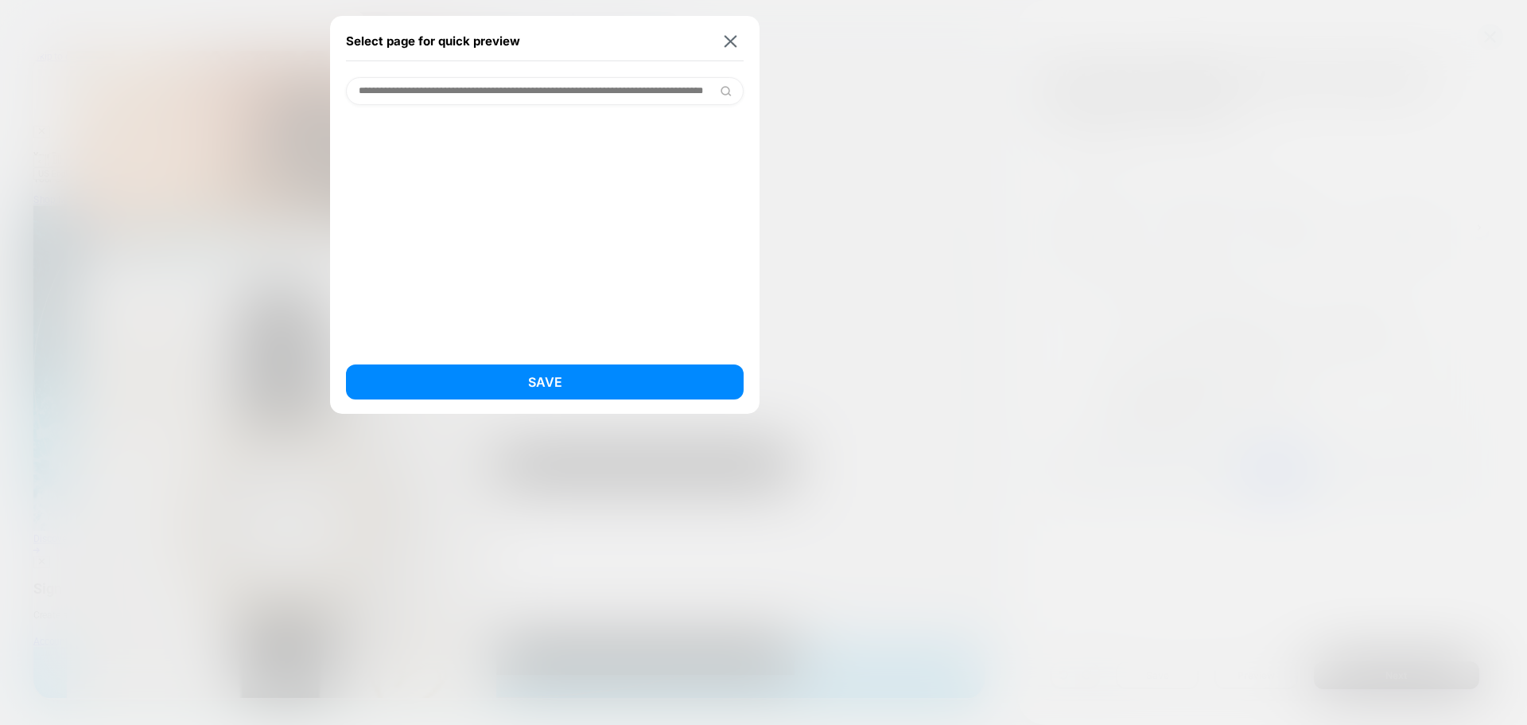
scroll to position [0, 0]
click at [471, 93] on input "**********" at bounding box center [545, 91] width 398 height 28
paste input "**********"
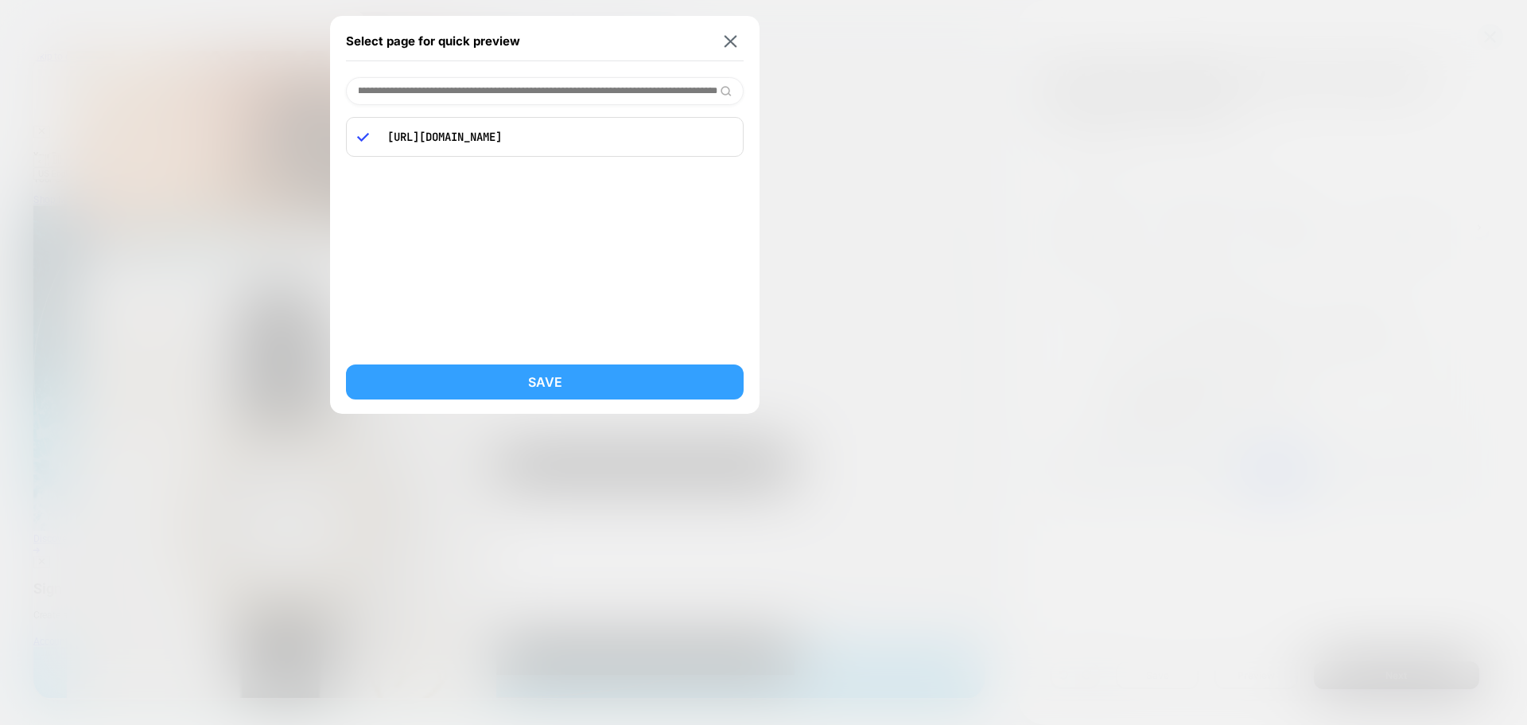
type input "**********"
click at [538, 381] on button "Save" at bounding box center [545, 381] width 398 height 35
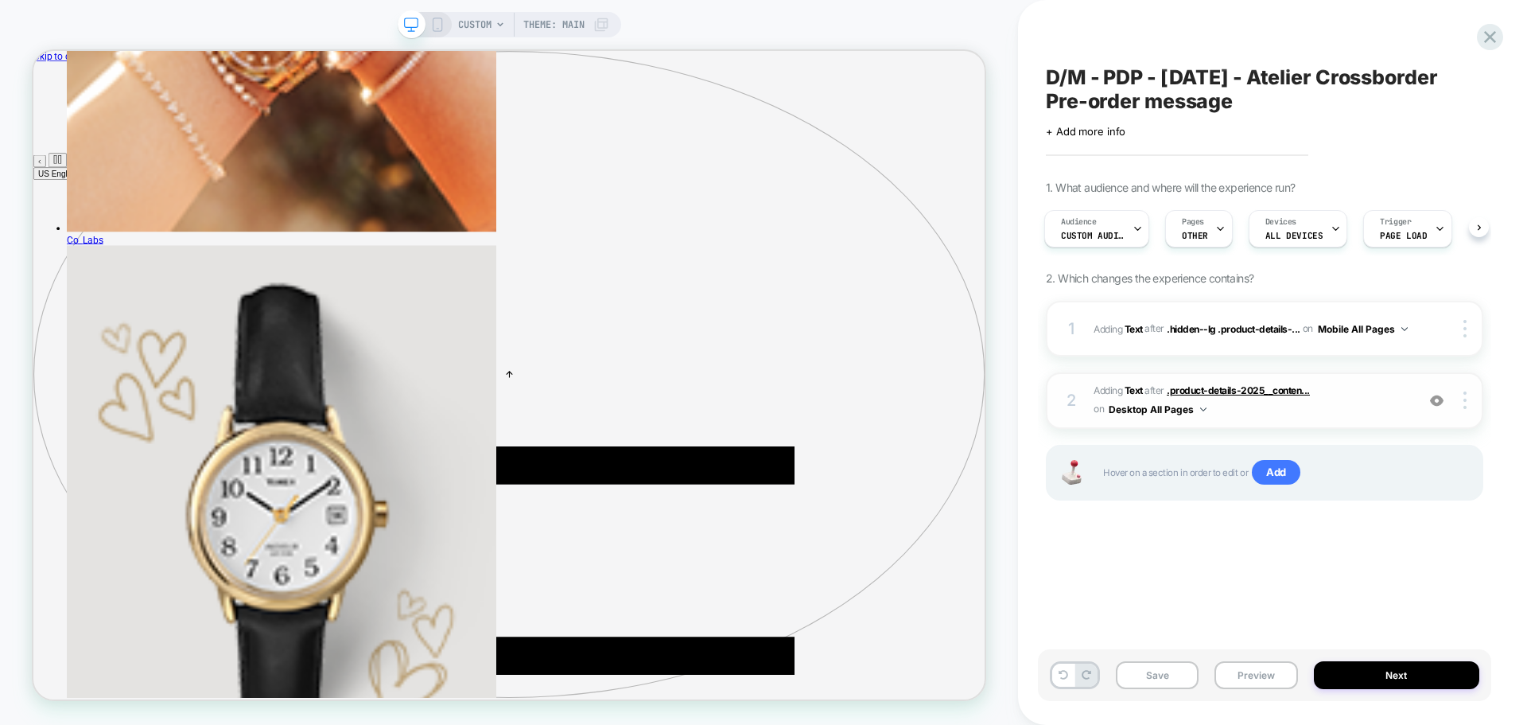
scroll to position [0, 0]
click at [1273, 410] on span "#_loomi_addon_1756378241752_dup1757434002_dup1758645481 Adding Text AFTER .prod…" at bounding box center [1251, 400] width 314 height 37
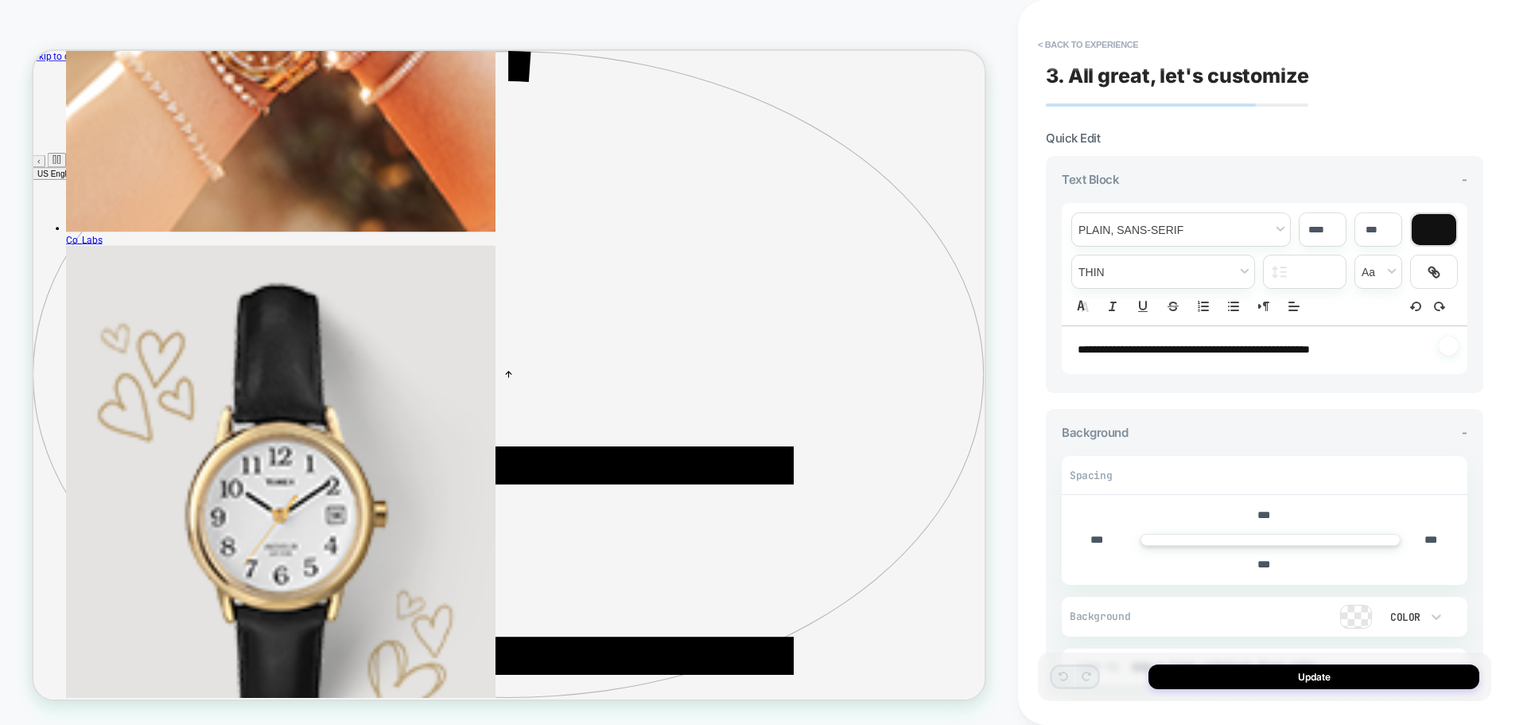
scroll to position [65, 0]
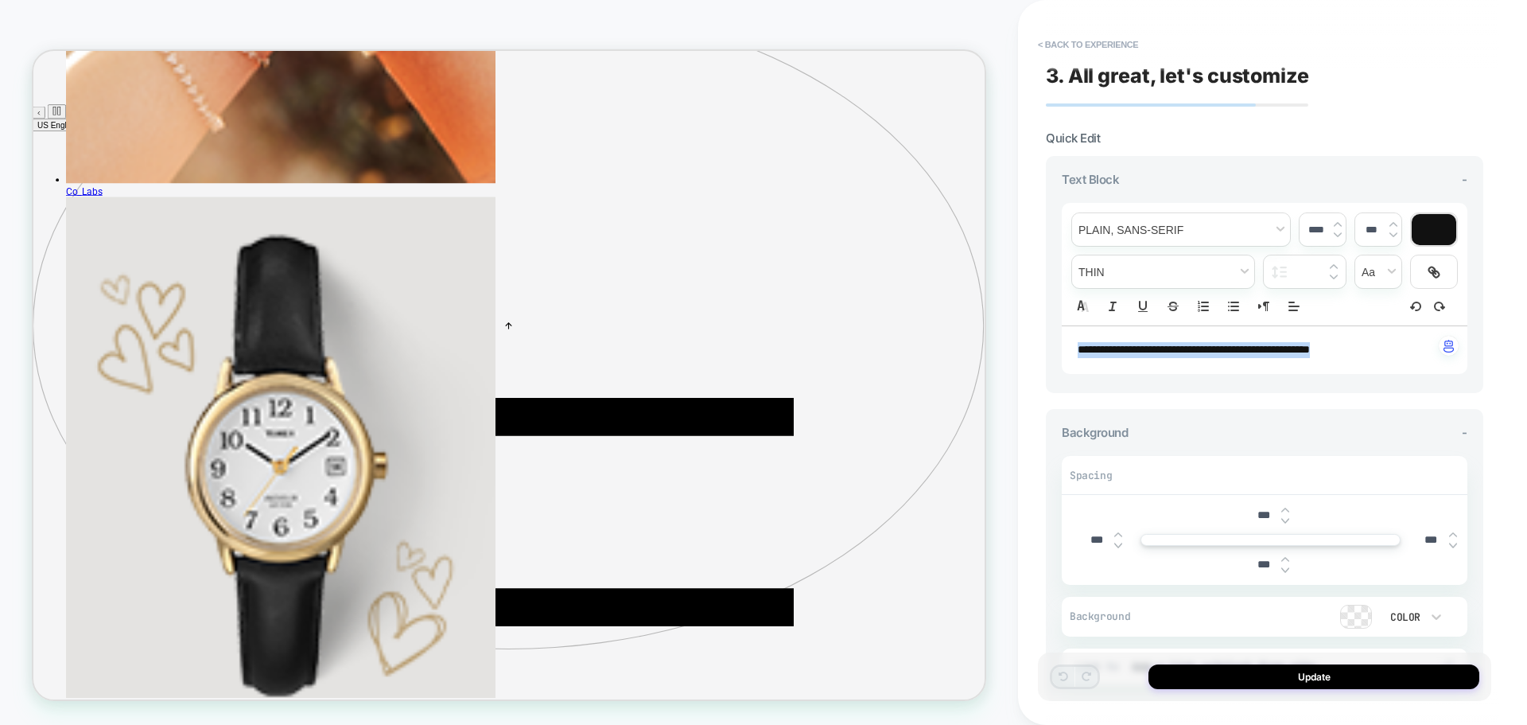
drag, startPoint x: 1352, startPoint y: 356, endPoint x: 1067, endPoint y: 346, distance: 284.9
click at [1067, 346] on div "**********" at bounding box center [1265, 350] width 406 height 48
click at [1230, 235] on span "font" at bounding box center [1181, 229] width 218 height 33
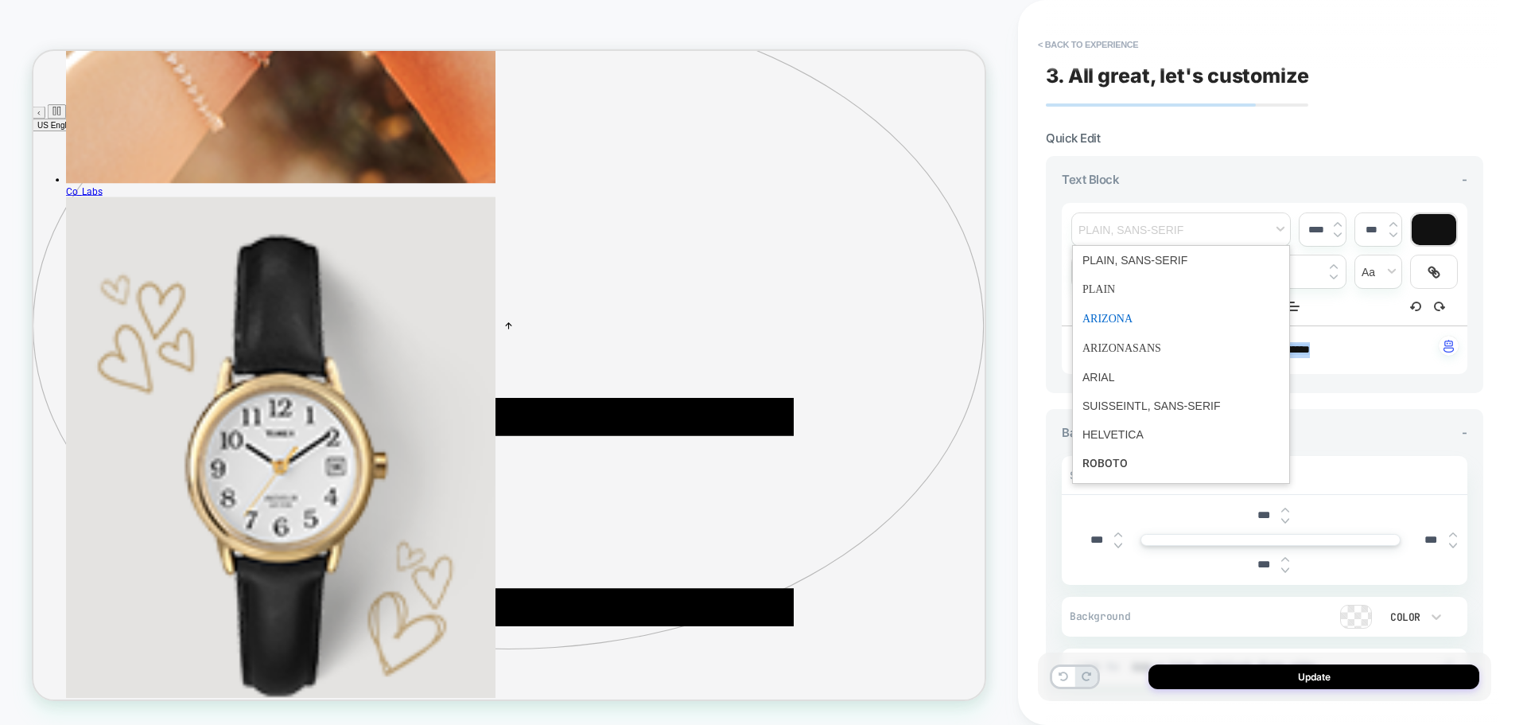
click at [1136, 313] on span "font" at bounding box center [1180, 318] width 197 height 29
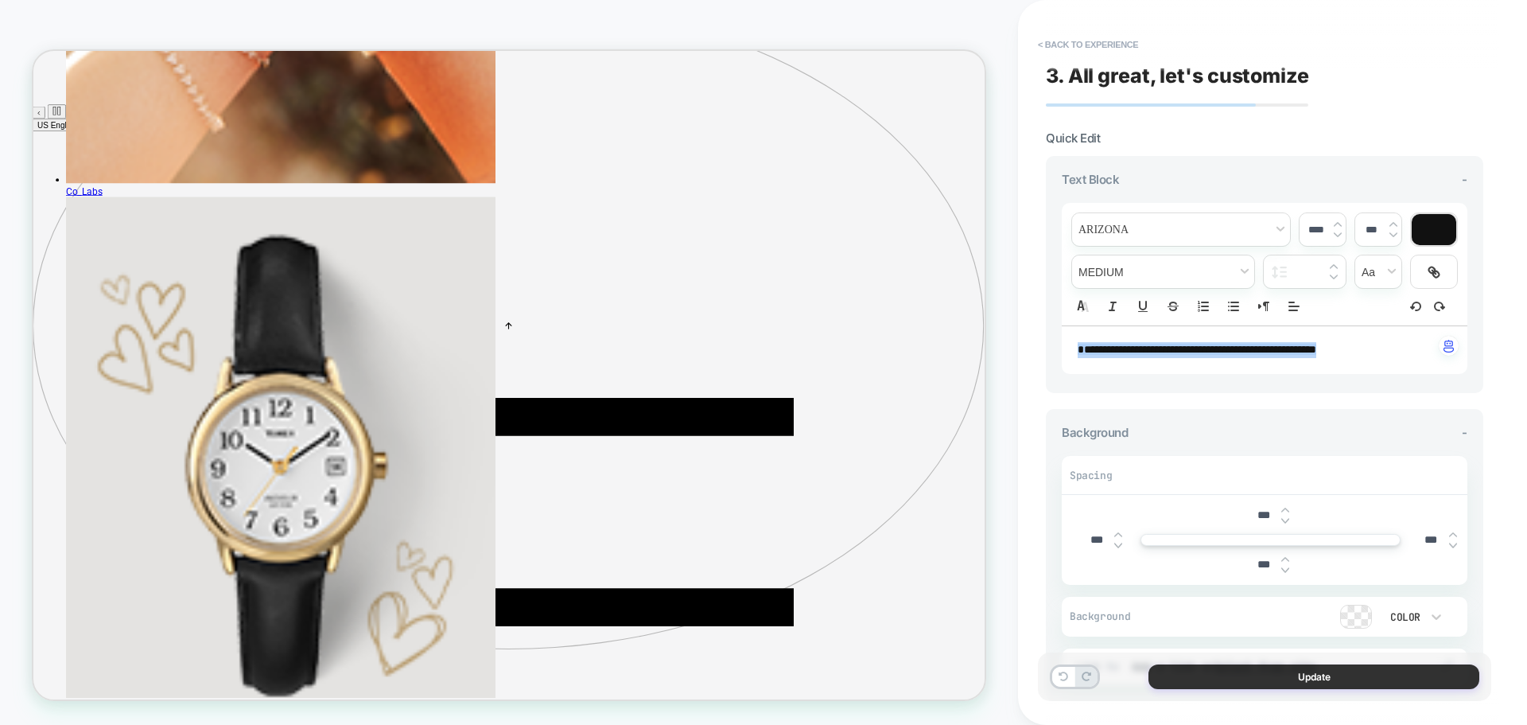
click at [1235, 675] on button "Update" at bounding box center [1313, 676] width 331 height 25
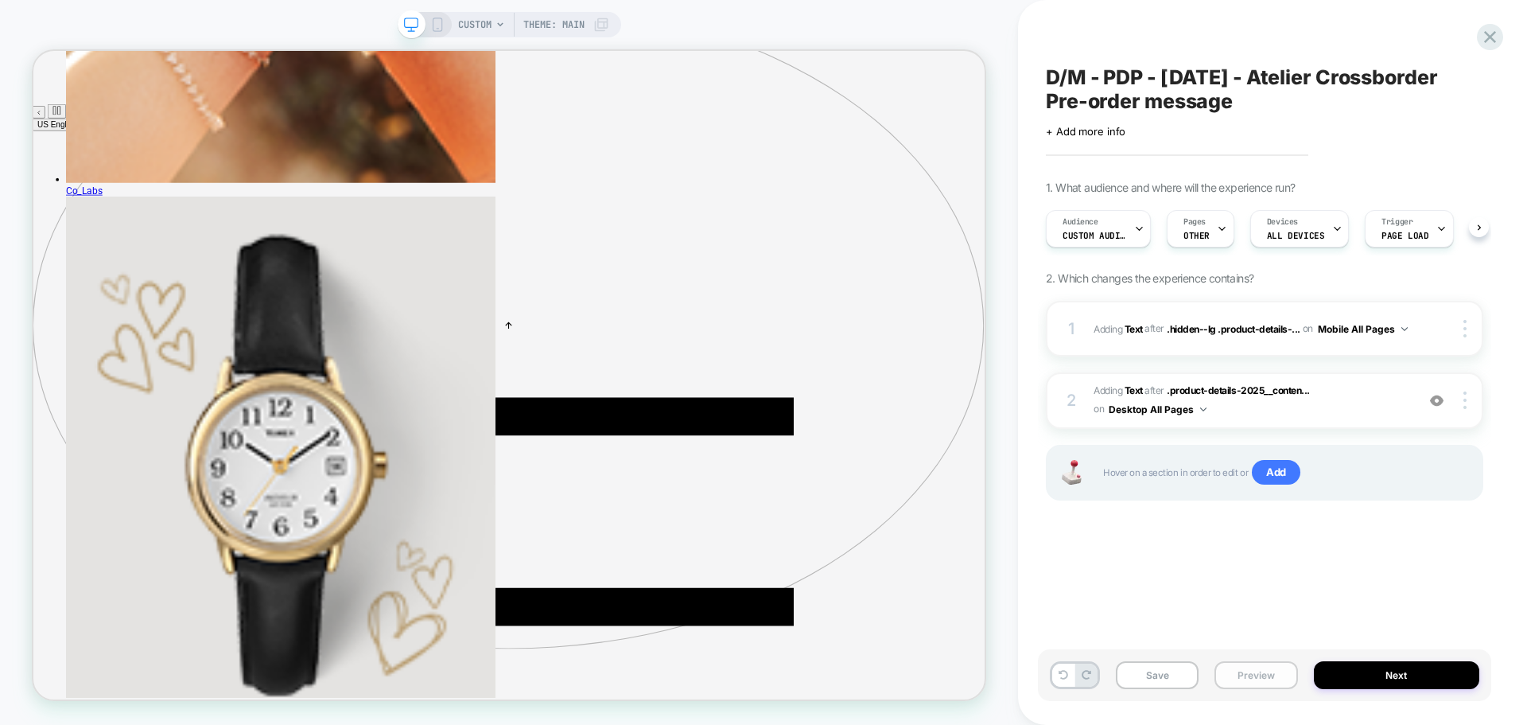
scroll to position [0, 1]
click at [1179, 666] on button "Save" at bounding box center [1157, 675] width 83 height 28
click at [546, 25] on span "Theme: MAIN" at bounding box center [553, 24] width 61 height 25
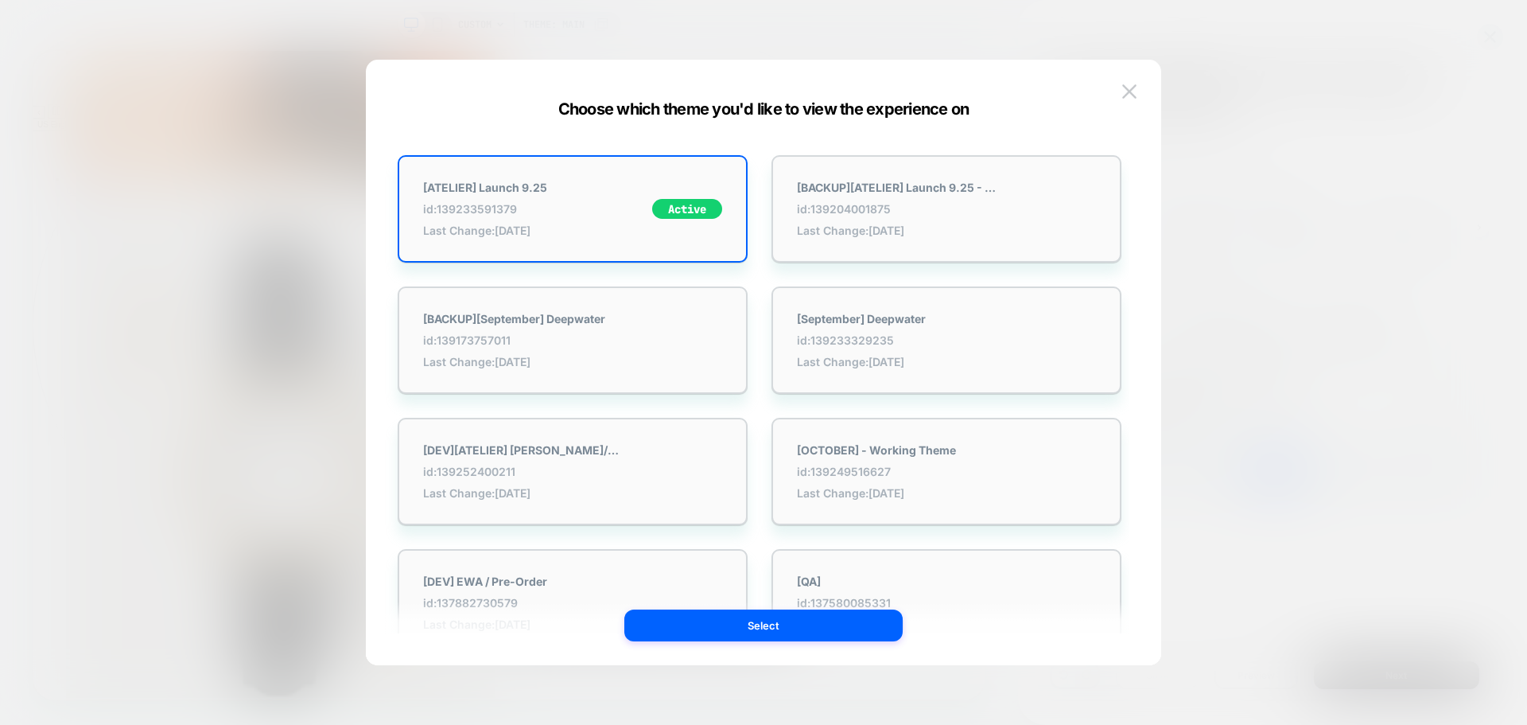
click at [186, 119] on div at bounding box center [763, 362] width 1527 height 725
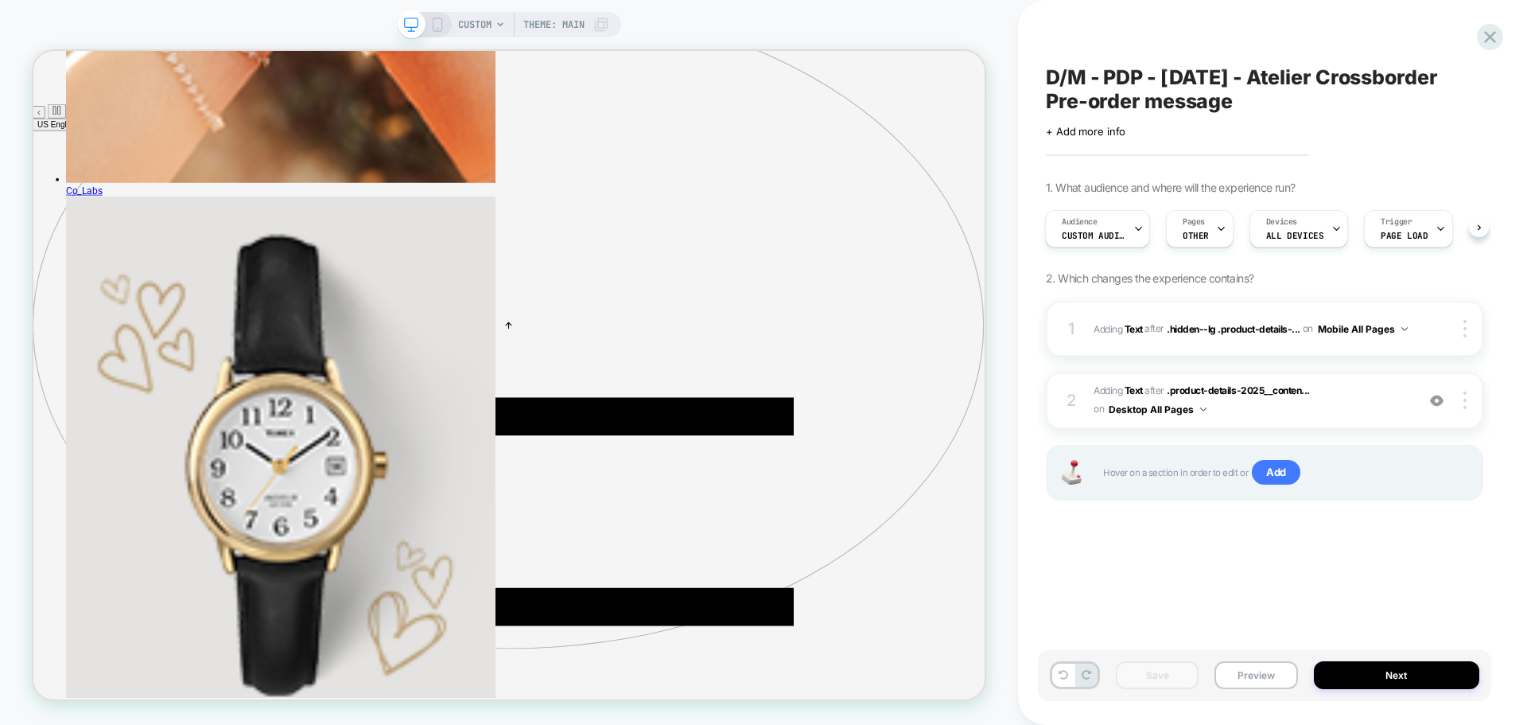
click at [434, 29] on icon at bounding box center [437, 24] width 14 height 14
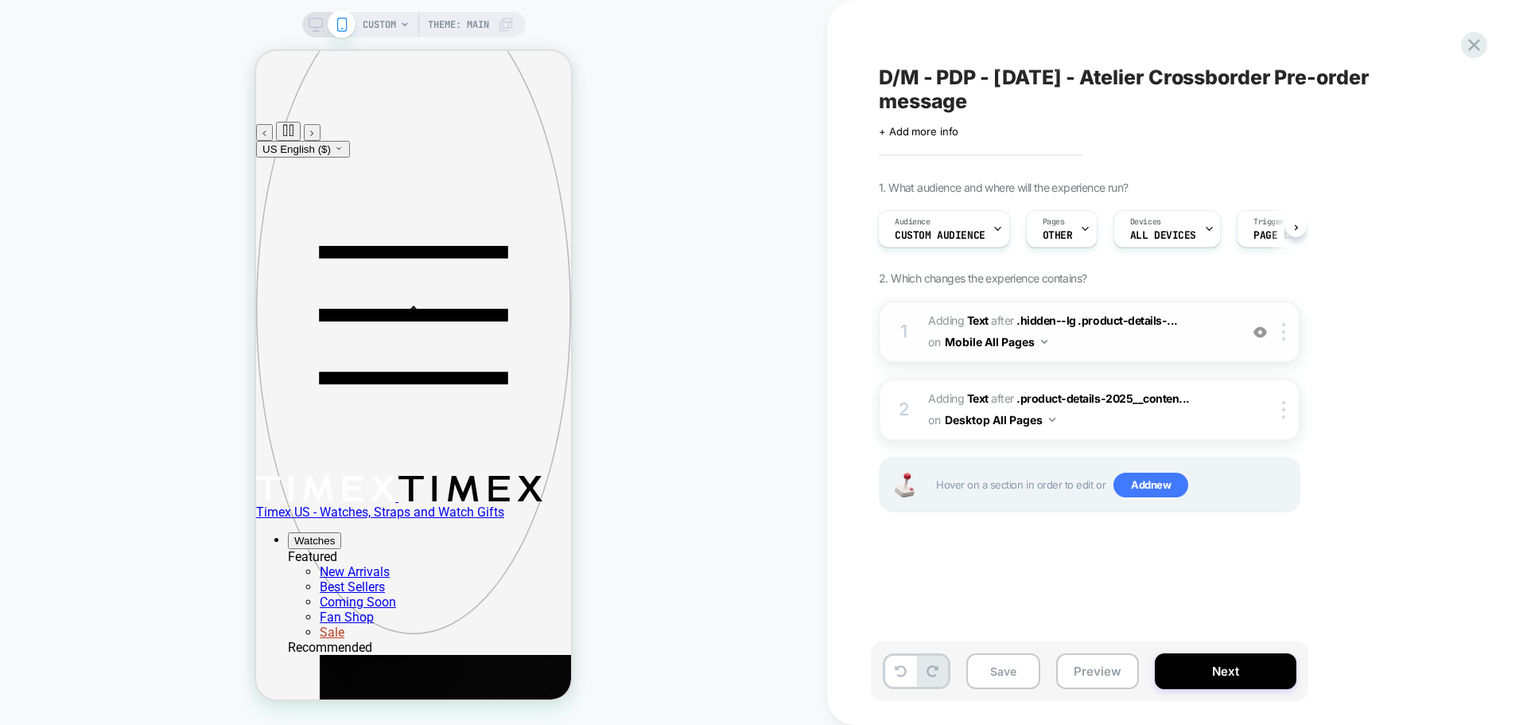
click at [1112, 333] on span "#_loomi_addon_1756378144847_dup1757434002_dup1758645481 Adding Text AFTER .hidd…" at bounding box center [1079, 331] width 303 height 43
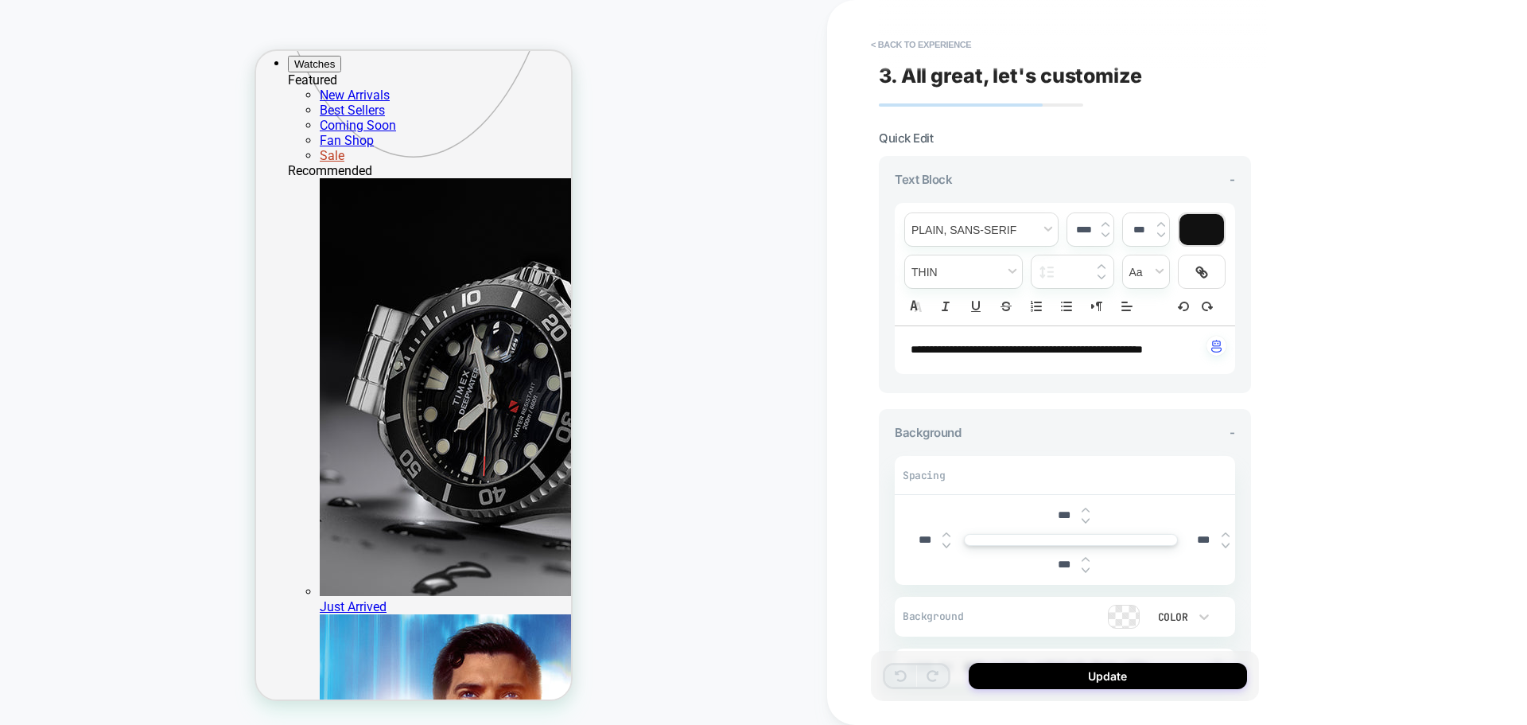
click at [1024, 352] on span "**********" at bounding box center [1027, 349] width 232 height 11
drag, startPoint x: 1195, startPoint y: 353, endPoint x: 869, endPoint y: 344, distance: 327.0
click at [869, 344] on div "**********" at bounding box center [1177, 362] width 700 height 725
click at [989, 235] on span "font" at bounding box center [981, 229] width 153 height 33
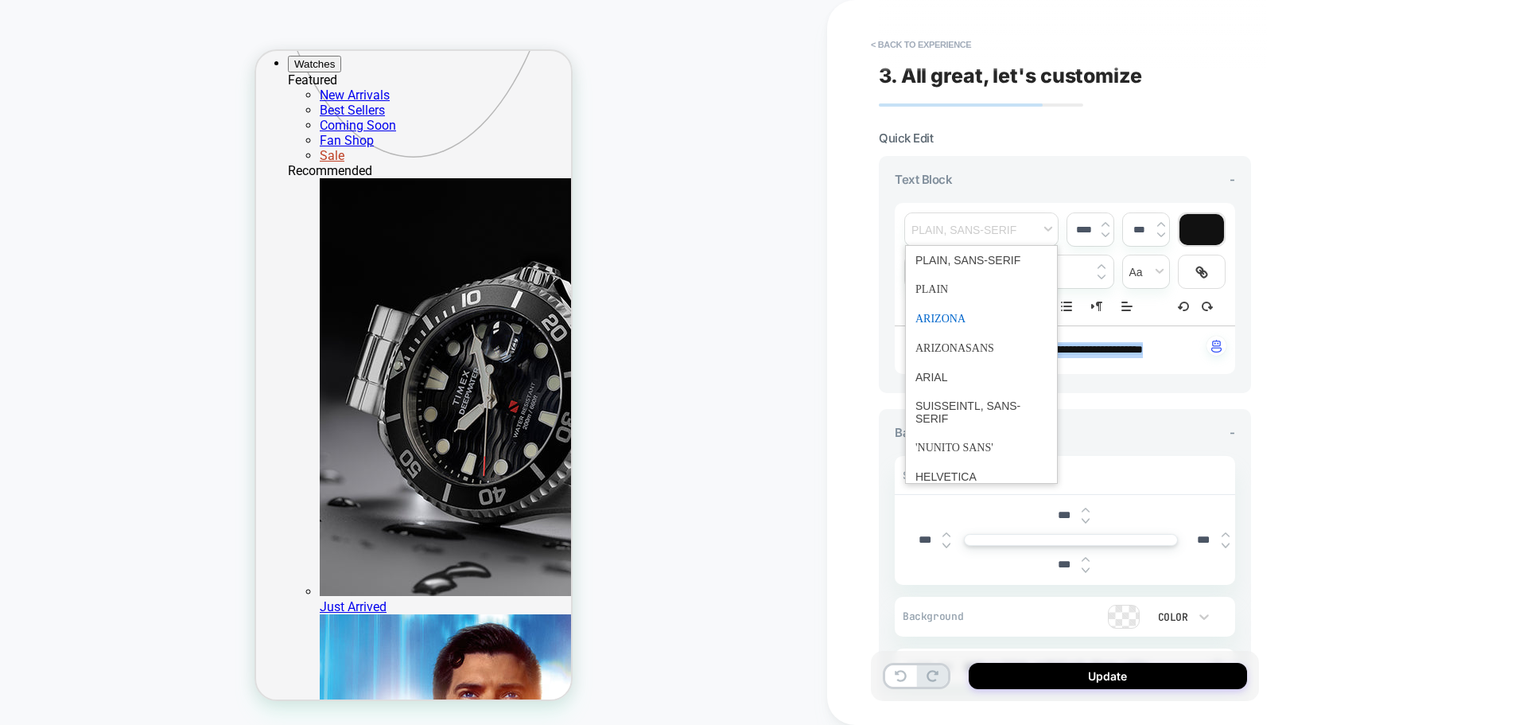
click at [956, 308] on span "font" at bounding box center [981, 318] width 132 height 29
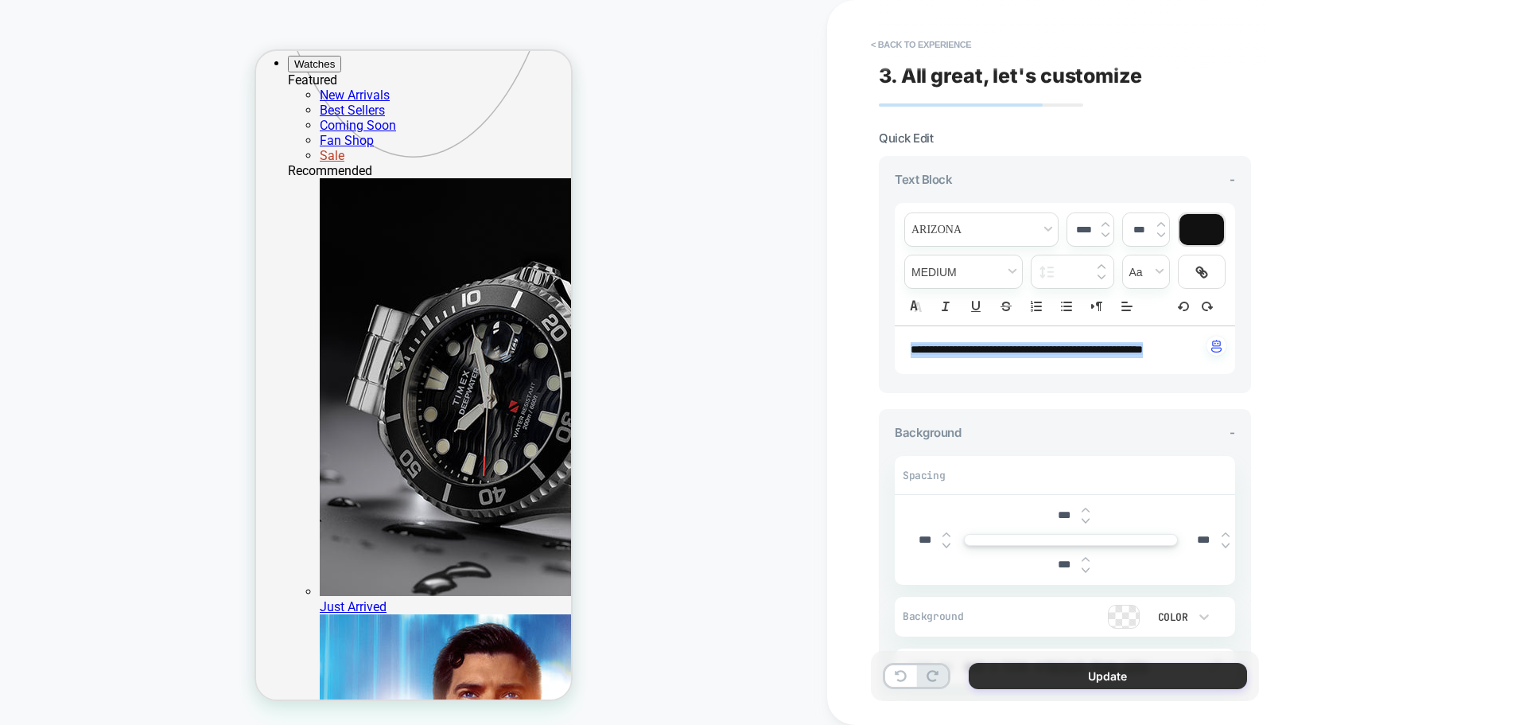
click at [1057, 674] on button "Update" at bounding box center [1108, 676] width 278 height 26
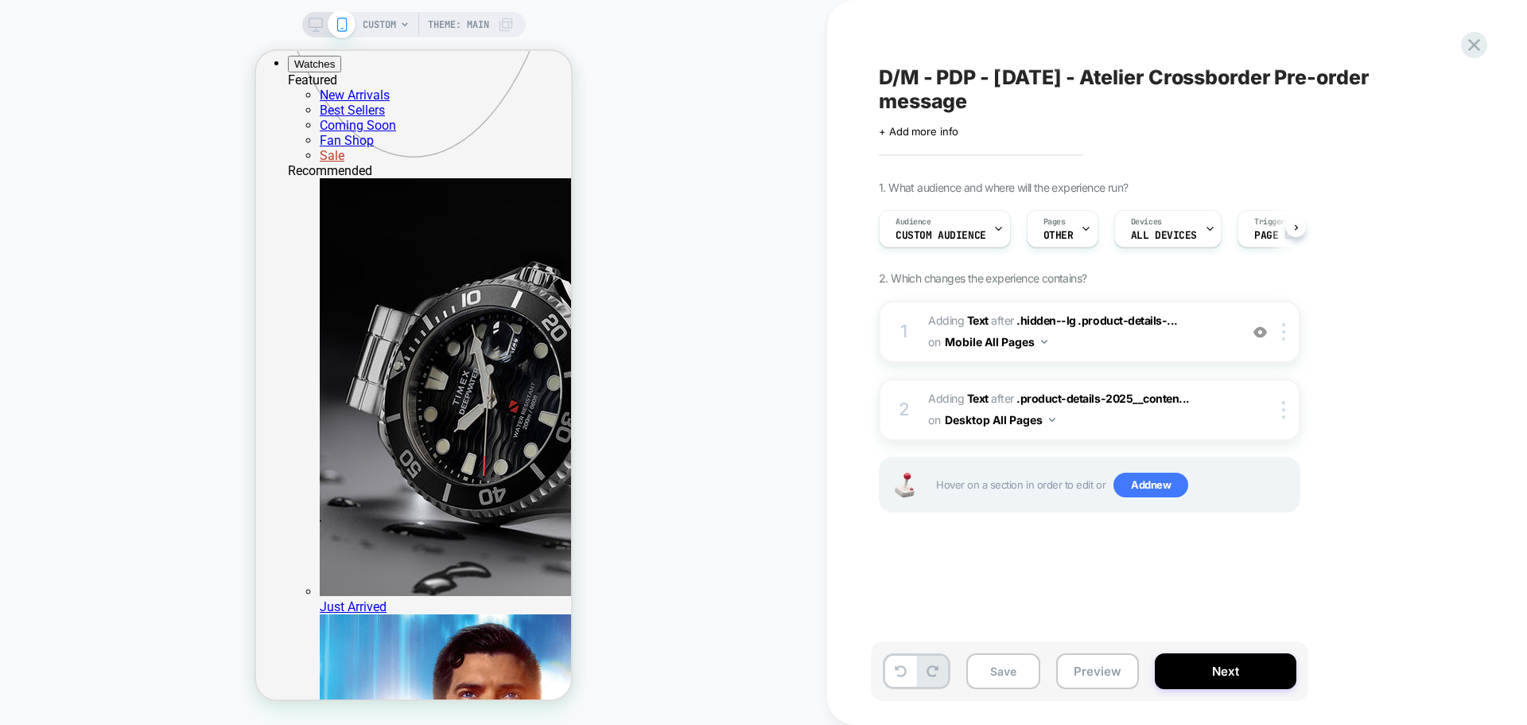
scroll to position [0, 1]
click at [1012, 667] on button "Save" at bounding box center [1003, 671] width 74 height 36
click at [1206, 679] on button "Next" at bounding box center [1226, 671] width 142 height 36
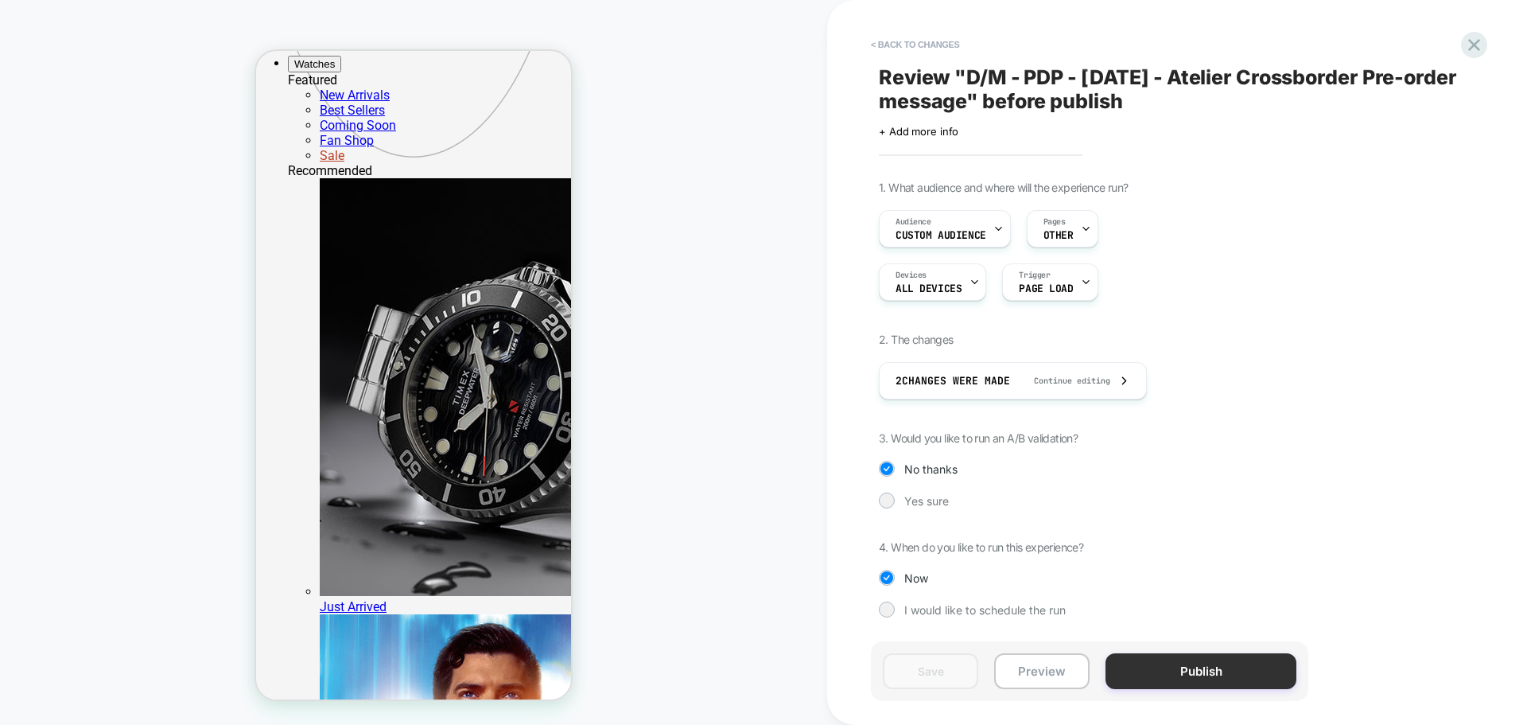
click at [1157, 668] on button "Publish" at bounding box center [1201, 671] width 191 height 36
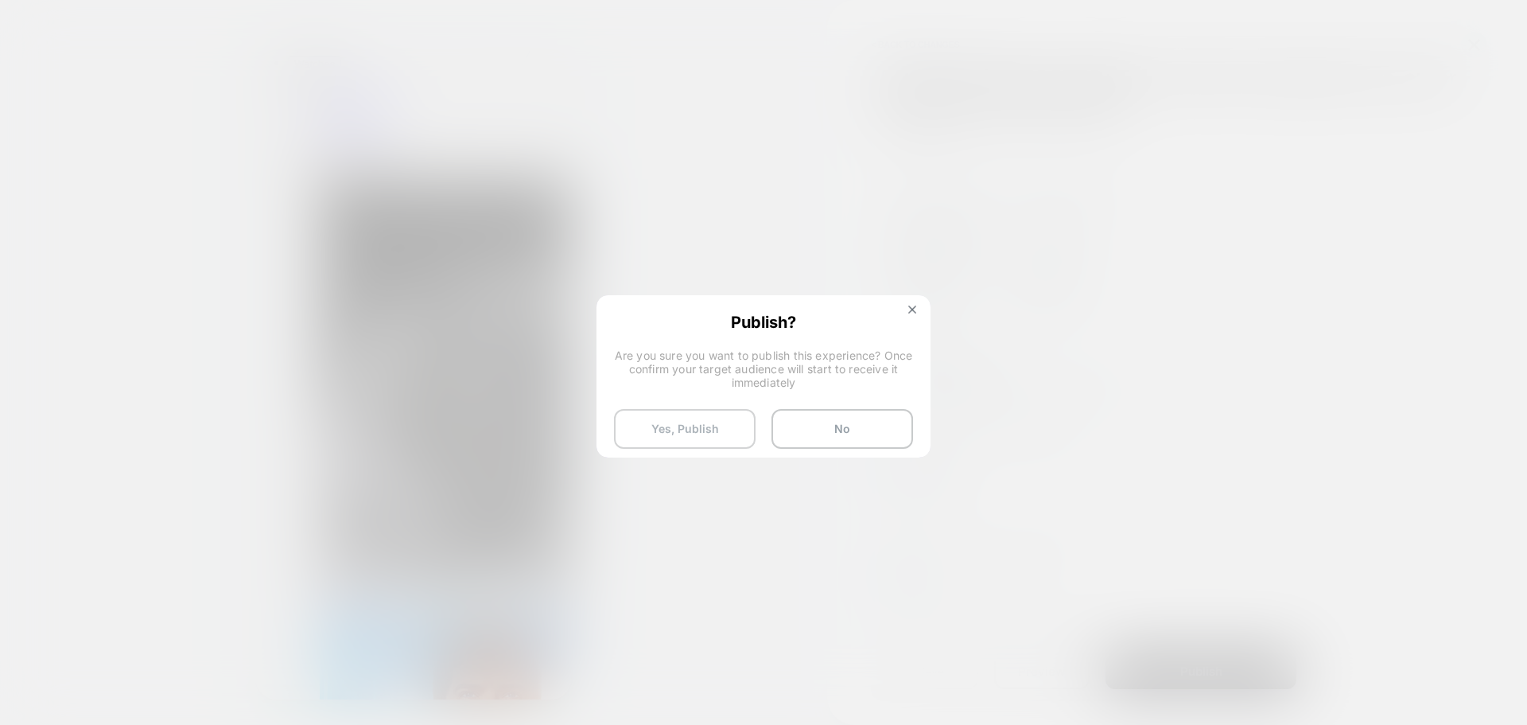
click at [713, 424] on button "Yes, Publish" at bounding box center [685, 429] width 142 height 40
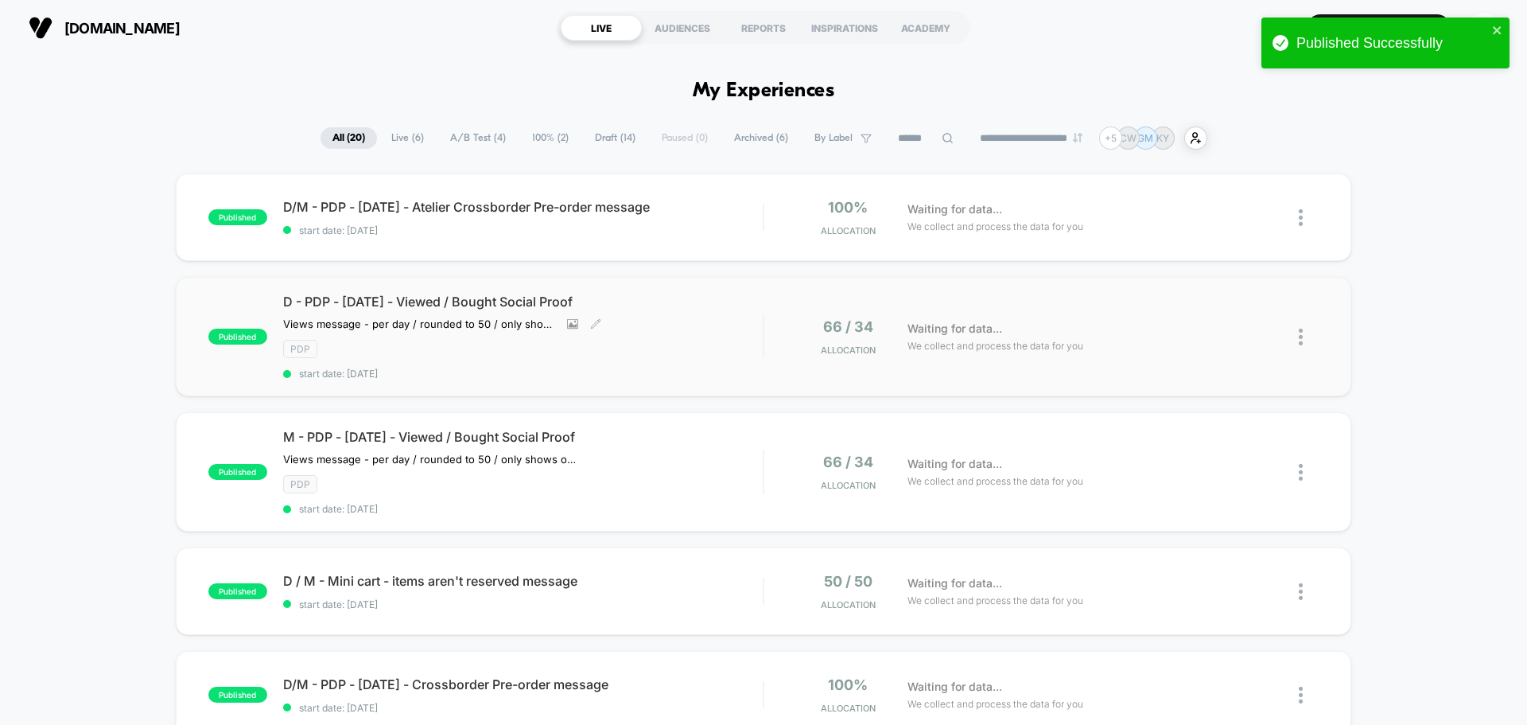
click at [507, 301] on span "D - PDP - [DATE] - Viewed / Bought Social Proof" at bounding box center [523, 301] width 480 height 16
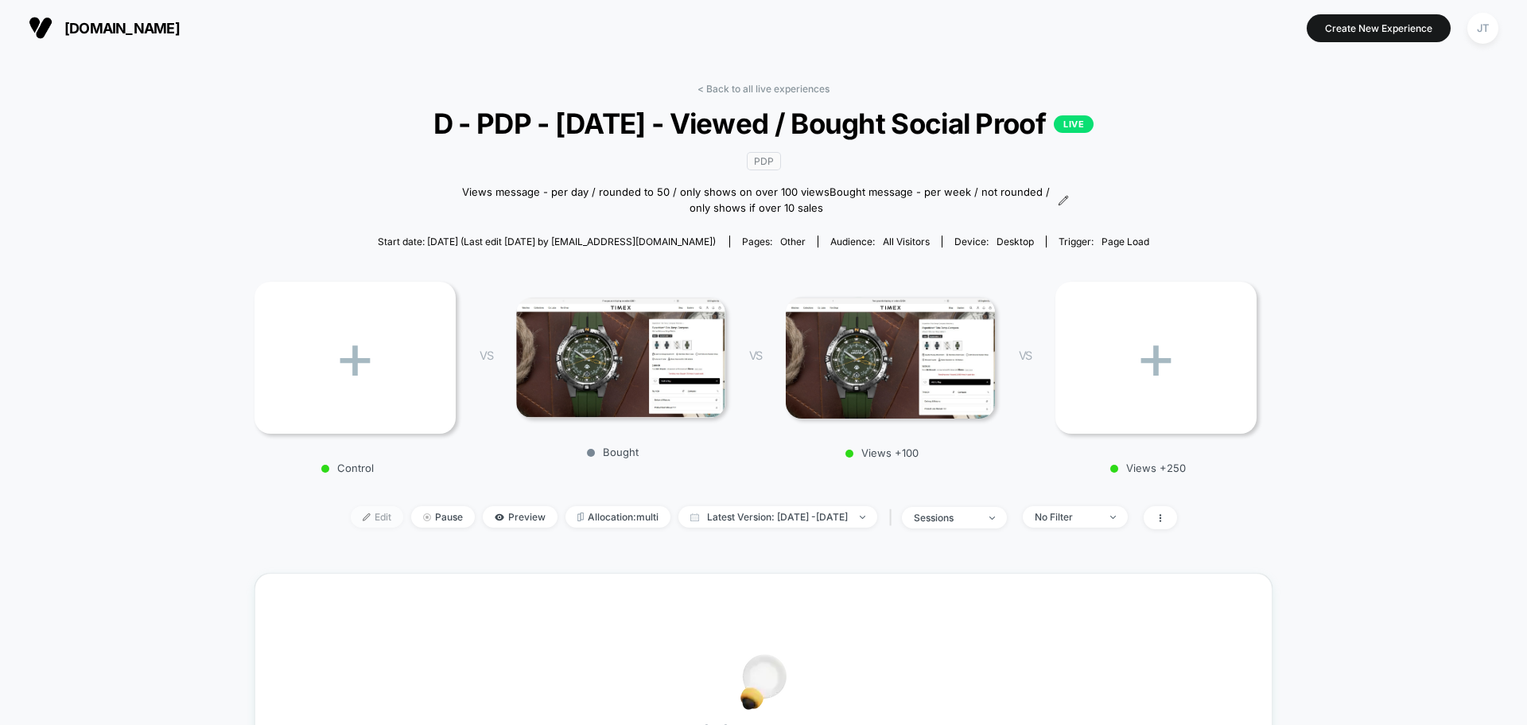
click at [371, 516] on div at bounding box center [373, 516] width 4 height 1
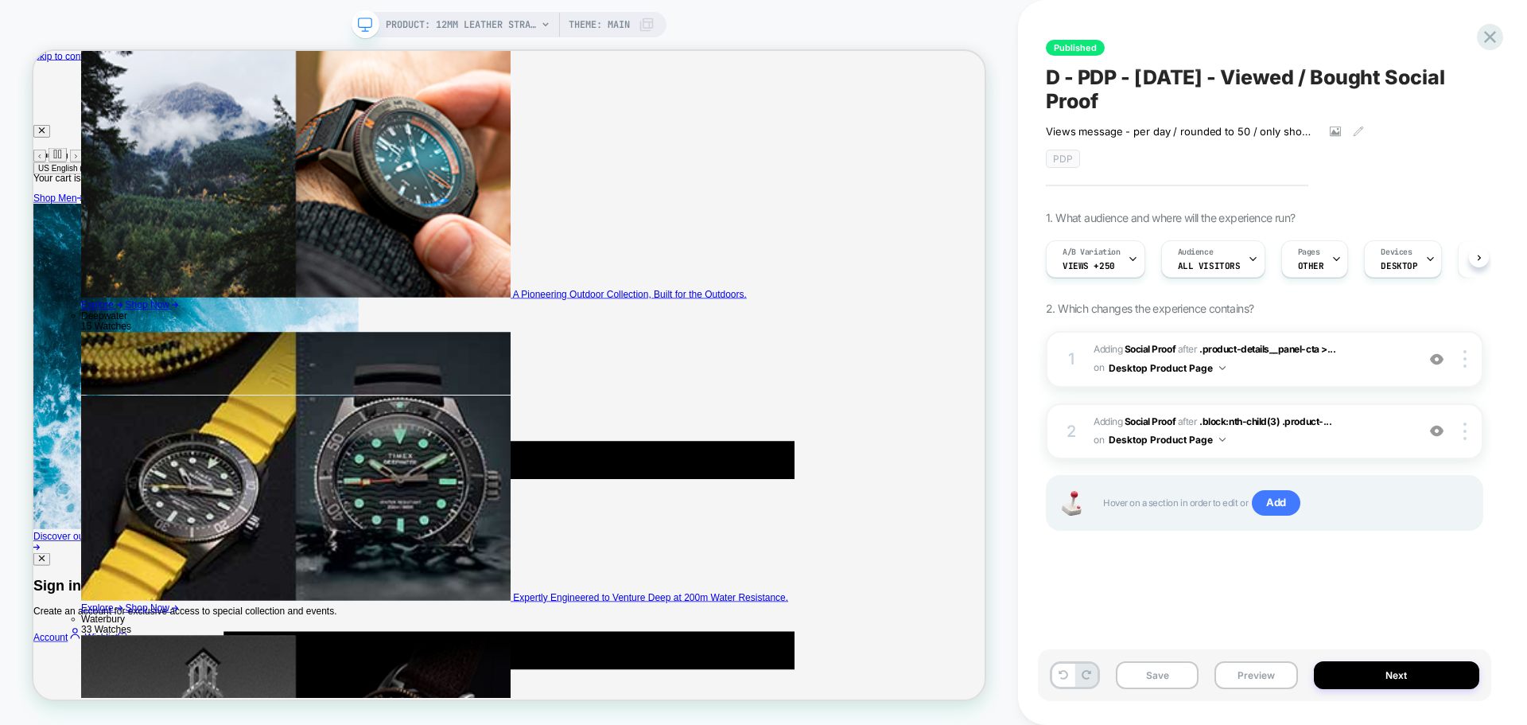
click at [1117, 262] on div "A/B Variation Views +250" at bounding box center [1092, 259] width 90 height 36
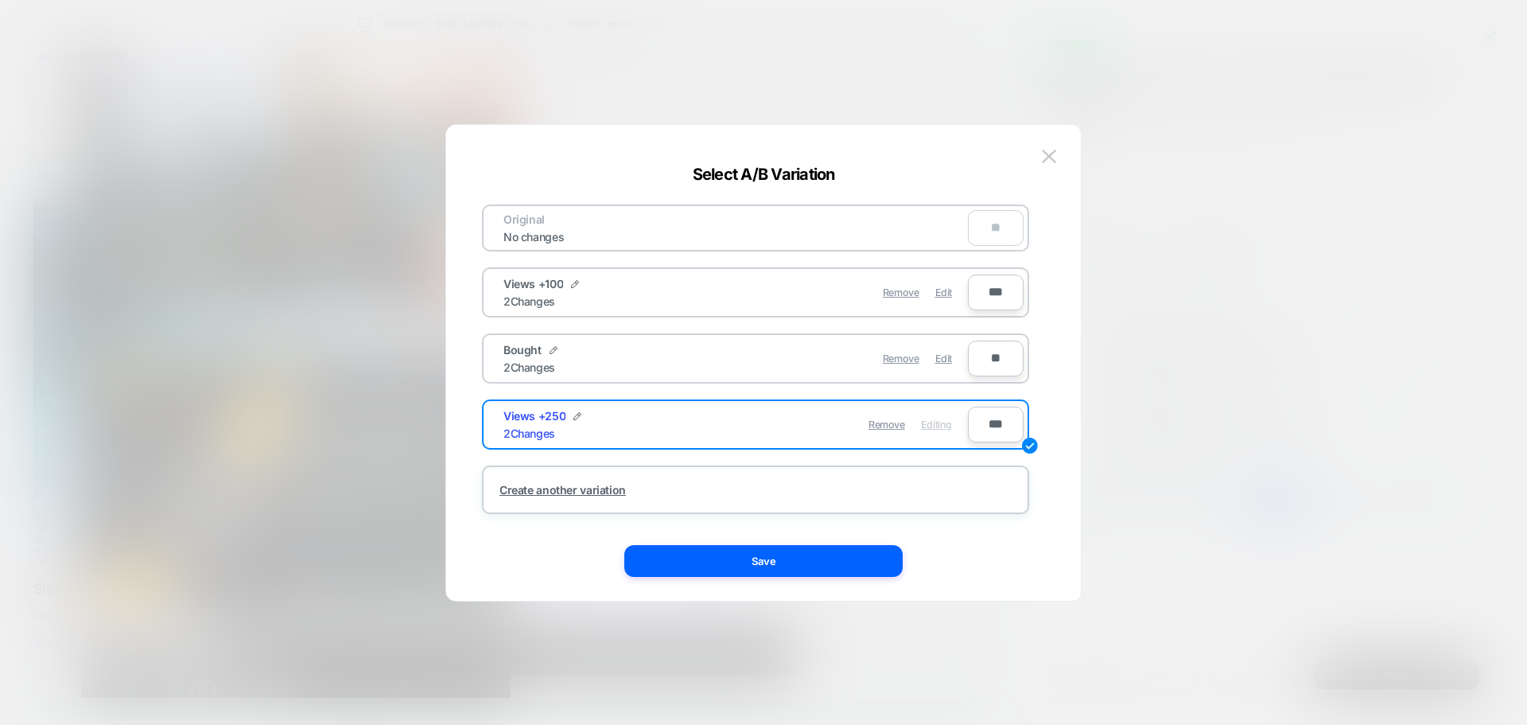
click at [604, 283] on div "Views +100 2 Changes" at bounding box center [619, 292] width 232 height 31
click at [799, 290] on div "Remove Edit" at bounding box center [848, 292] width 224 height 31
click at [947, 297] on span "Edit" at bounding box center [943, 292] width 17 height 12
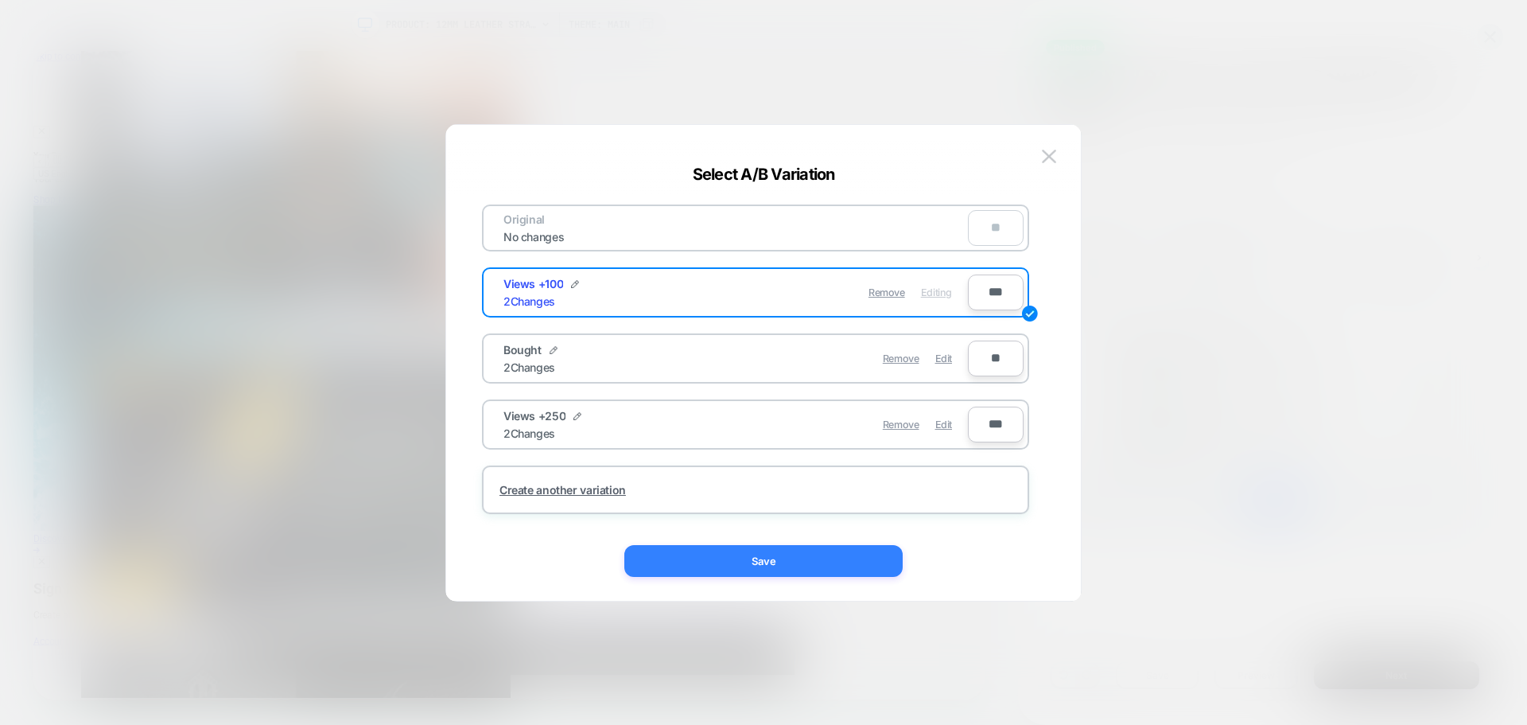
click at [795, 546] on button "Save" at bounding box center [763, 561] width 278 height 32
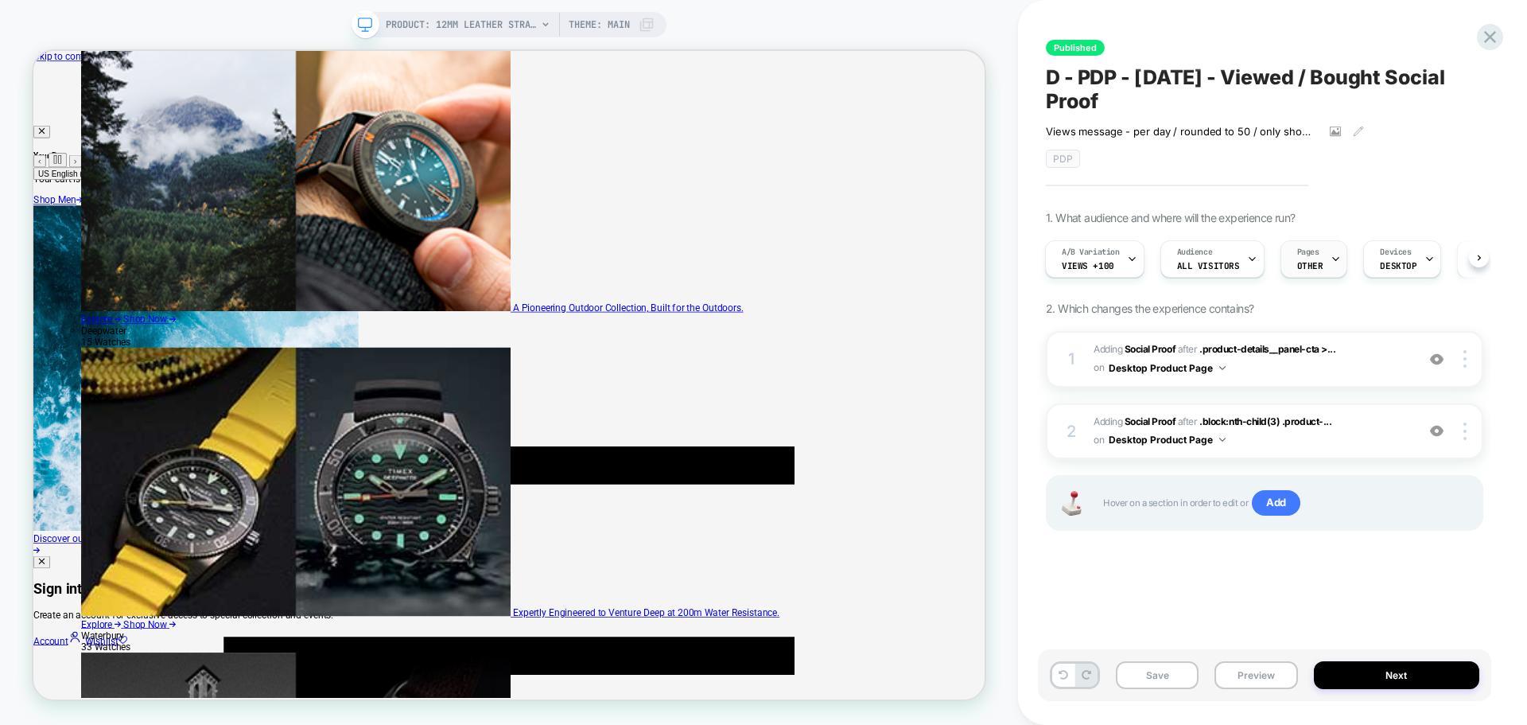
click at [1335, 273] on div at bounding box center [1336, 259] width 10 height 36
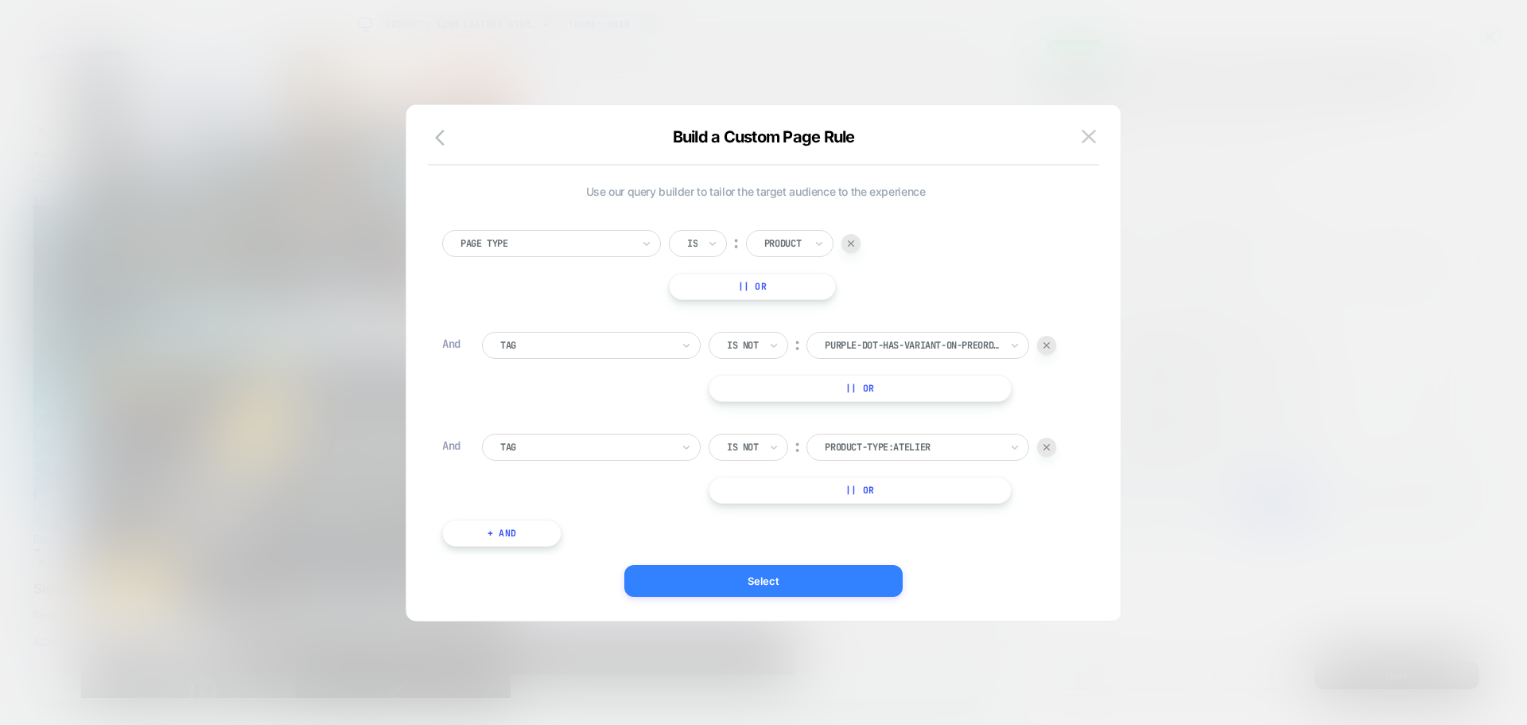
click at [737, 586] on button "Select" at bounding box center [763, 581] width 278 height 32
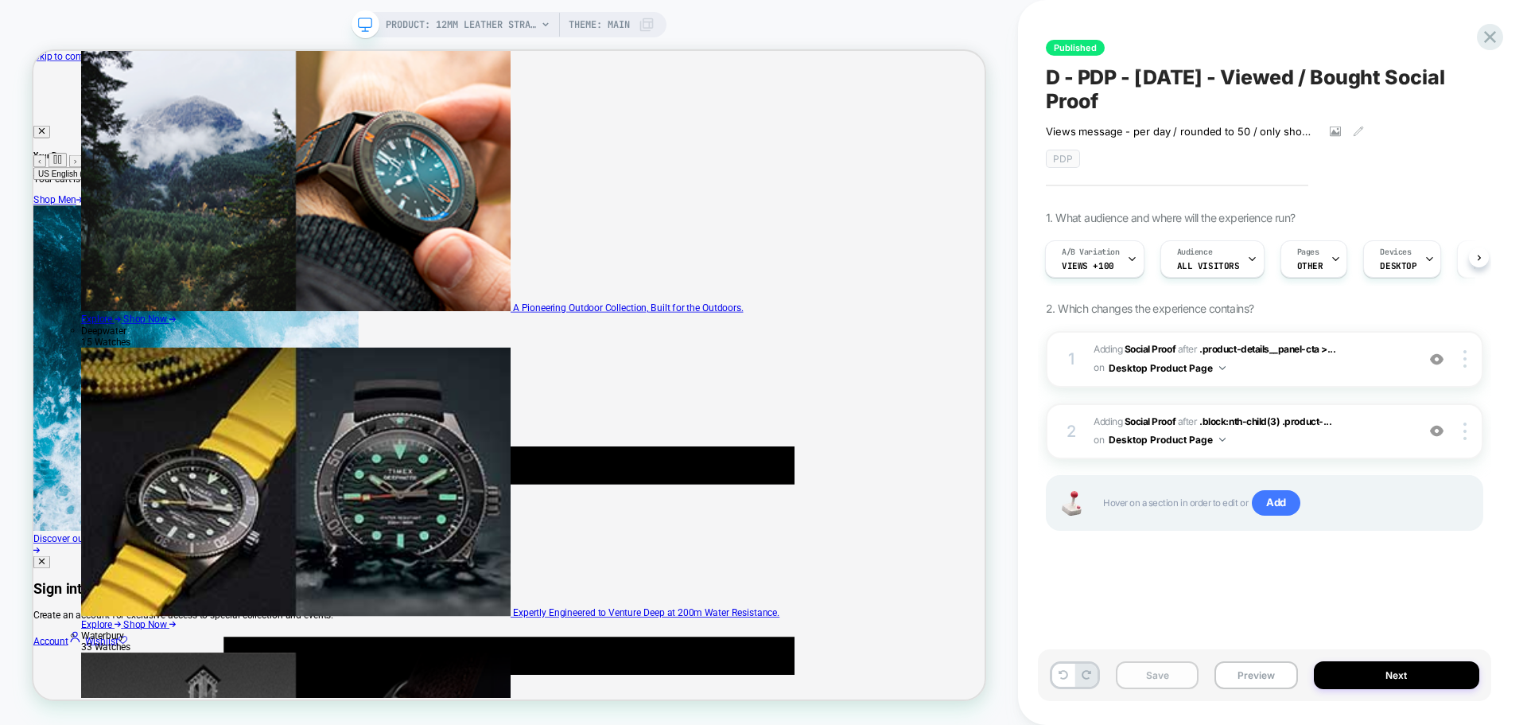
click at [1143, 675] on button "Save" at bounding box center [1157, 675] width 83 height 28
click at [1498, 27] on icon at bounding box center [1489, 36] width 21 height 21
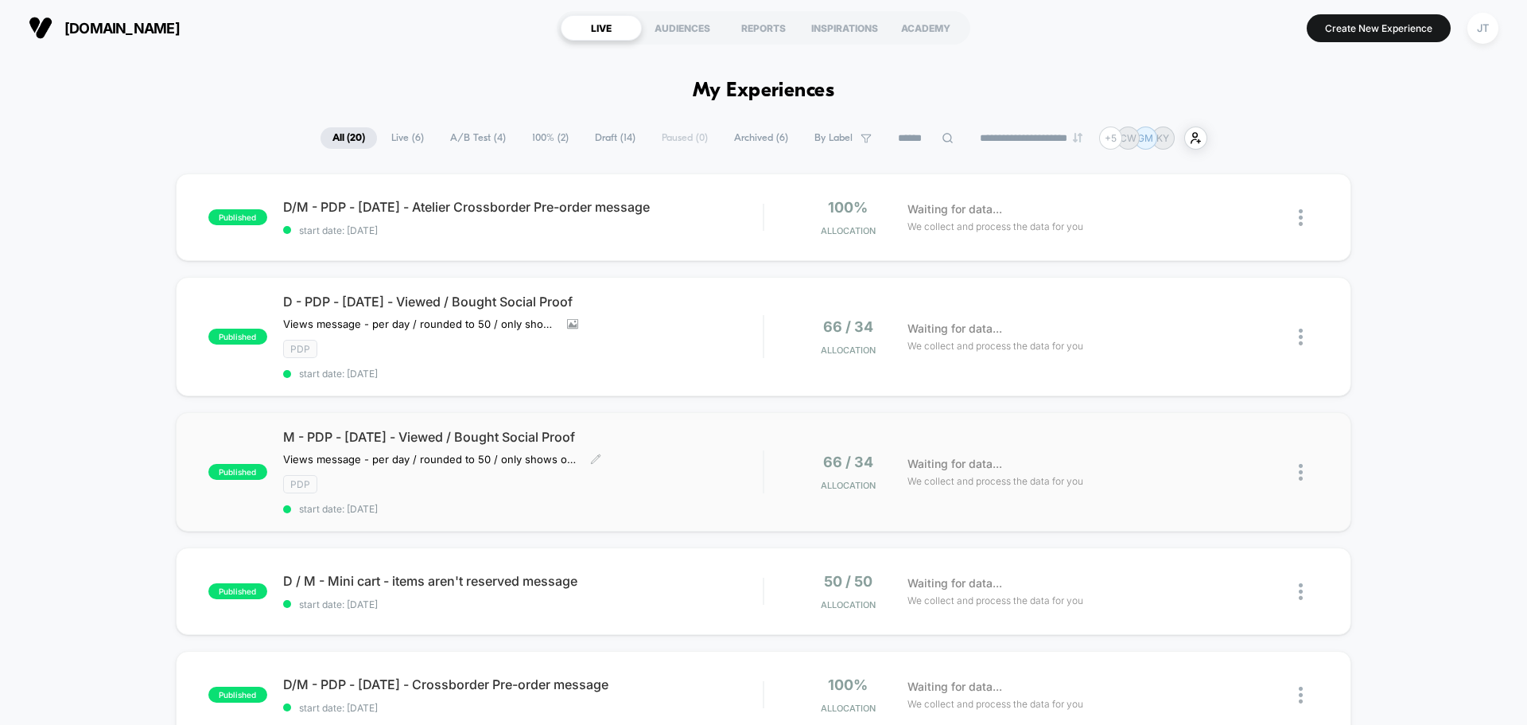
click at [618, 477] on div "PDP" at bounding box center [523, 484] width 480 height 18
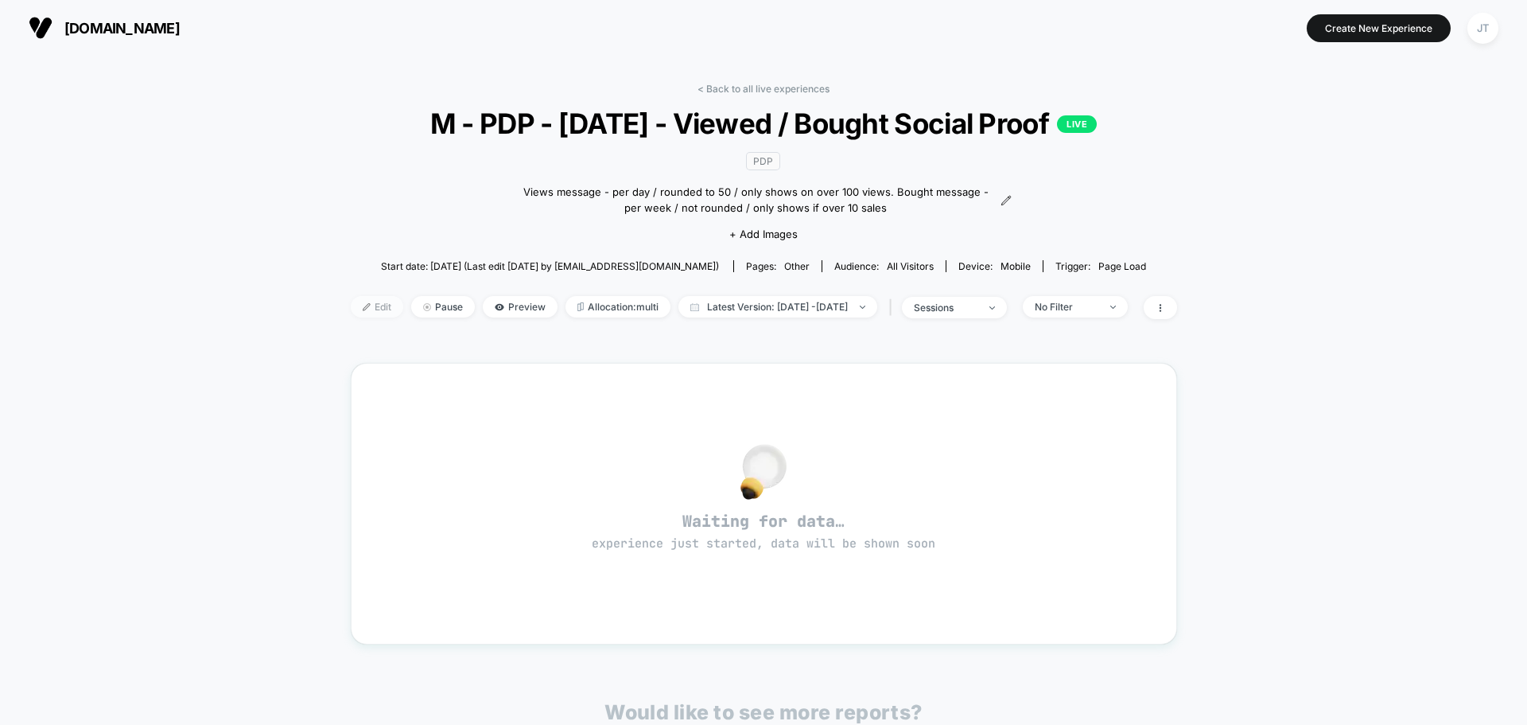
click at [351, 307] on span "Edit" at bounding box center [377, 306] width 52 height 21
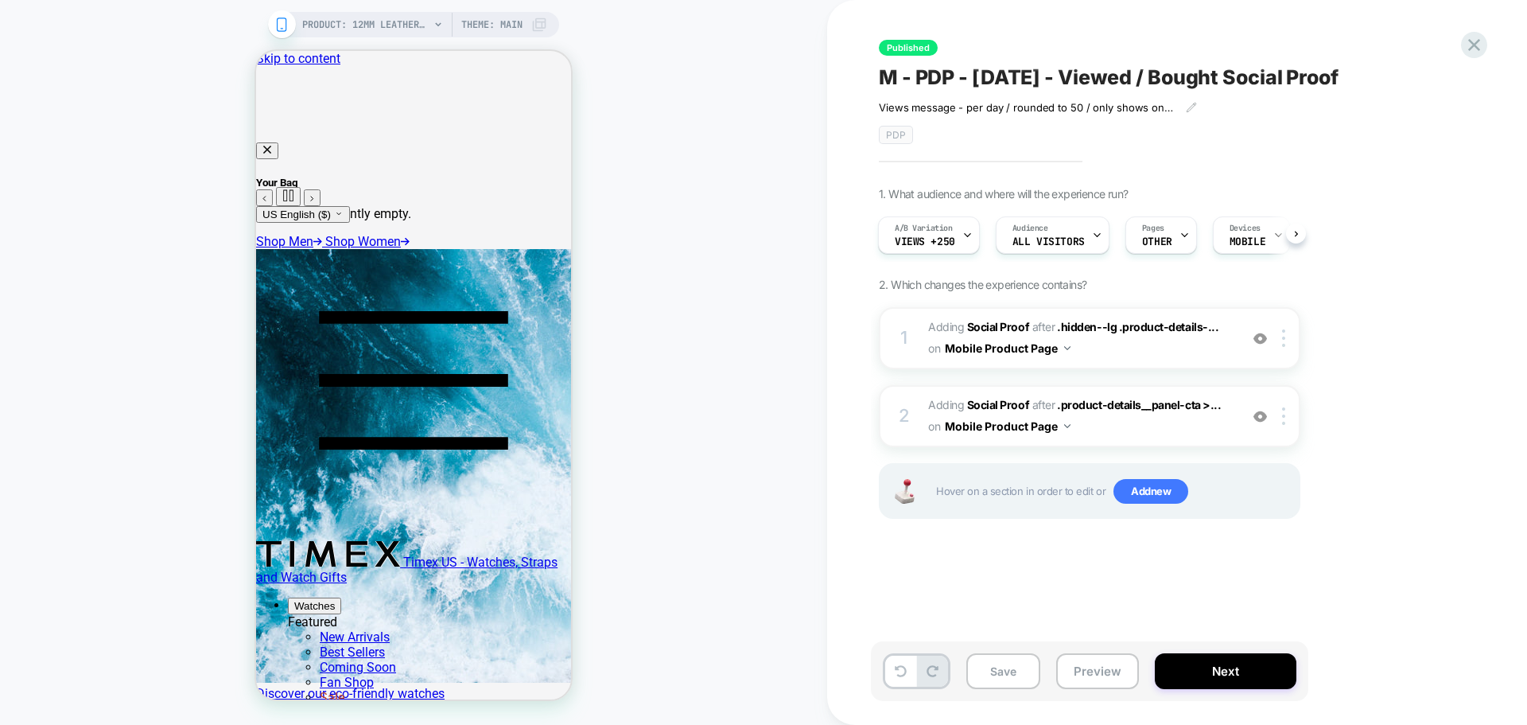
click at [1180, 246] on div at bounding box center [1185, 235] width 10 height 36
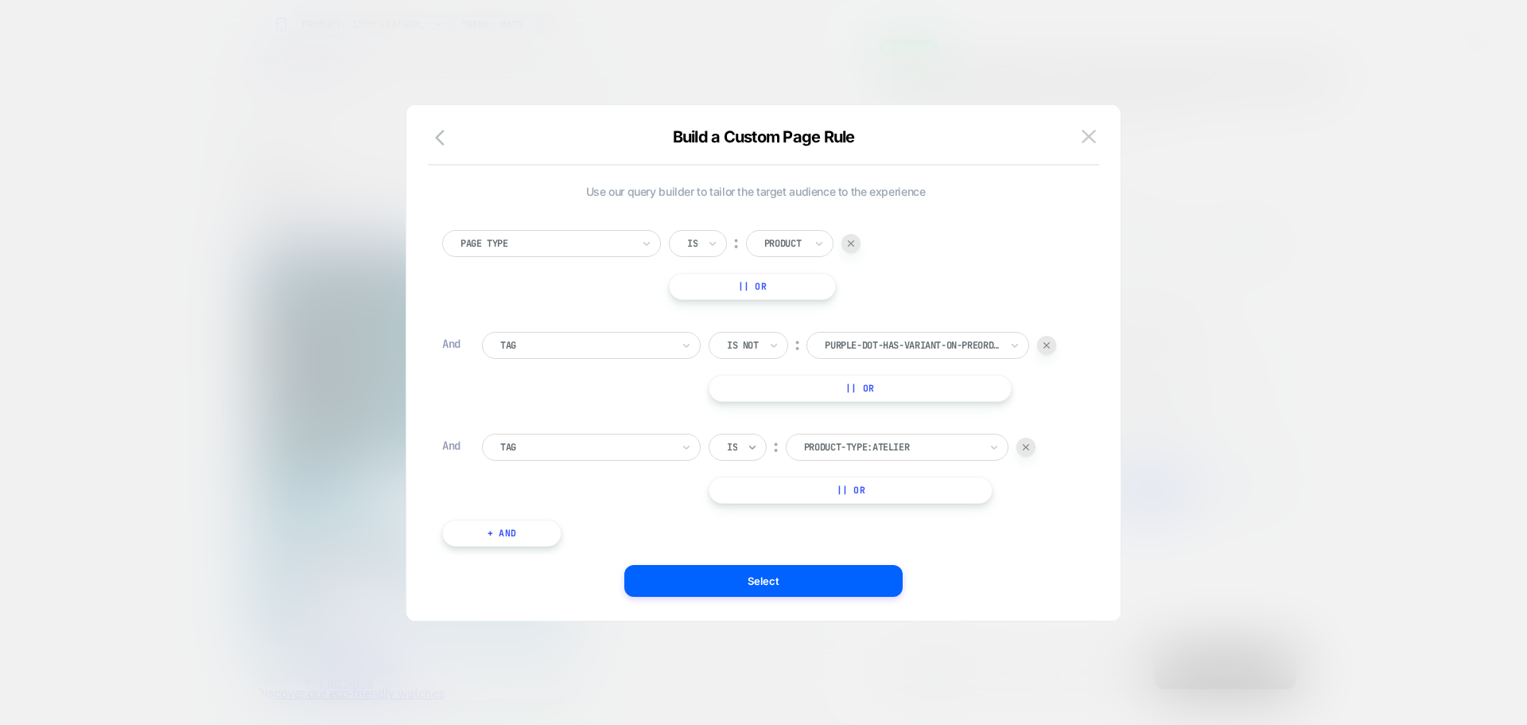
click at [750, 453] on icon at bounding box center [752, 447] width 11 height 16
click at [739, 515] on div "Is not" at bounding box center [776, 515] width 103 height 25
click at [716, 581] on button "Select" at bounding box center [763, 581] width 278 height 32
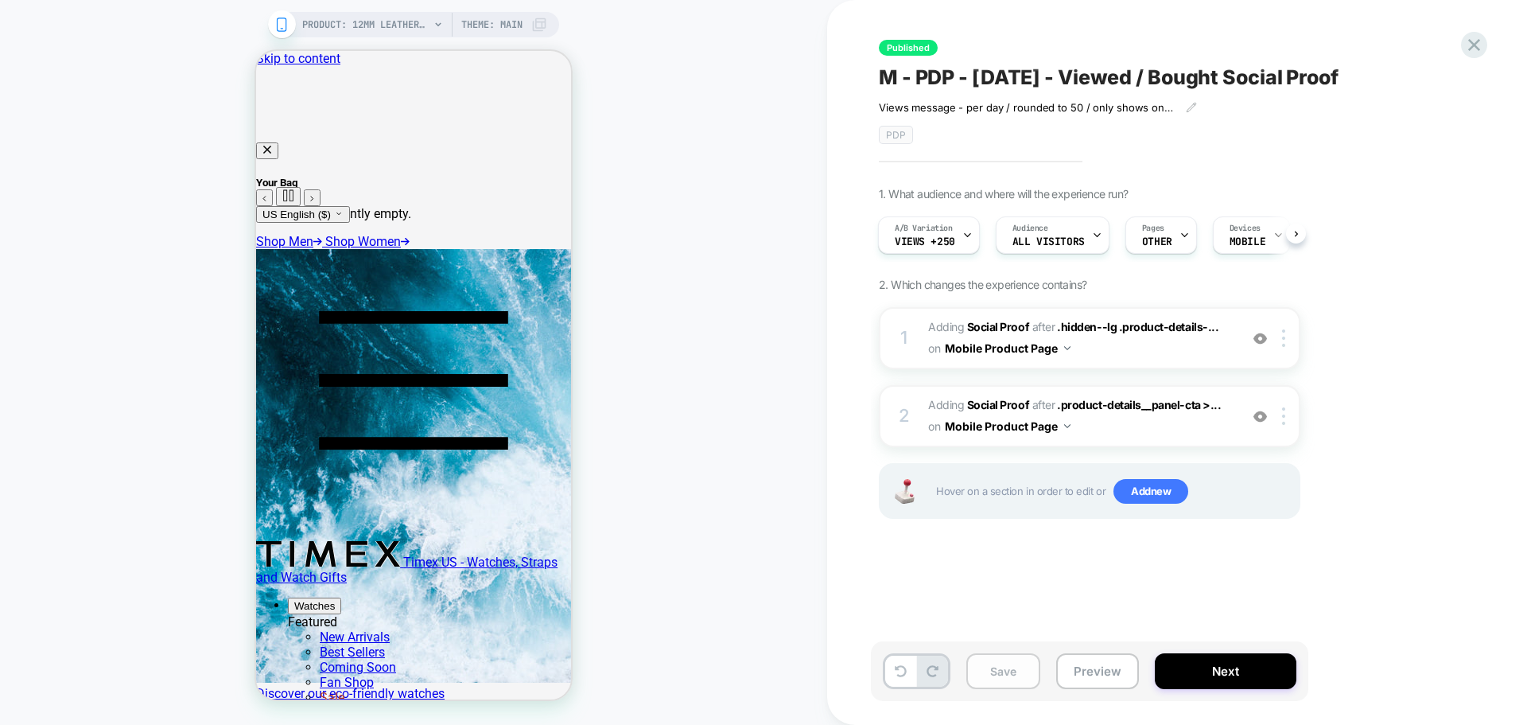
click at [1012, 674] on button "Save" at bounding box center [1003, 671] width 74 height 36
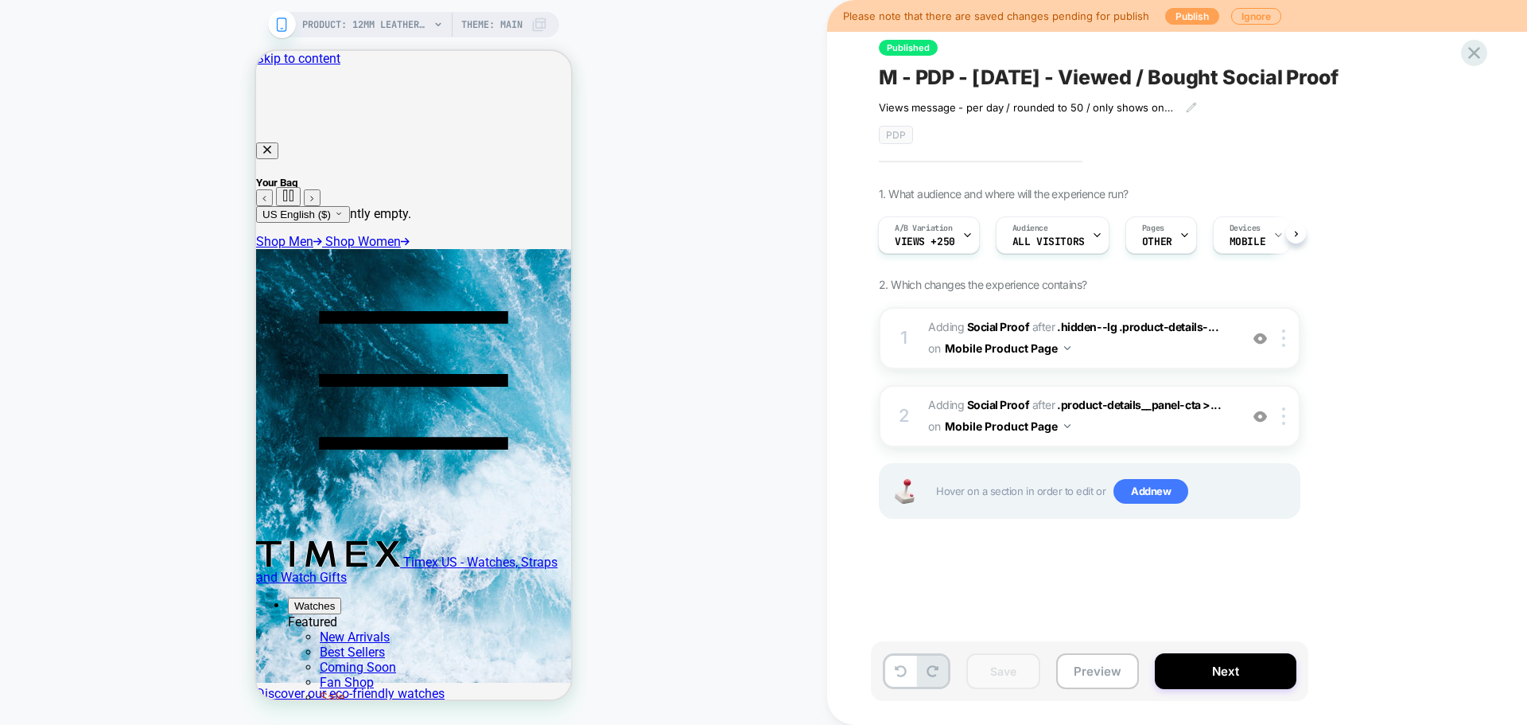
click at [1185, 18] on button "Publish" at bounding box center [1192, 16] width 54 height 17
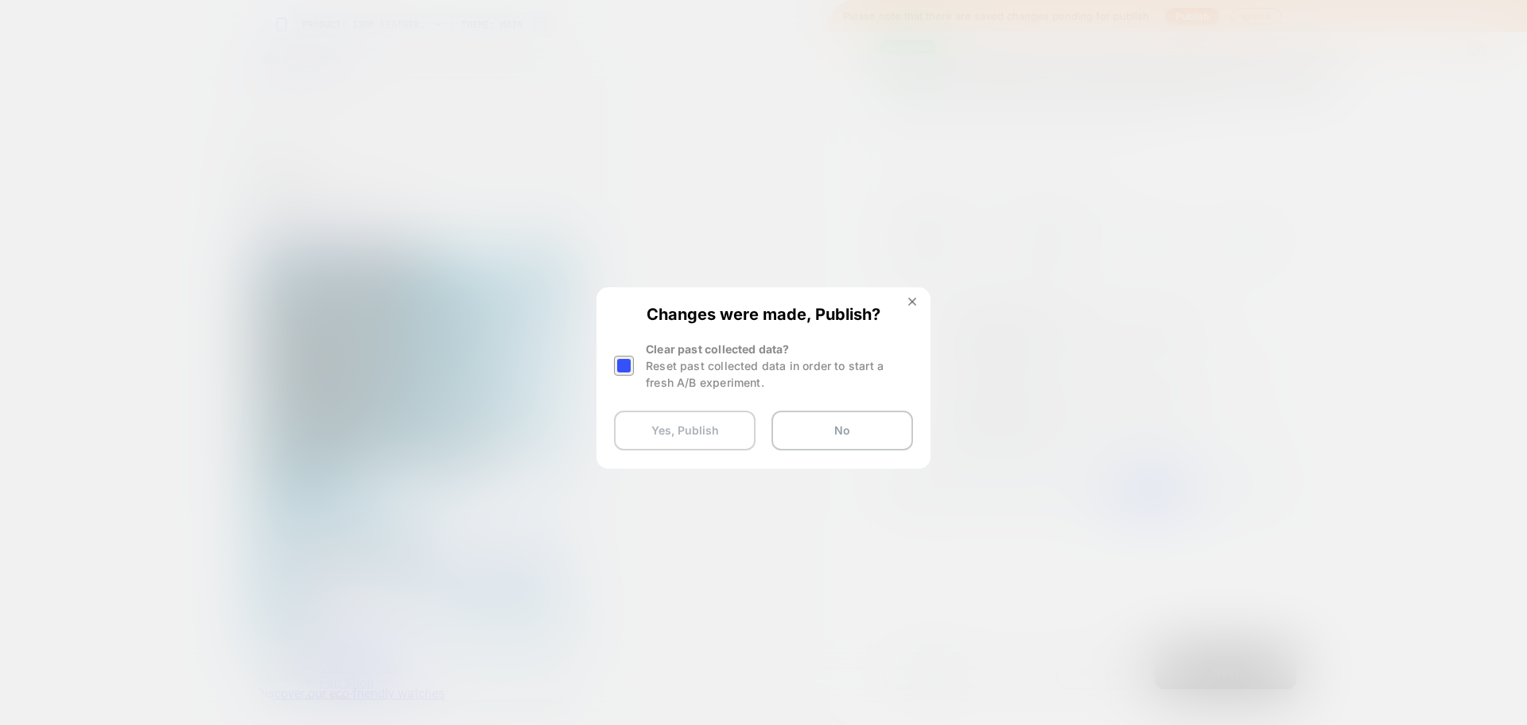
click at [715, 415] on button "Yes, Publish" at bounding box center [685, 430] width 142 height 40
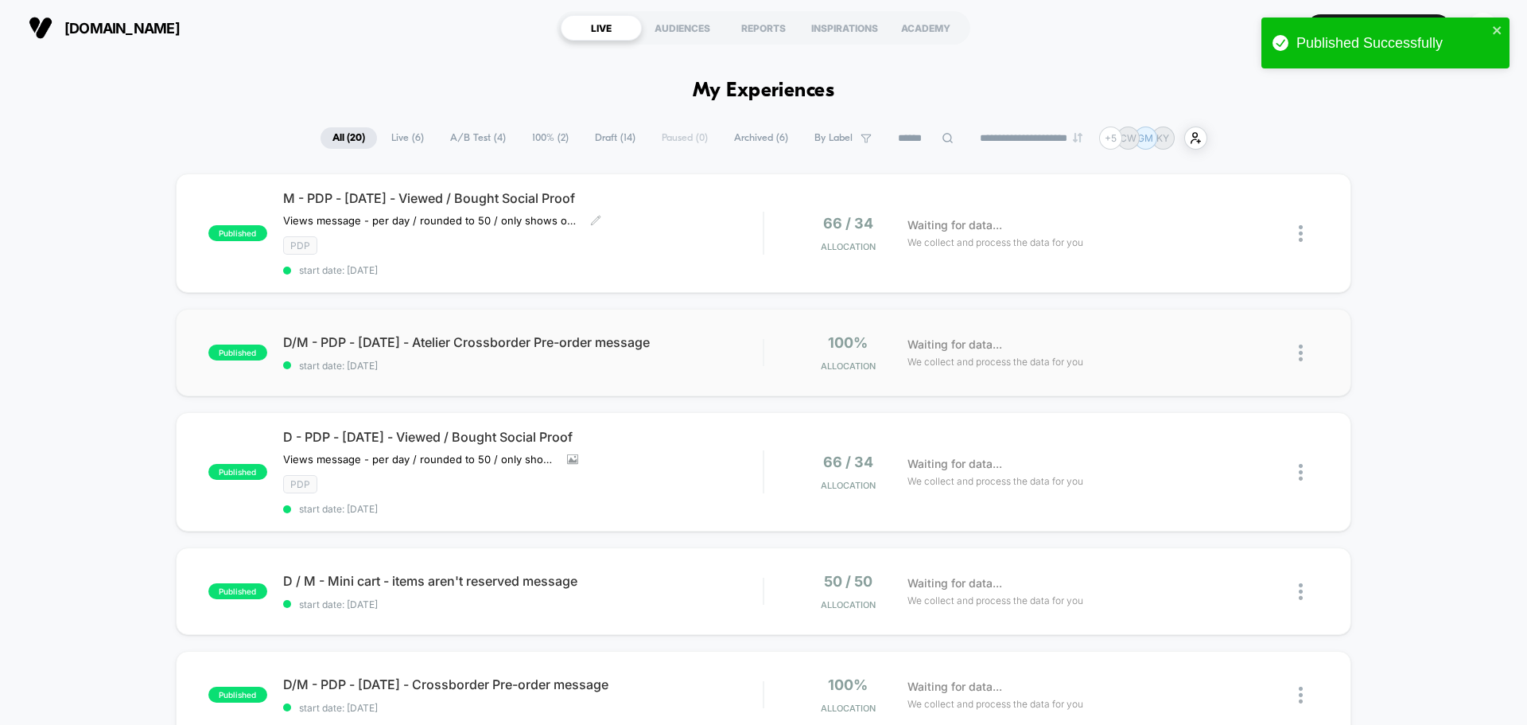
scroll to position [80, 0]
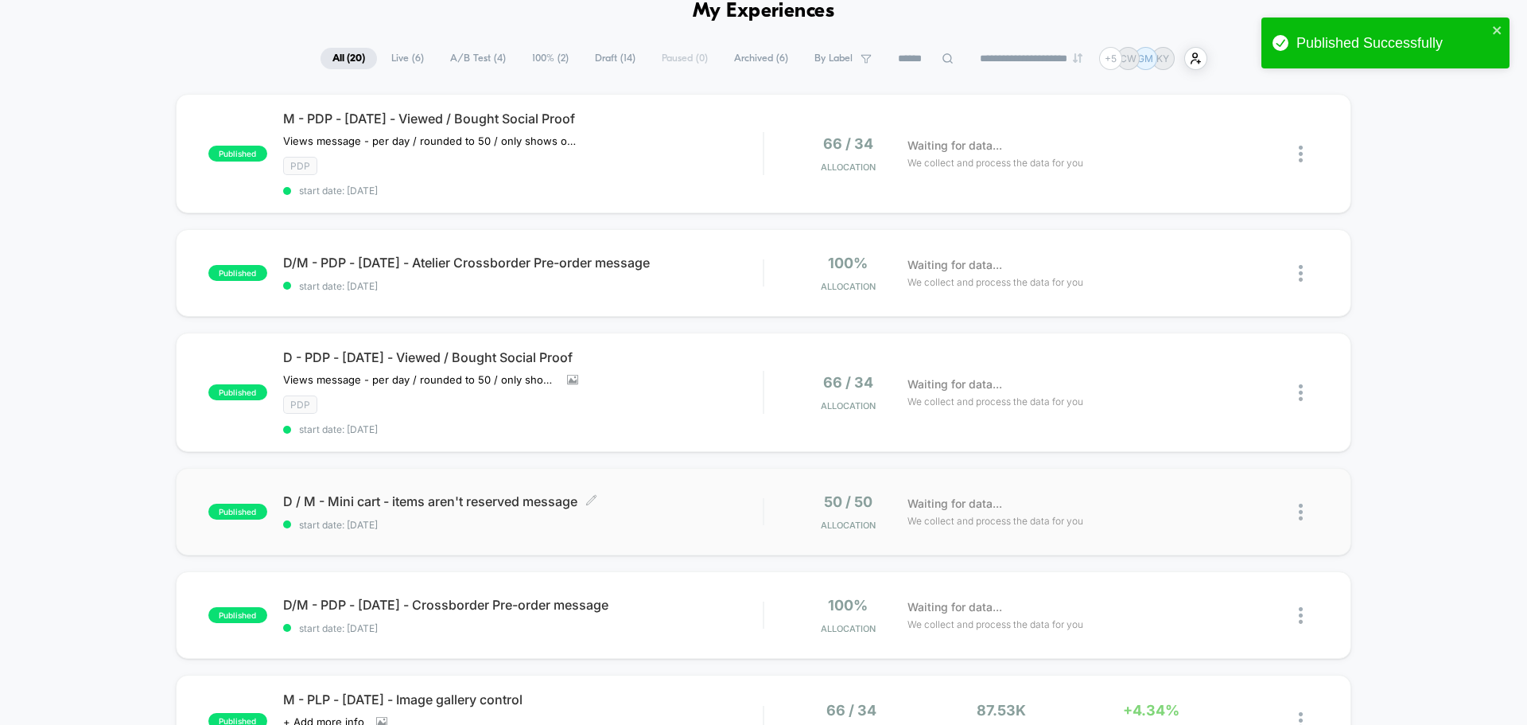
click at [639, 504] on span "D / M - Mini cart - items aren't reserved message Click to edit experience deta…" at bounding box center [523, 501] width 480 height 16
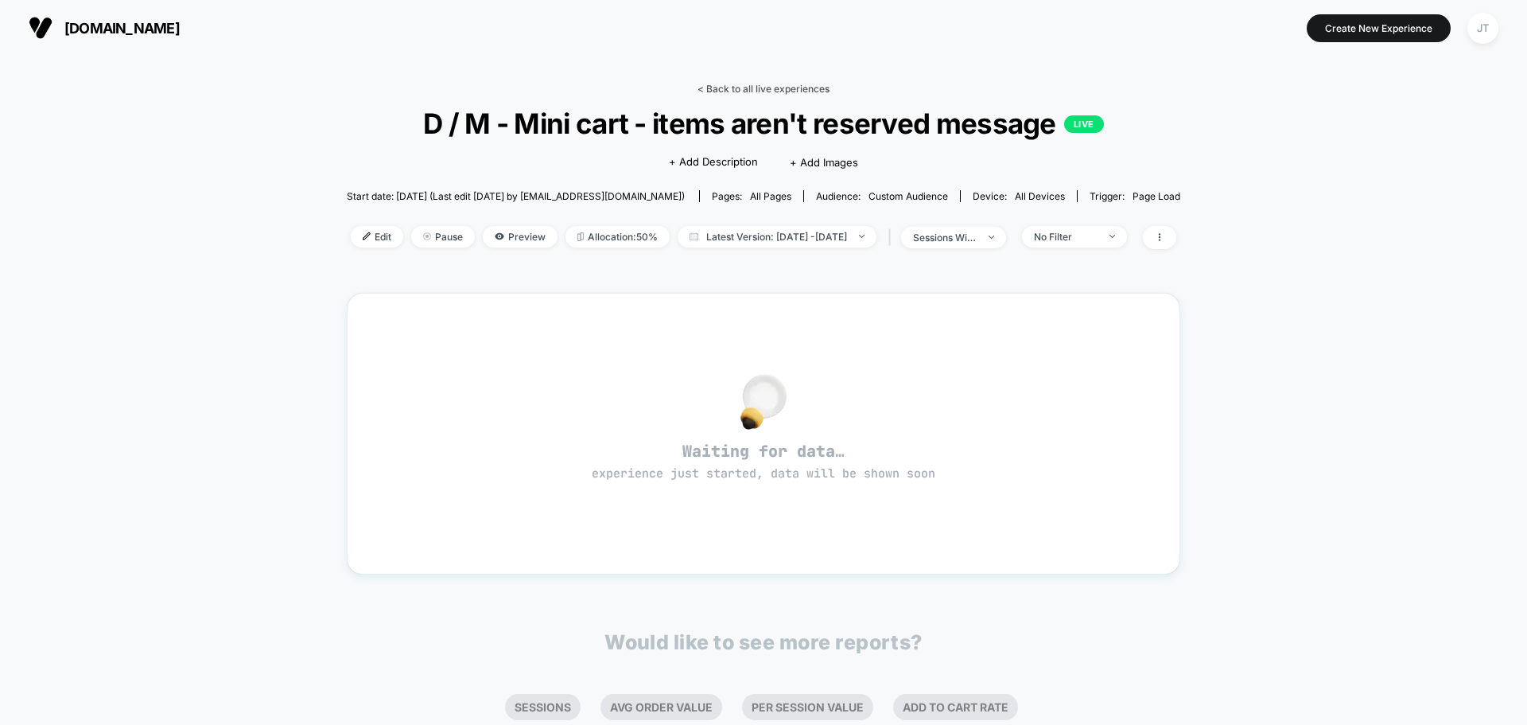
click at [712, 91] on link "< Back to all live experiences" at bounding box center [764, 89] width 132 height 12
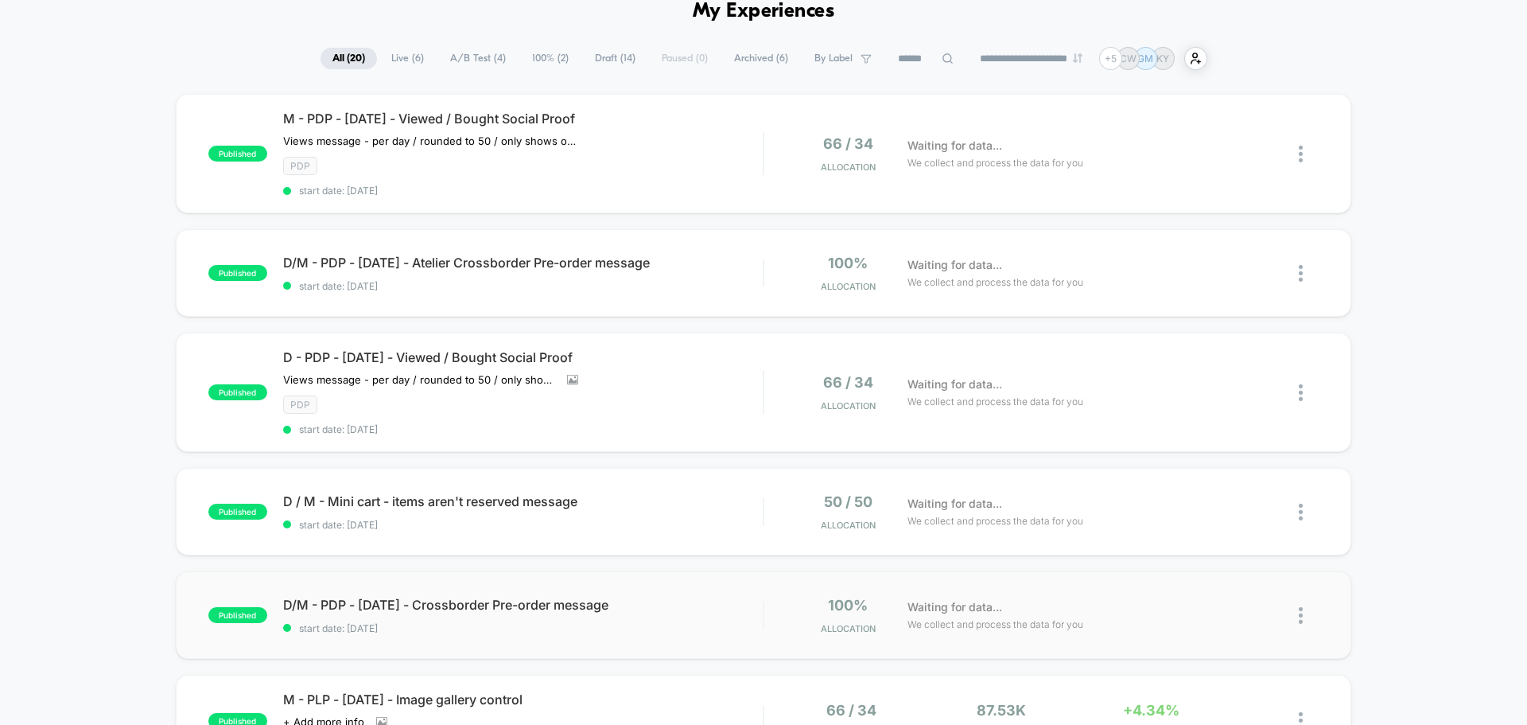
scroll to position [159, 0]
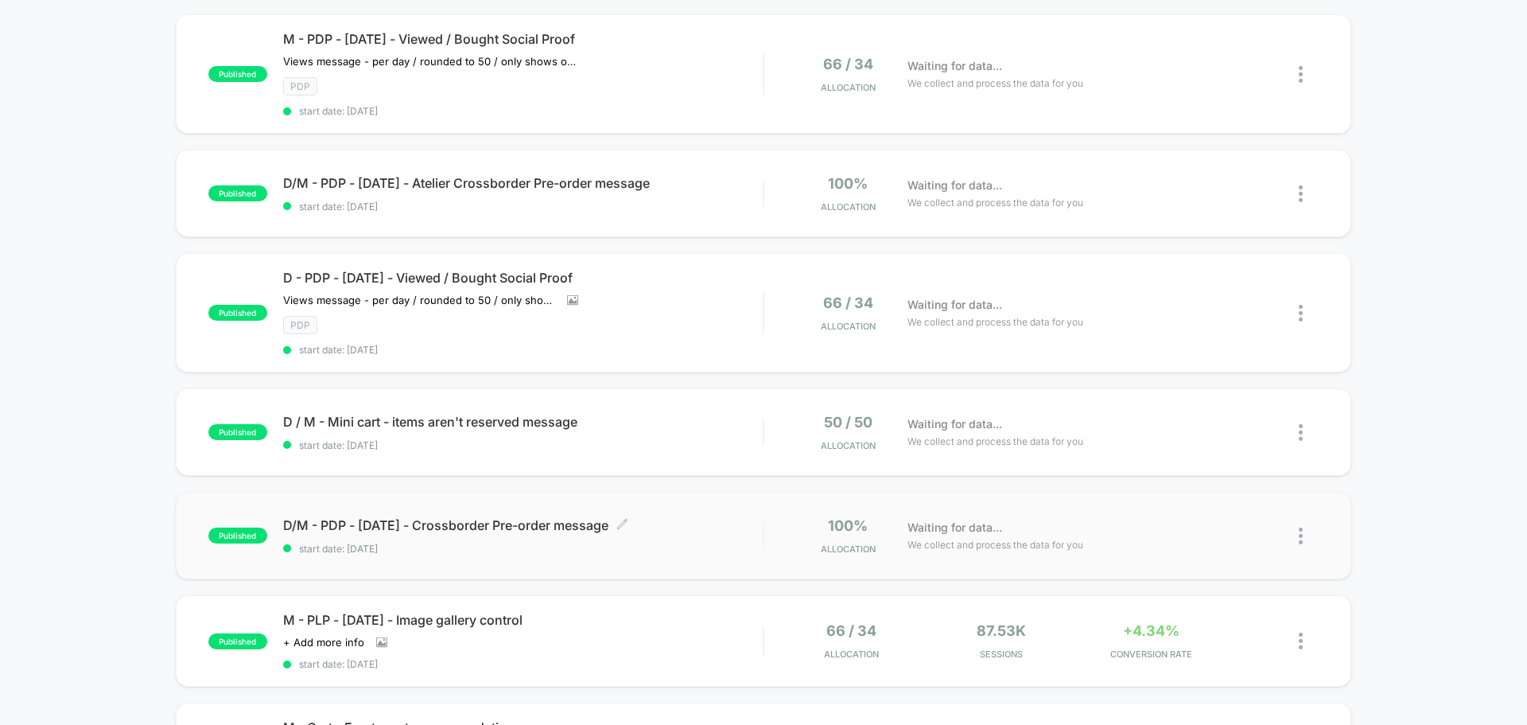
click at [559, 529] on span "D/M - PDP - [DATE] - Crossborder Pre-order message Click to edit experience det…" at bounding box center [523, 525] width 480 height 16
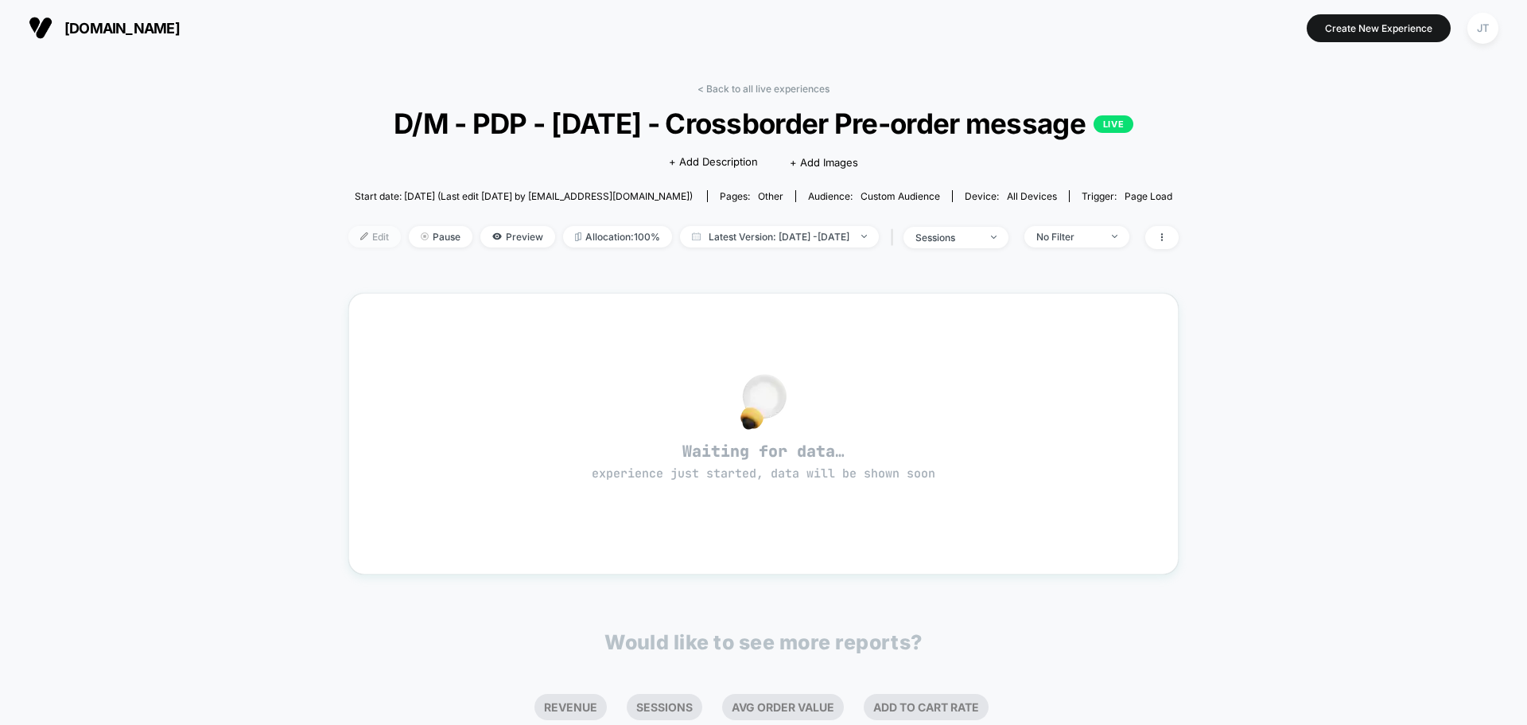
click at [348, 239] on span "Edit" at bounding box center [374, 236] width 52 height 21
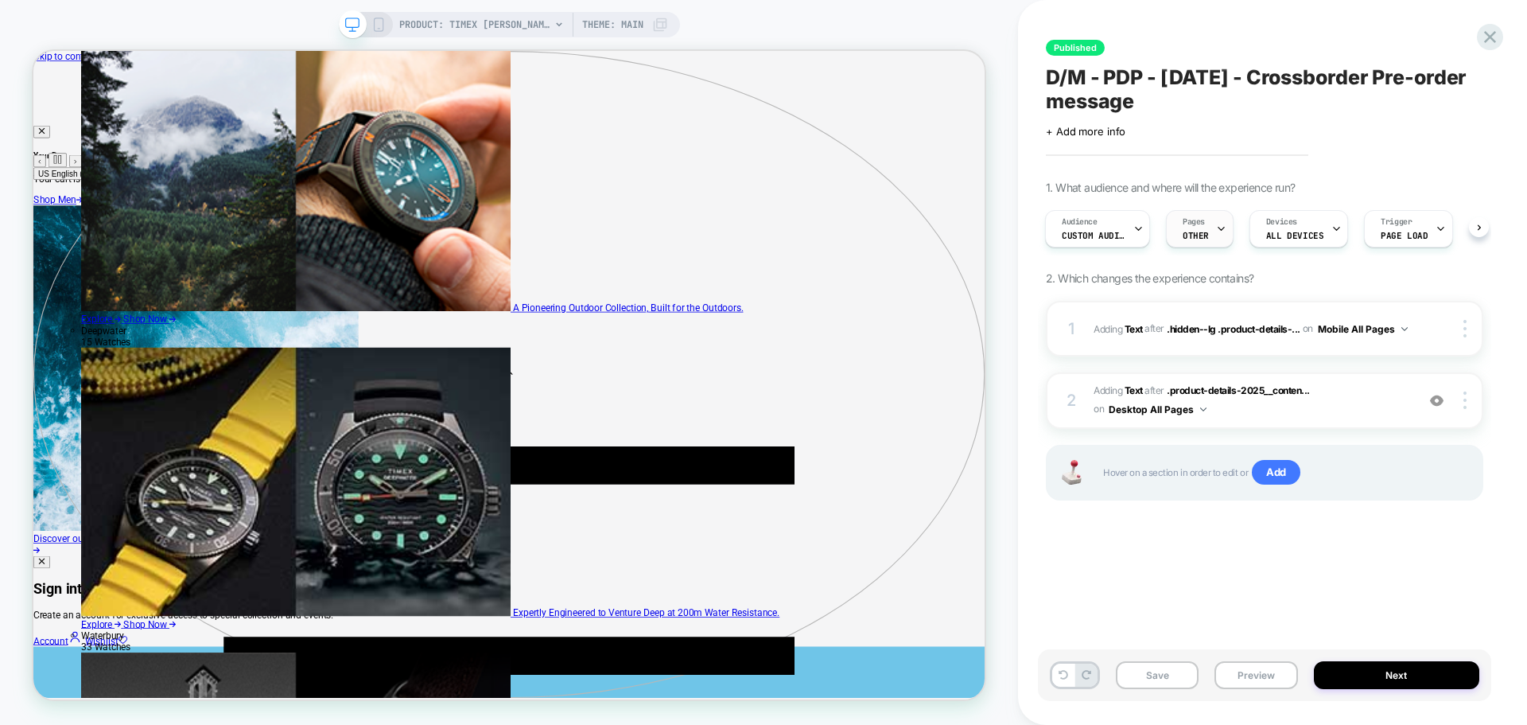
click at [1211, 235] on div "Pages OTHER" at bounding box center [1196, 229] width 58 height 36
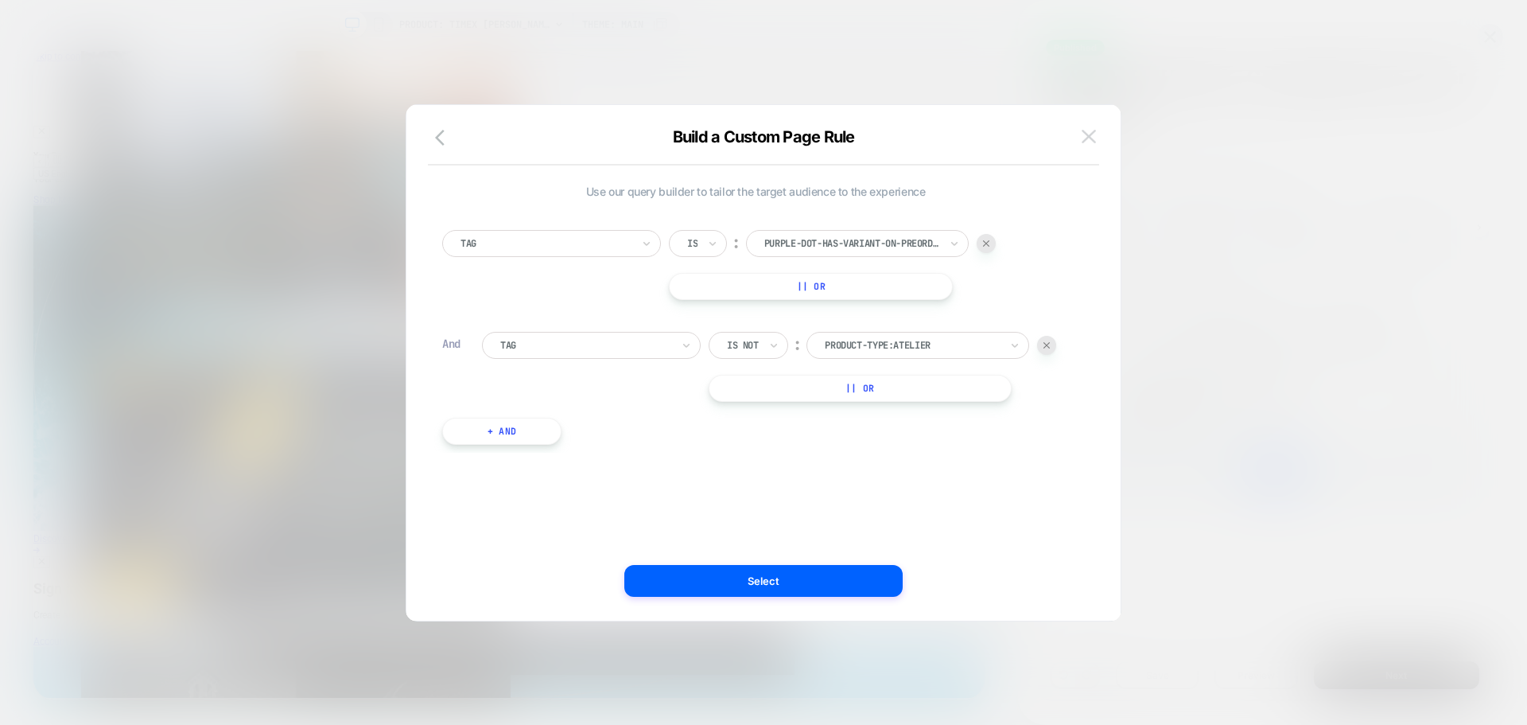
click at [1090, 142] on img at bounding box center [1089, 137] width 14 height 14
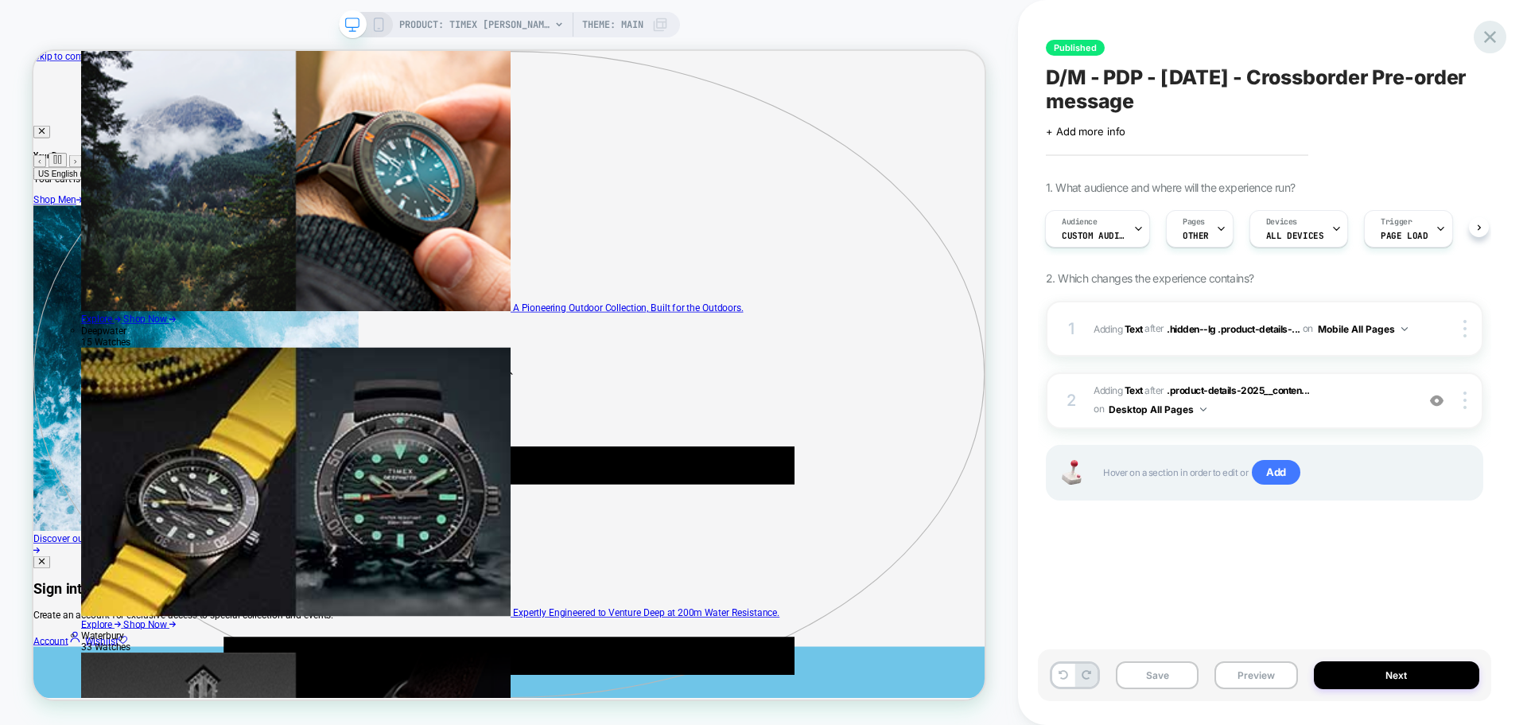
click at [1477, 33] on div at bounding box center [1490, 37] width 33 height 33
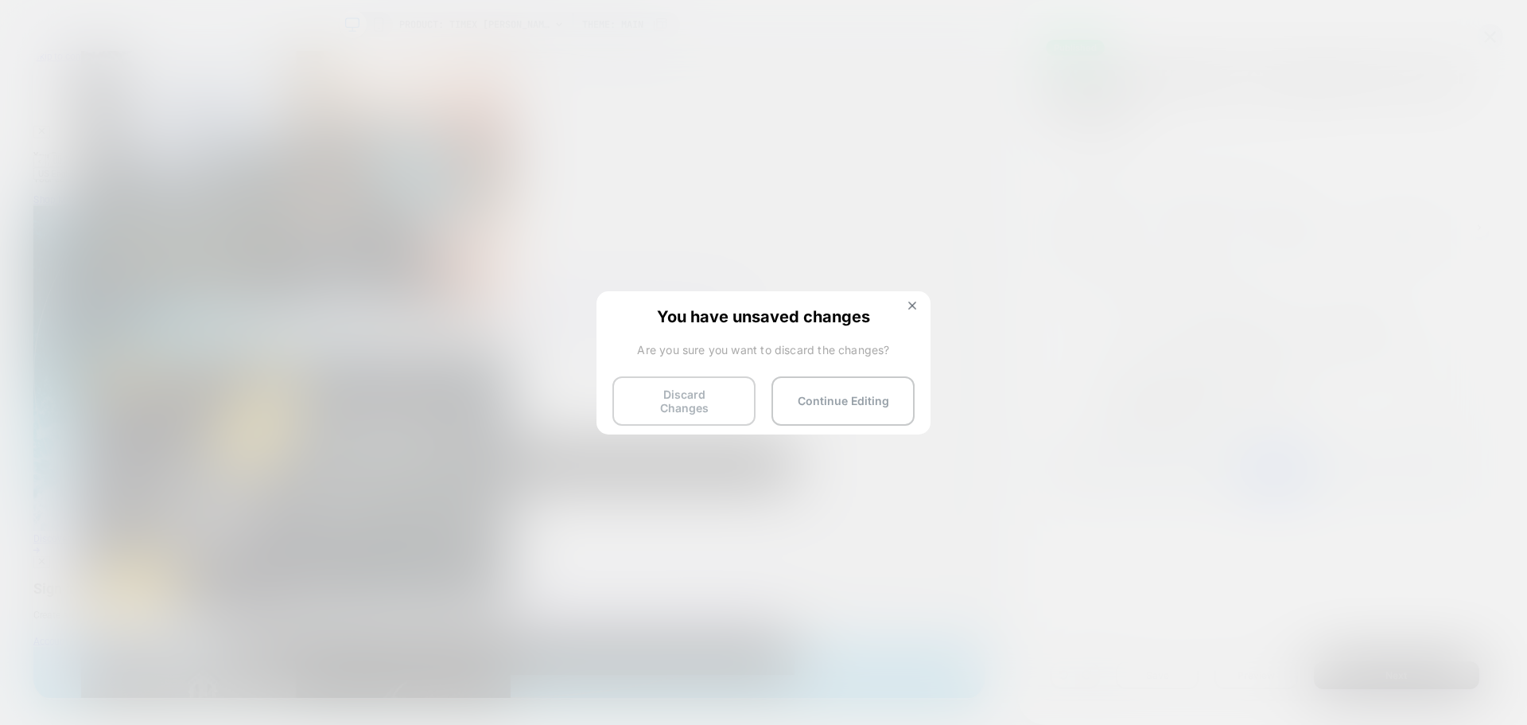
click at [714, 390] on button "Discard Changes" at bounding box center [683, 400] width 143 height 49
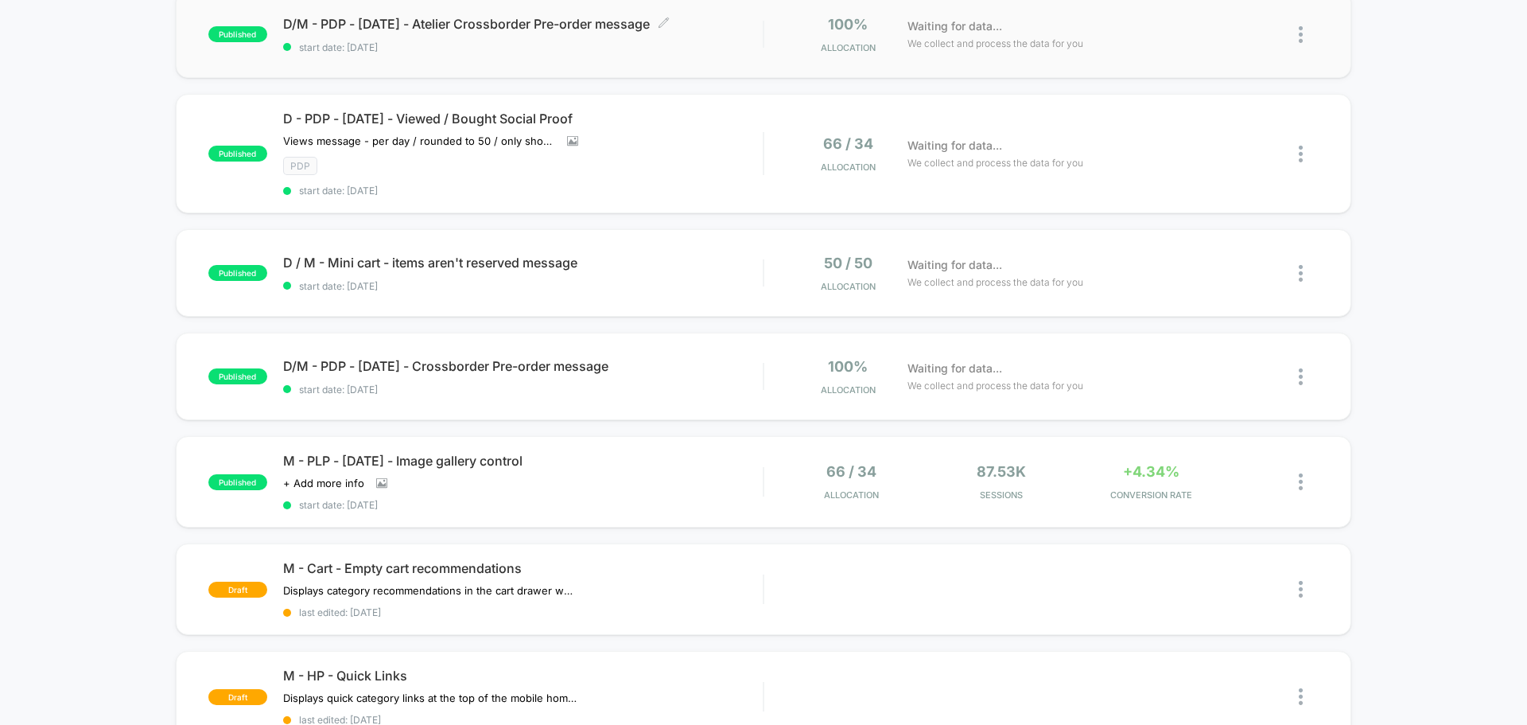
scroll to position [239, 0]
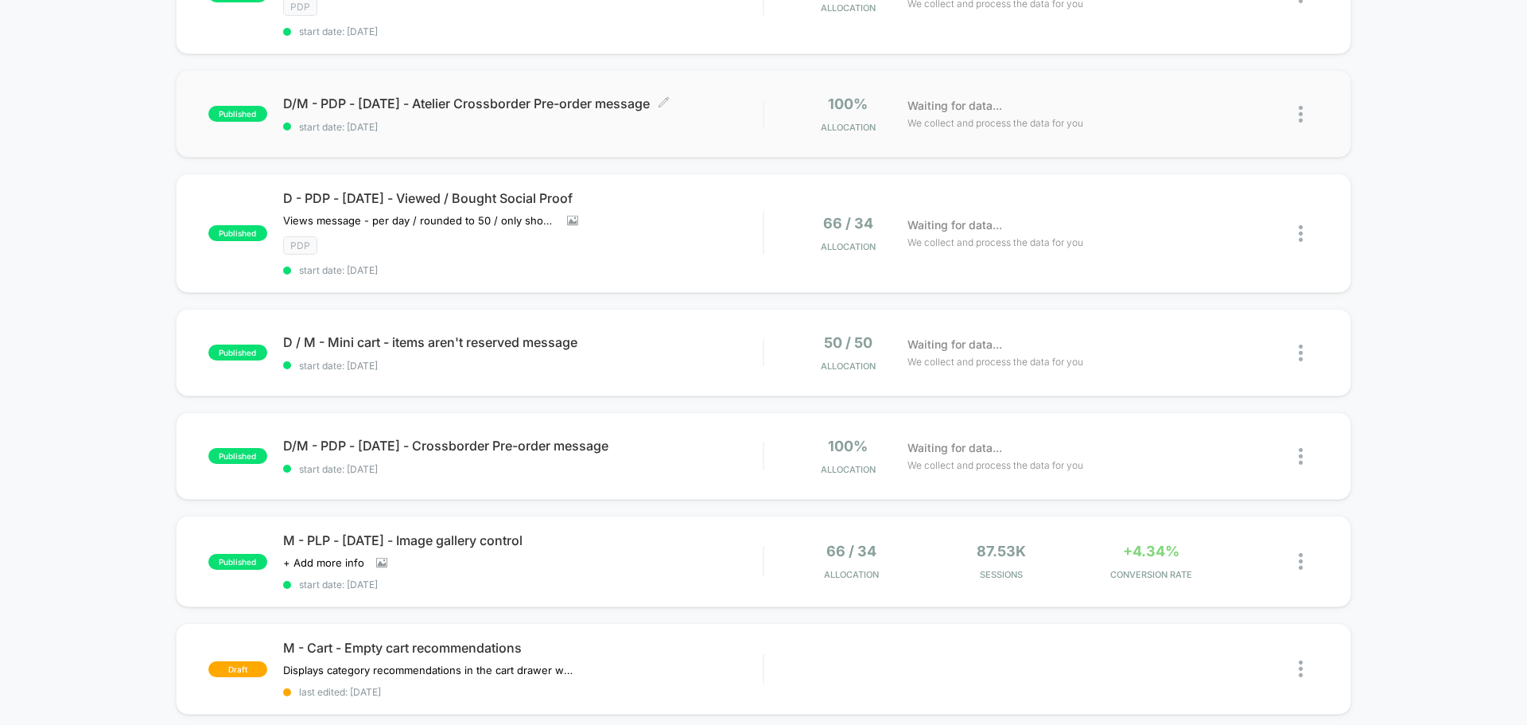
click at [698, 126] on span "start date: [DATE]" at bounding box center [523, 127] width 480 height 12
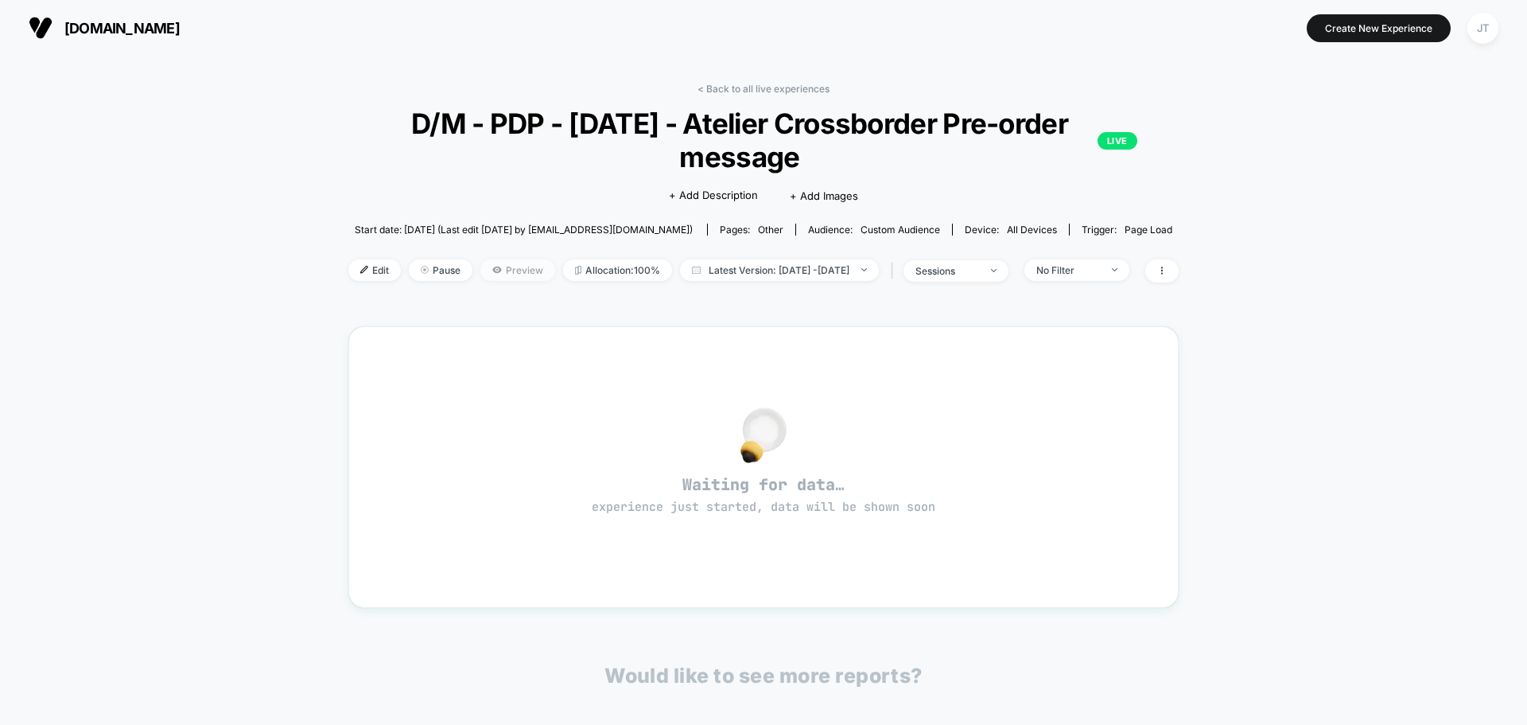
click at [480, 273] on span "Preview" at bounding box center [517, 269] width 75 height 21
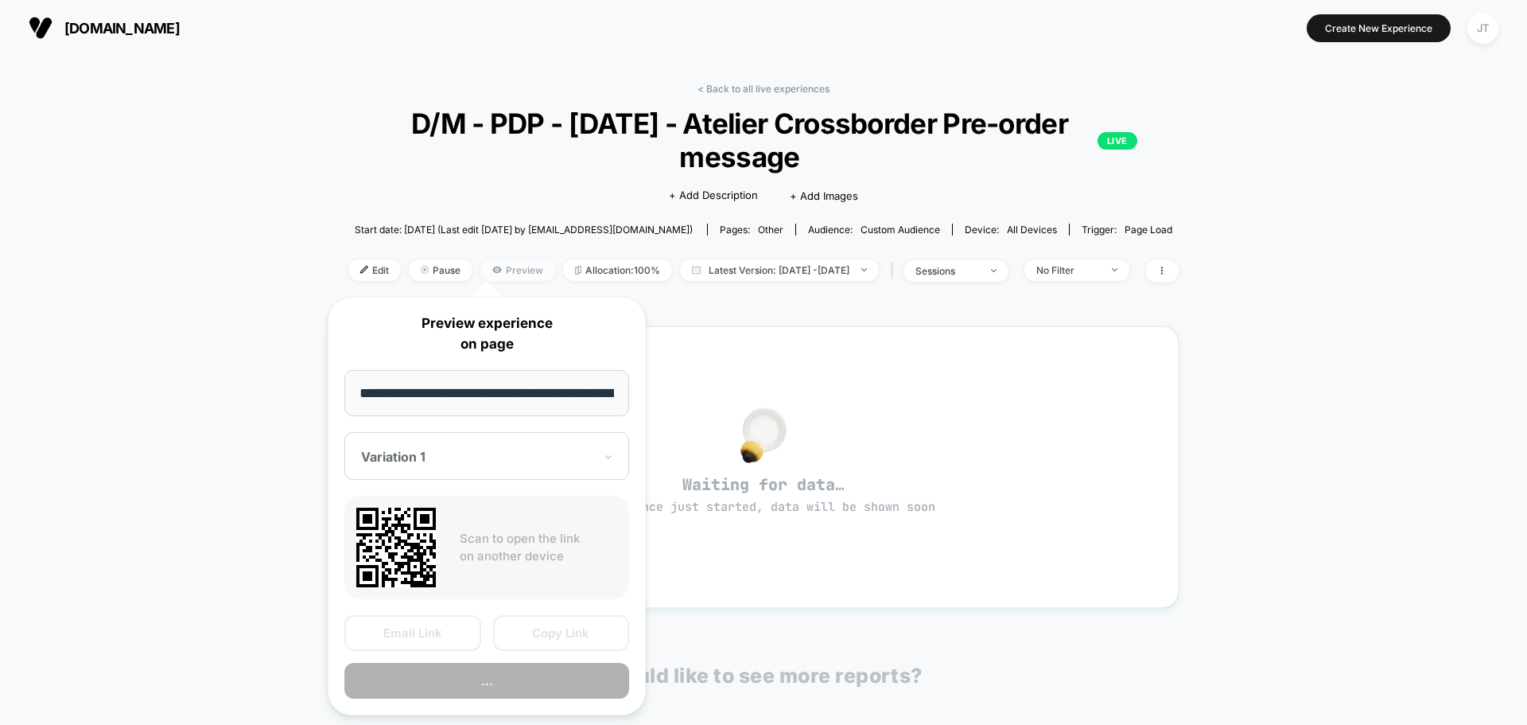
scroll to position [0, 511]
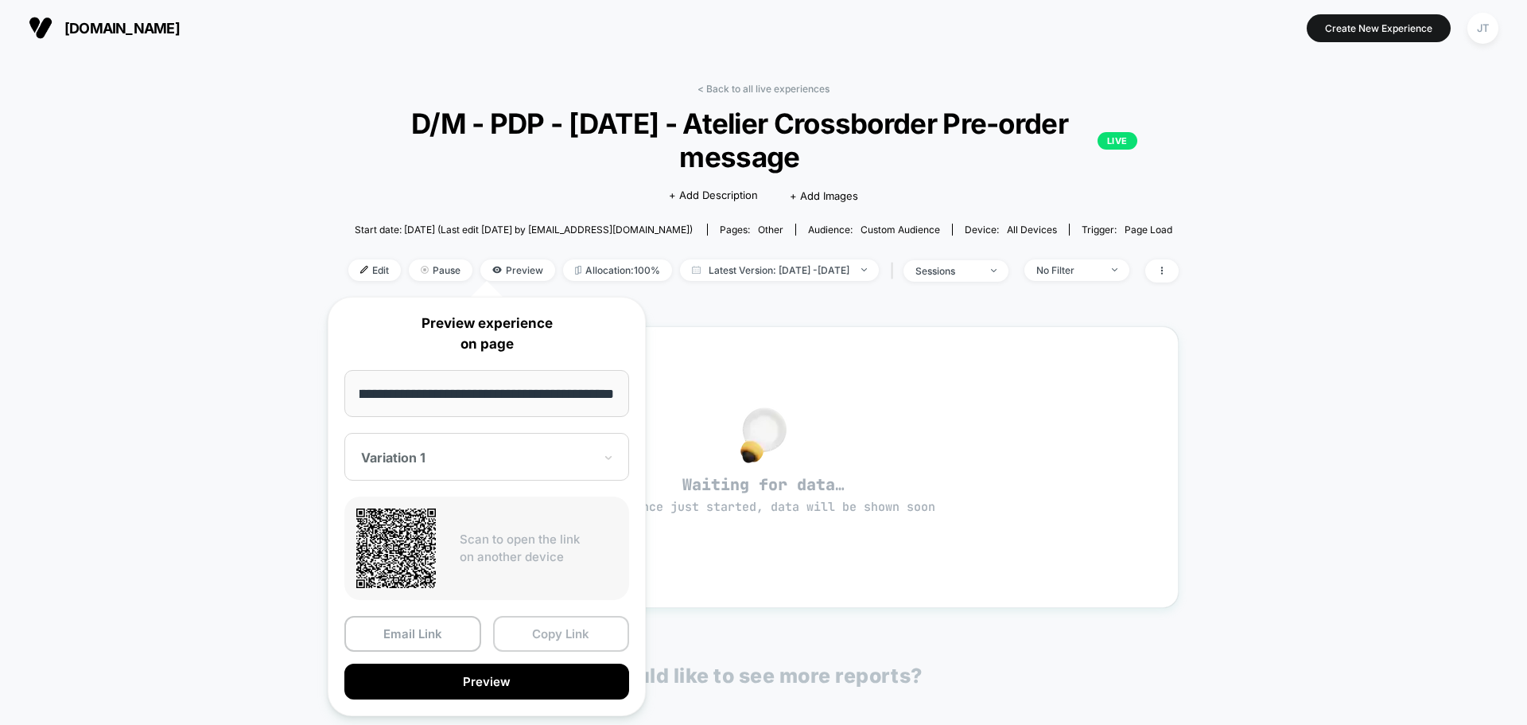
click at [538, 635] on button "Copy Link" at bounding box center [561, 634] width 137 height 36
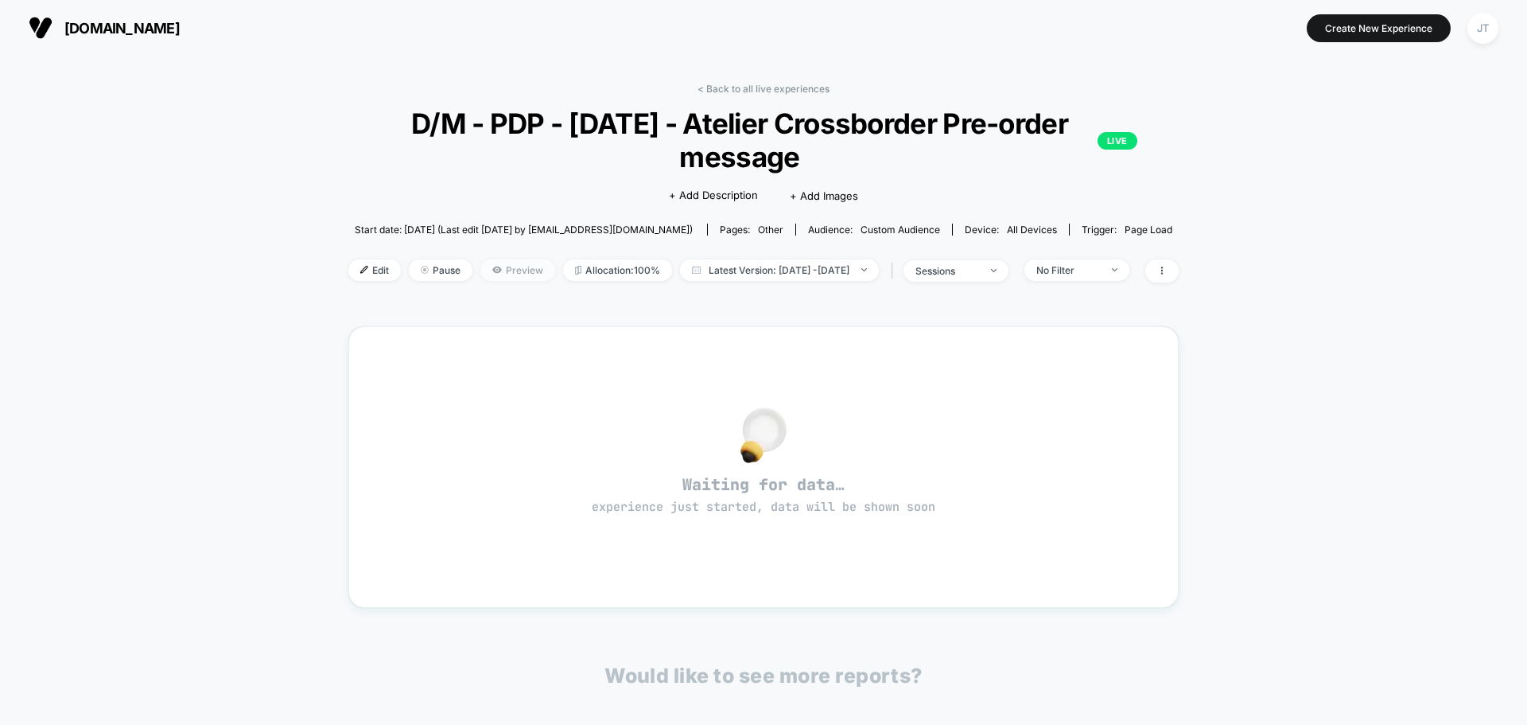
click at [498, 269] on span "Preview" at bounding box center [517, 269] width 75 height 21
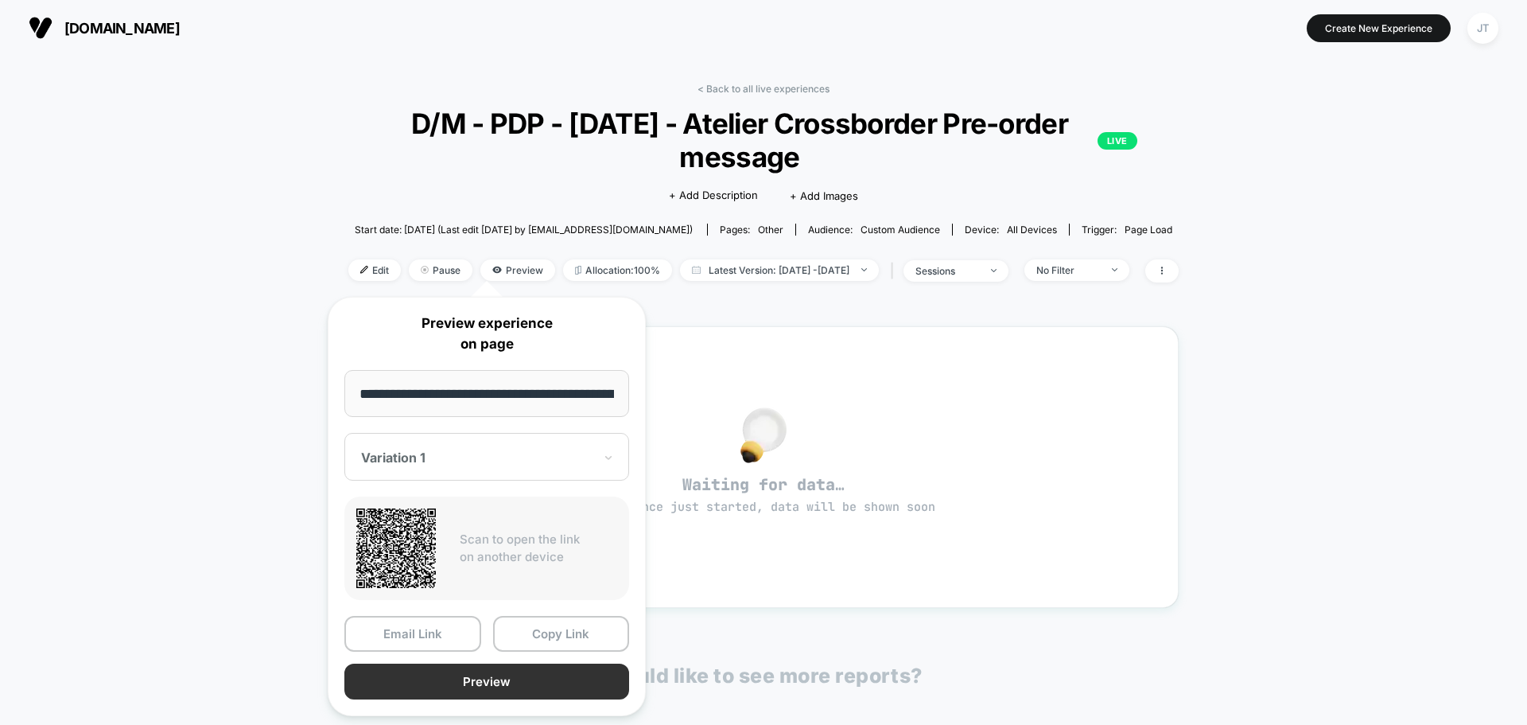
click at [468, 693] on button "Preview" at bounding box center [486, 681] width 285 height 36
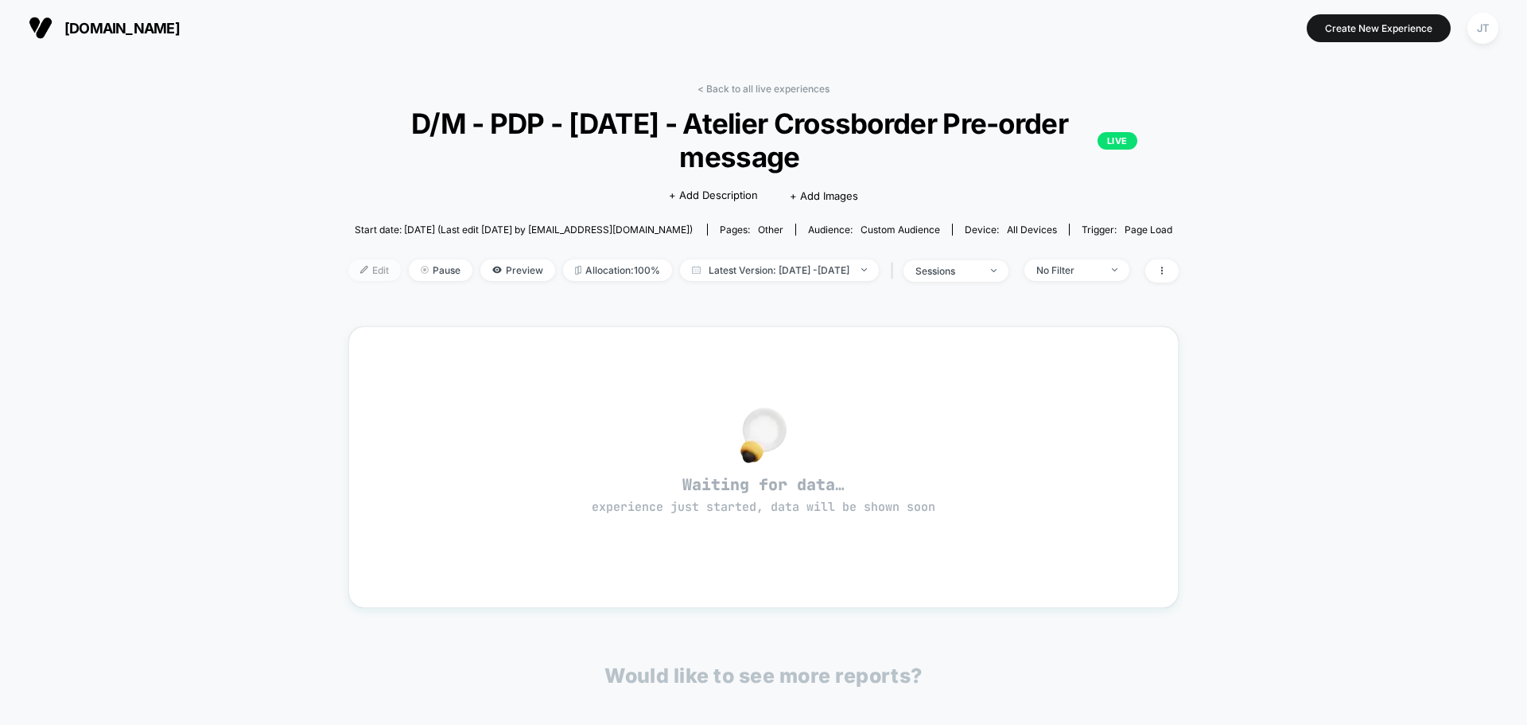
click at [353, 275] on span "Edit" at bounding box center [374, 269] width 52 height 21
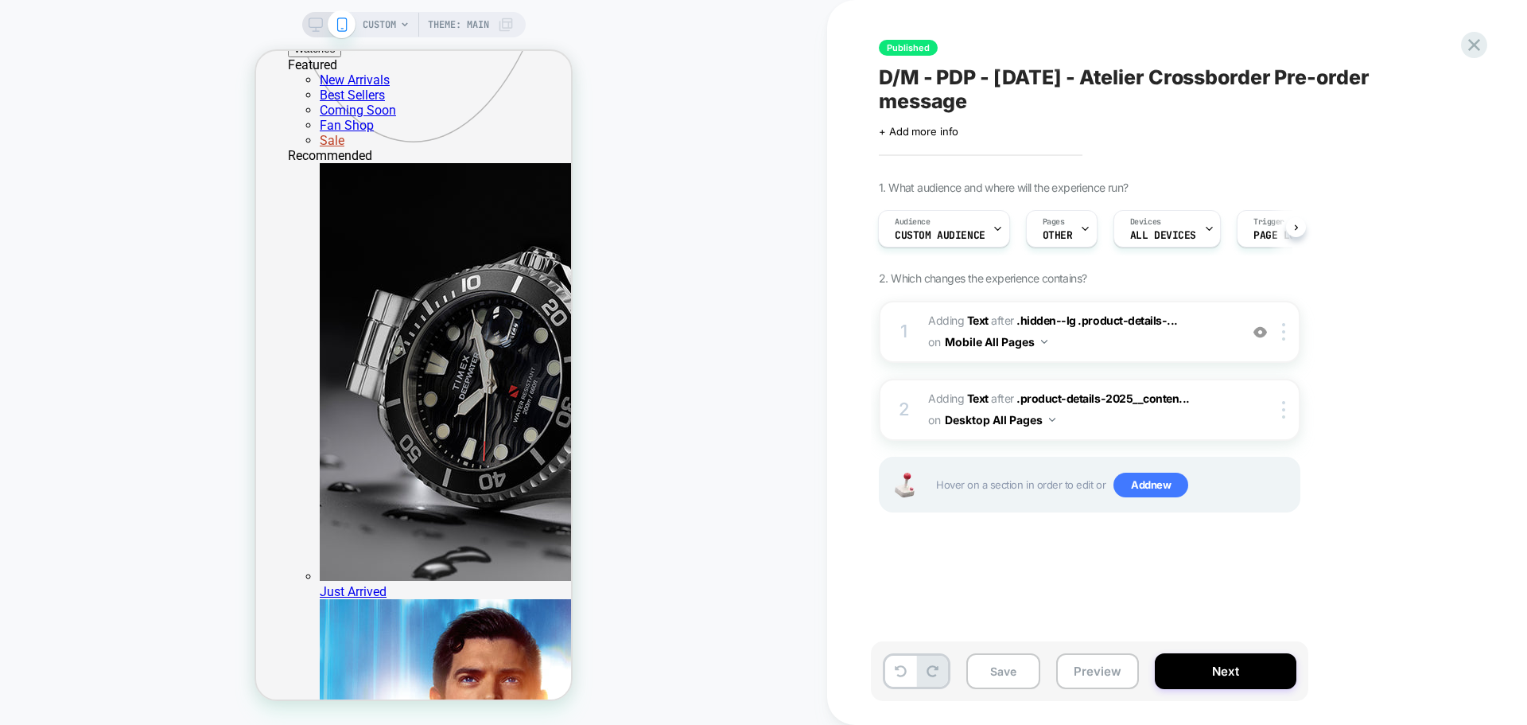
click at [325, 23] on div at bounding box center [329, 24] width 41 height 14
click at [321, 23] on div at bounding box center [329, 24] width 41 height 14
click at [311, 29] on icon at bounding box center [316, 24] width 14 height 14
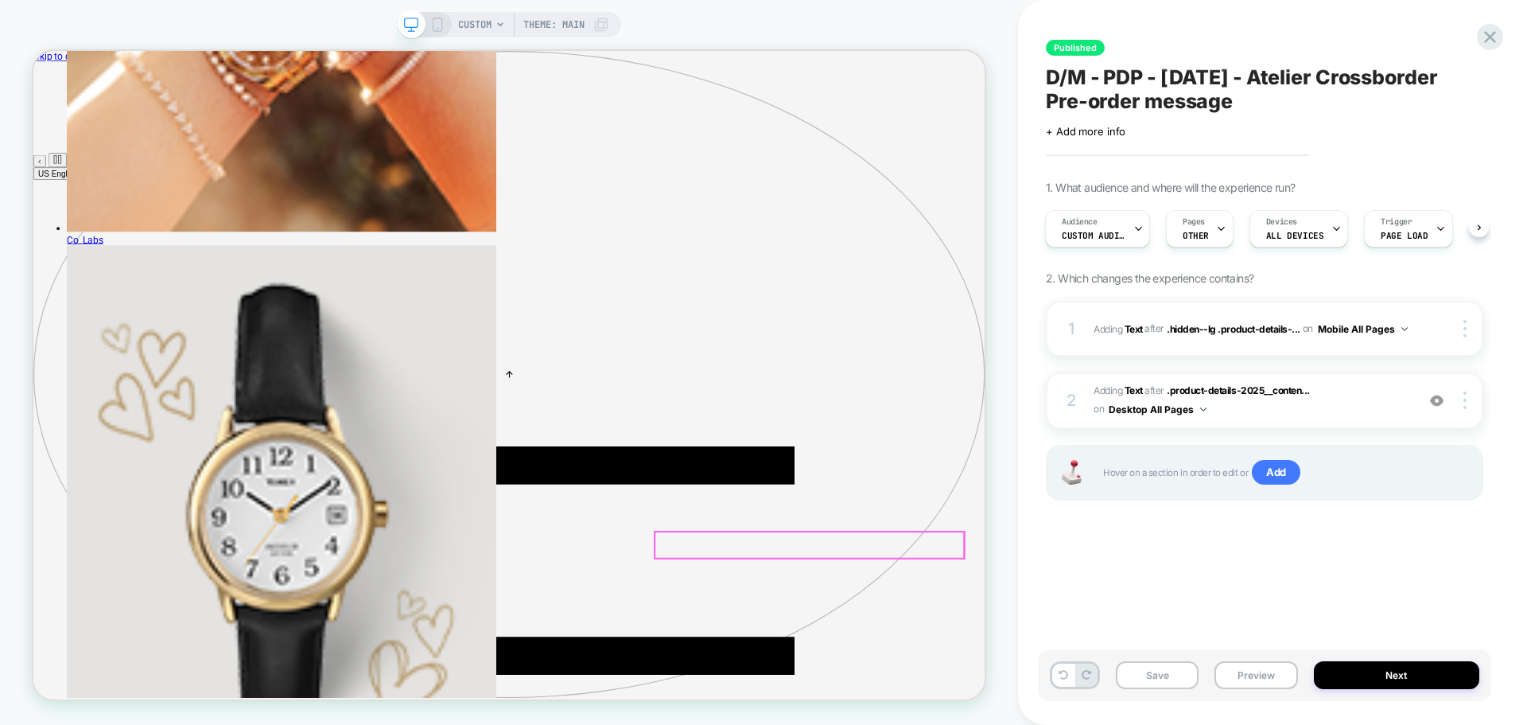
click at [1488, 39] on icon at bounding box center [1490, 37] width 12 height 12
